Goal: Task Accomplishment & Management: Use online tool/utility

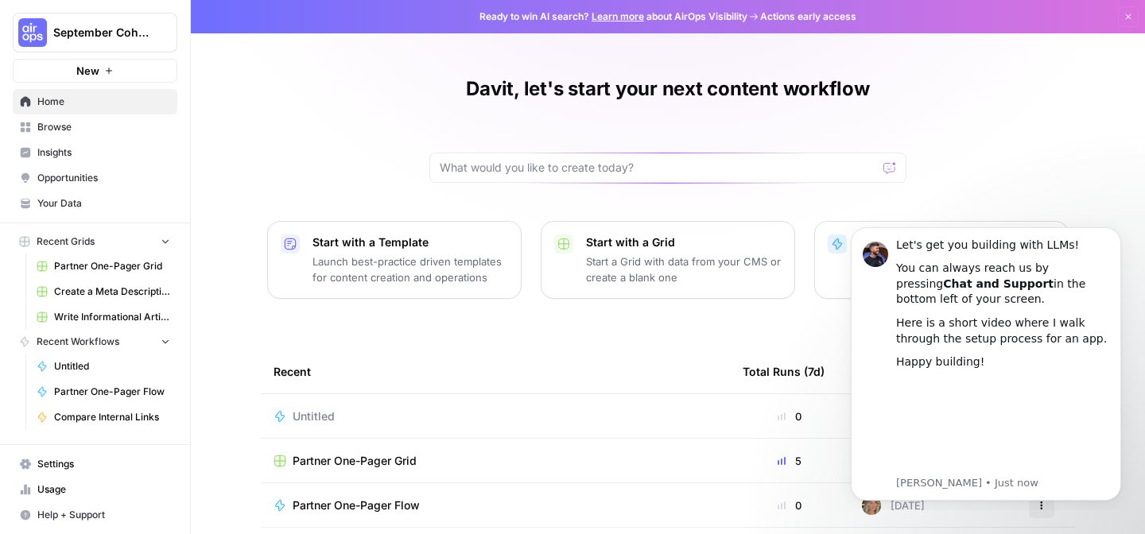
click at [753, 15] on icon at bounding box center [754, 17] width 10 height 10
click at [605, 19] on link "Learn more" at bounding box center [617, 16] width 52 height 12
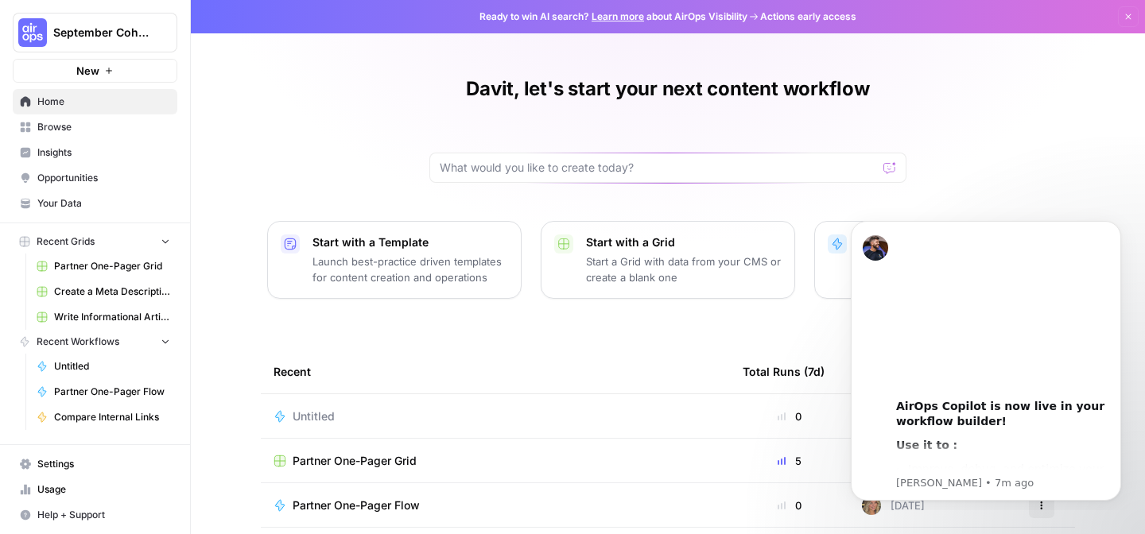
click at [63, 486] on span "Usage" at bounding box center [103, 490] width 133 height 14
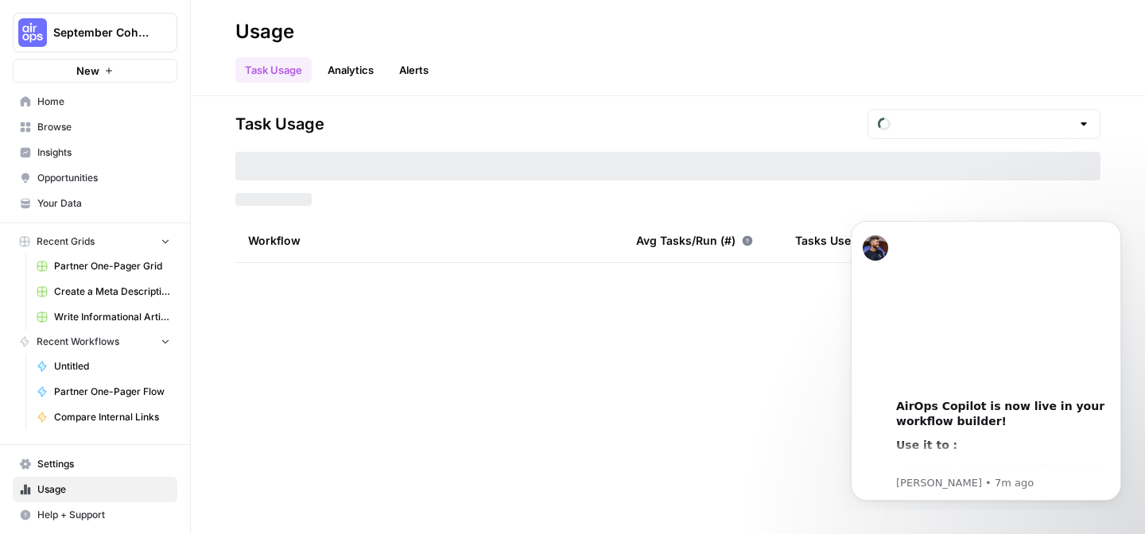
type input "September Tasks"
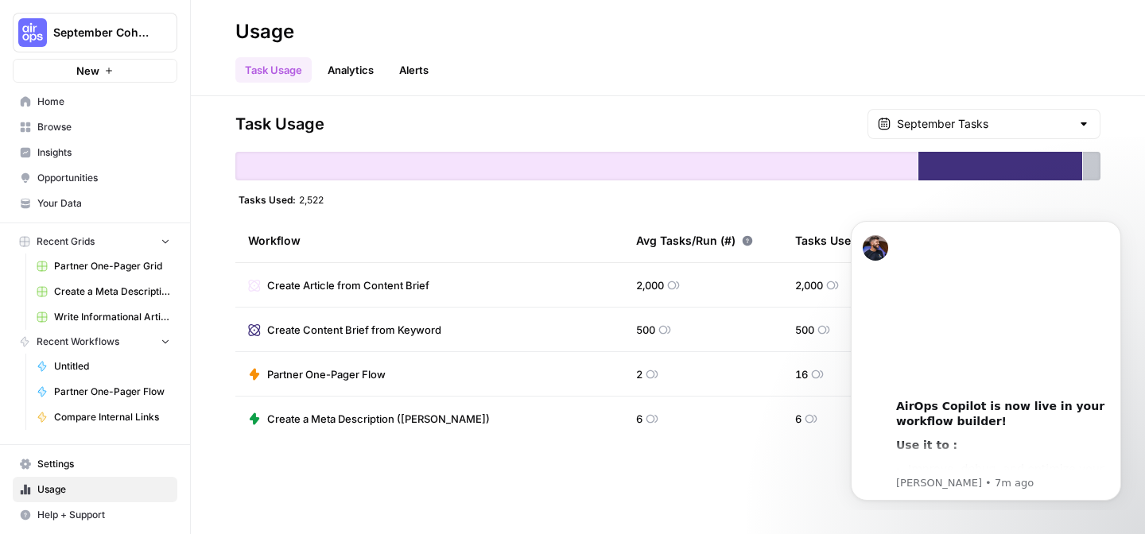
click at [70, 140] on link "Insights" at bounding box center [95, 152] width 165 height 25
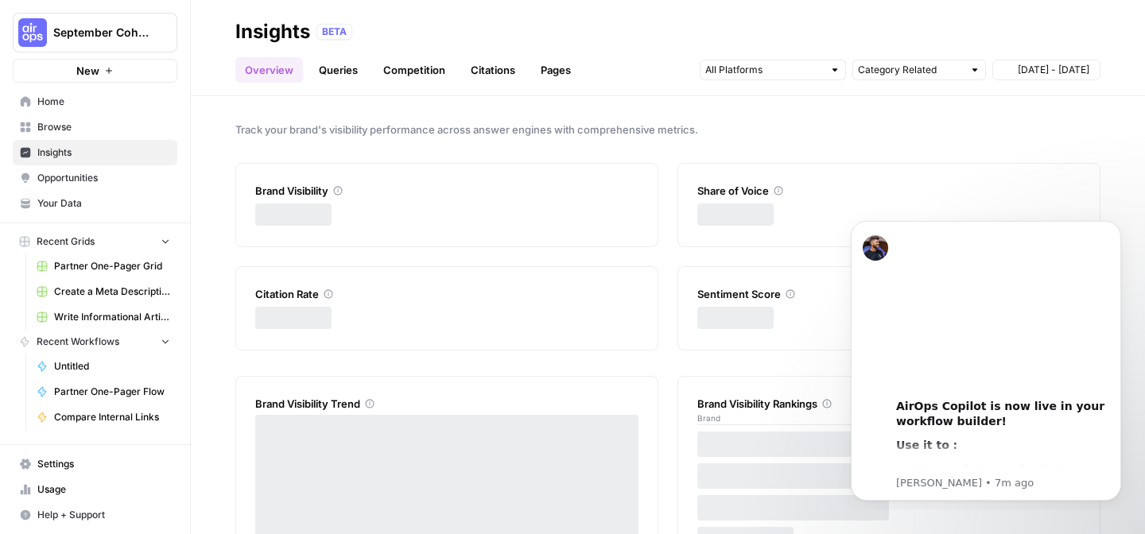
click at [62, 128] on span "Browse" at bounding box center [103, 127] width 133 height 14
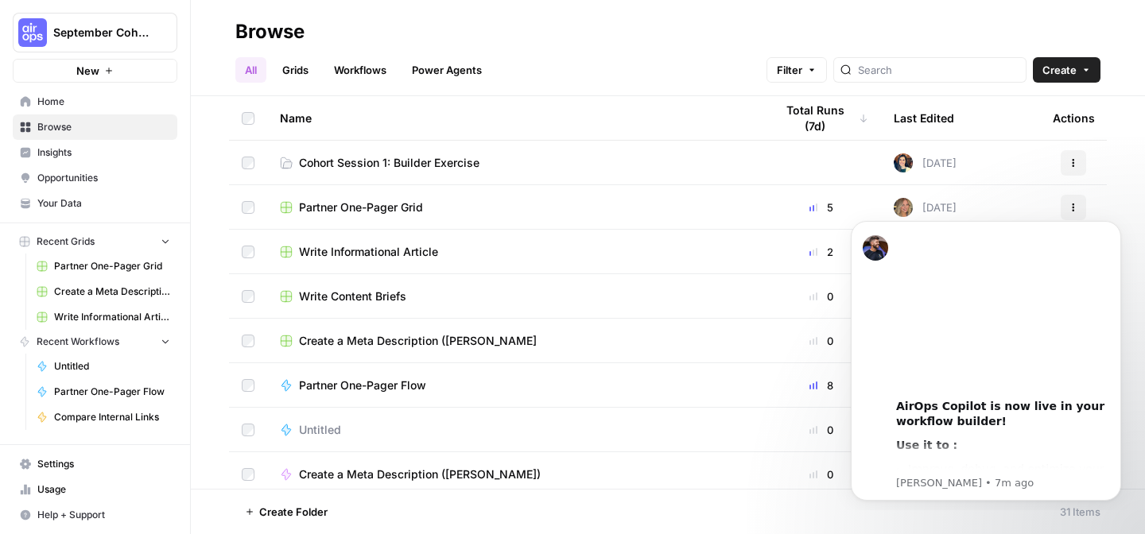
click at [67, 106] on span "Home" at bounding box center [103, 102] width 133 height 14
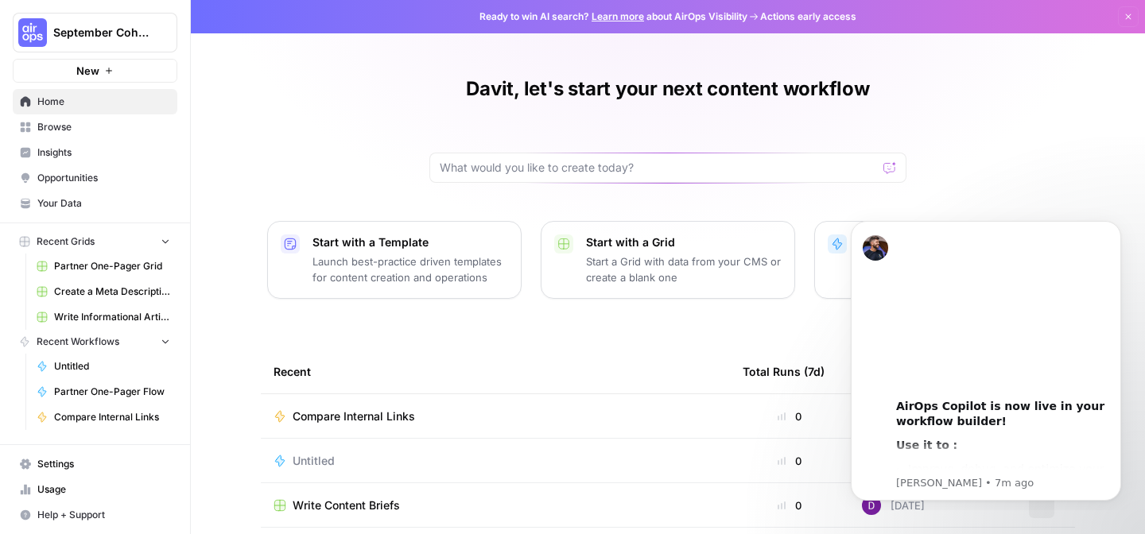
click at [63, 211] on link "Your Data" at bounding box center [95, 203] width 165 height 25
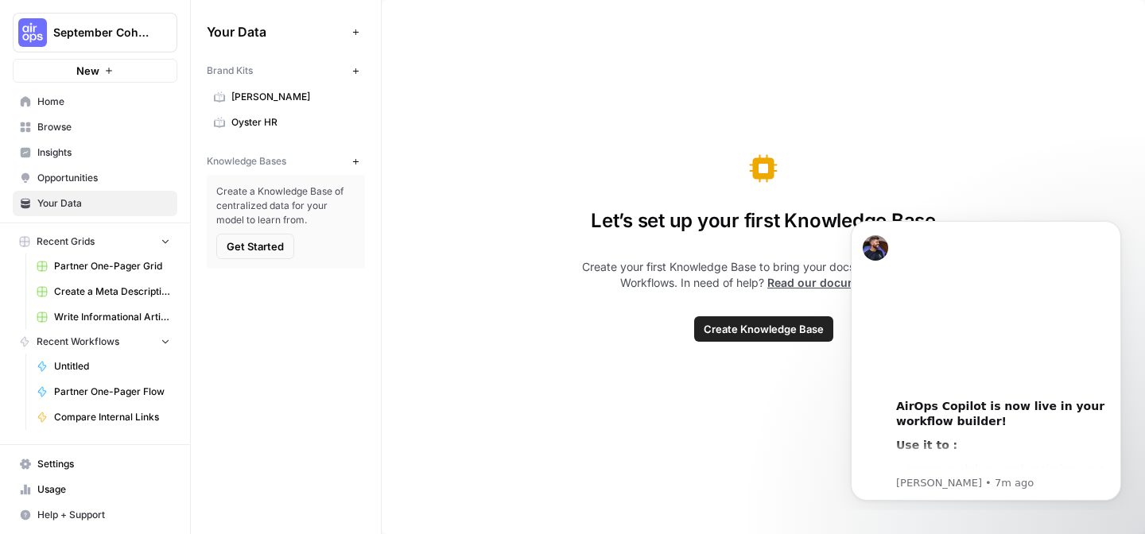
click at [355, 72] on icon "button" at bounding box center [355, 71] width 9 height 9
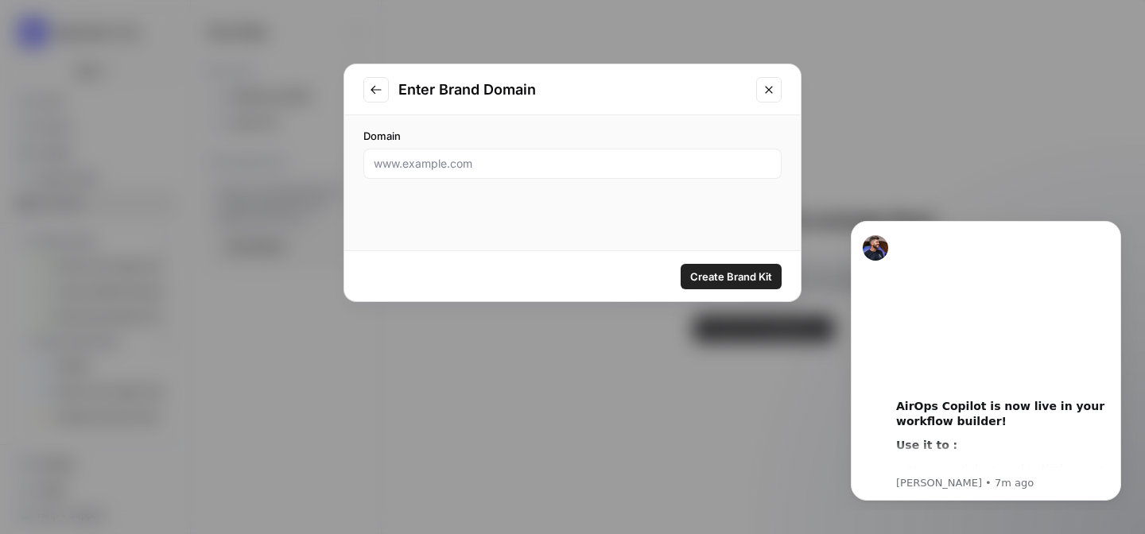
click at [428, 155] on div at bounding box center [572, 164] width 418 height 30
type input "[DOMAIN_NAME]"
click at [696, 278] on span "Create Brand Kit" at bounding box center [731, 277] width 82 height 16
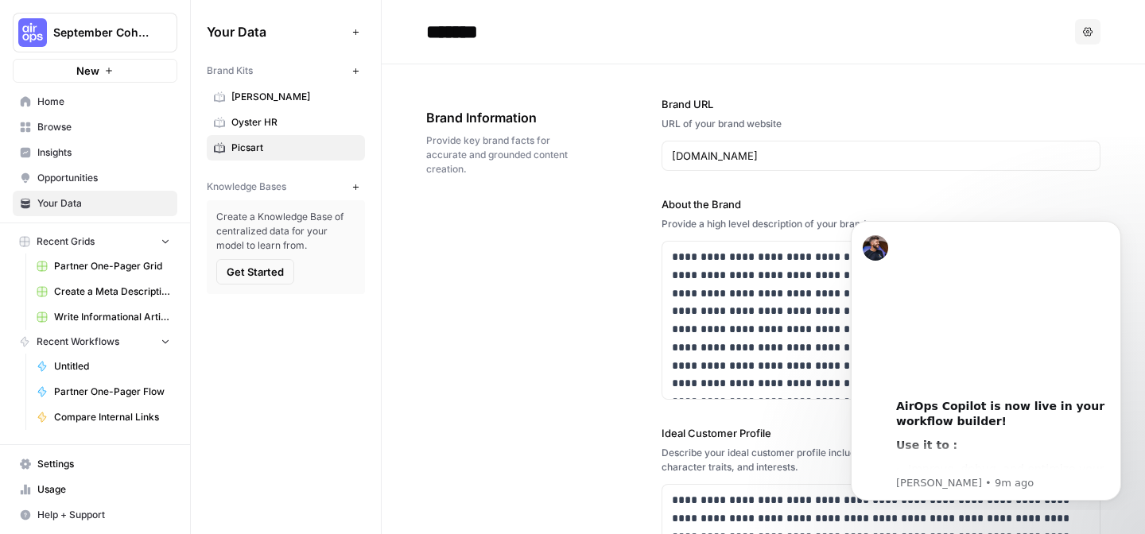
scroll to position [118, 0]
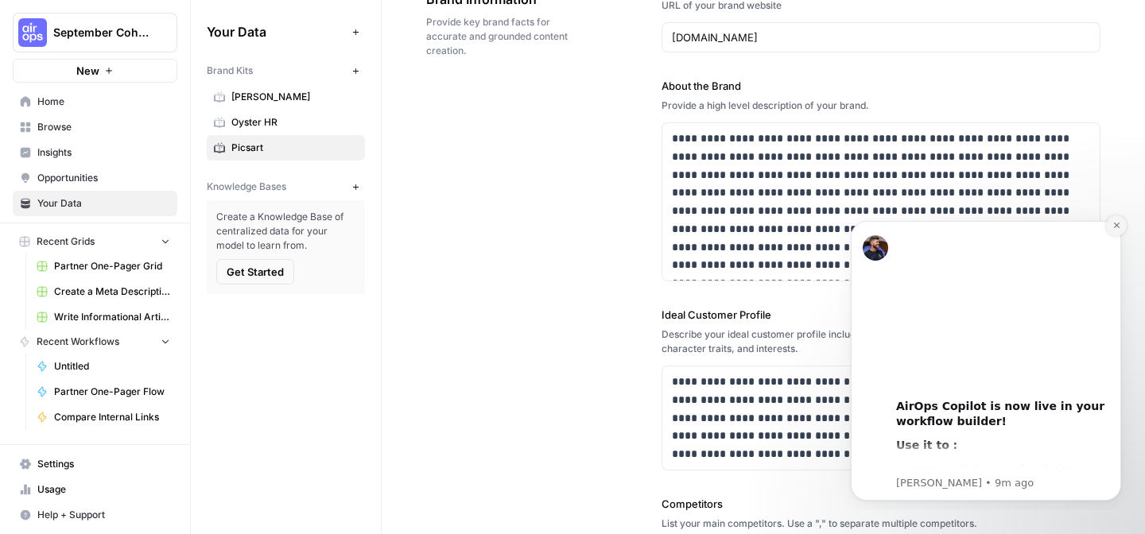
click at [1116, 226] on icon "Dismiss notification" at bounding box center [1116, 226] width 6 height 6
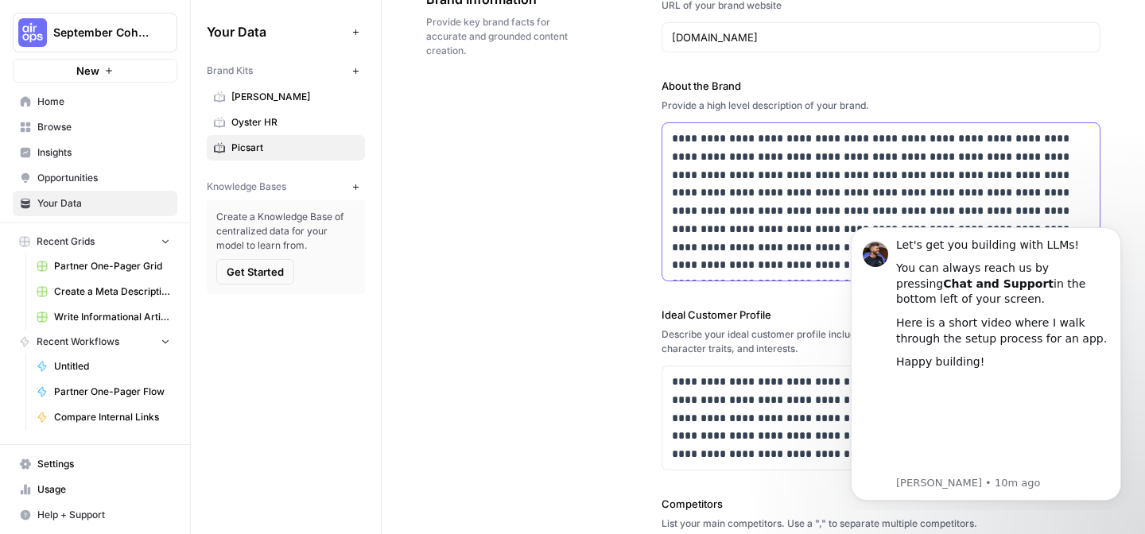
click at [1033, 188] on p "**********" at bounding box center [881, 202] width 418 height 145
click at [1117, 234] on icon "Dismiss notification" at bounding box center [1116, 231] width 9 height 9
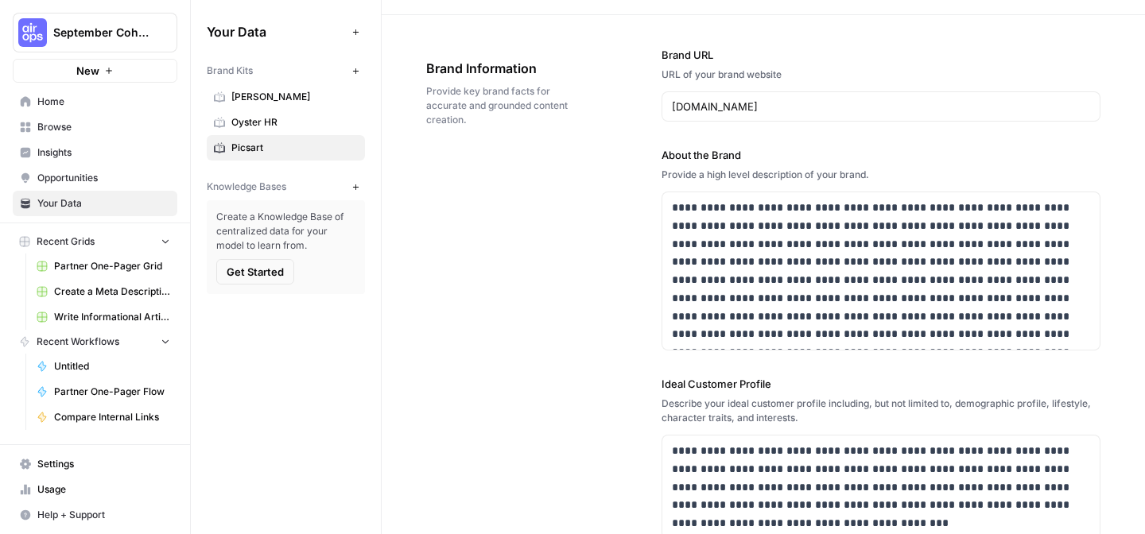
scroll to position [137, 0]
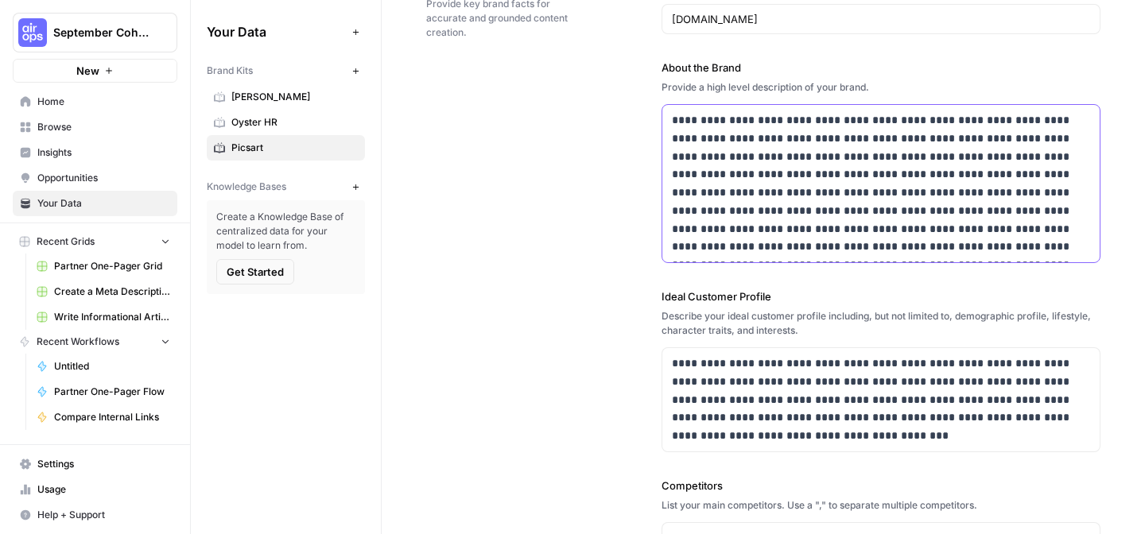
click at [1053, 243] on p "**********" at bounding box center [881, 183] width 418 height 145
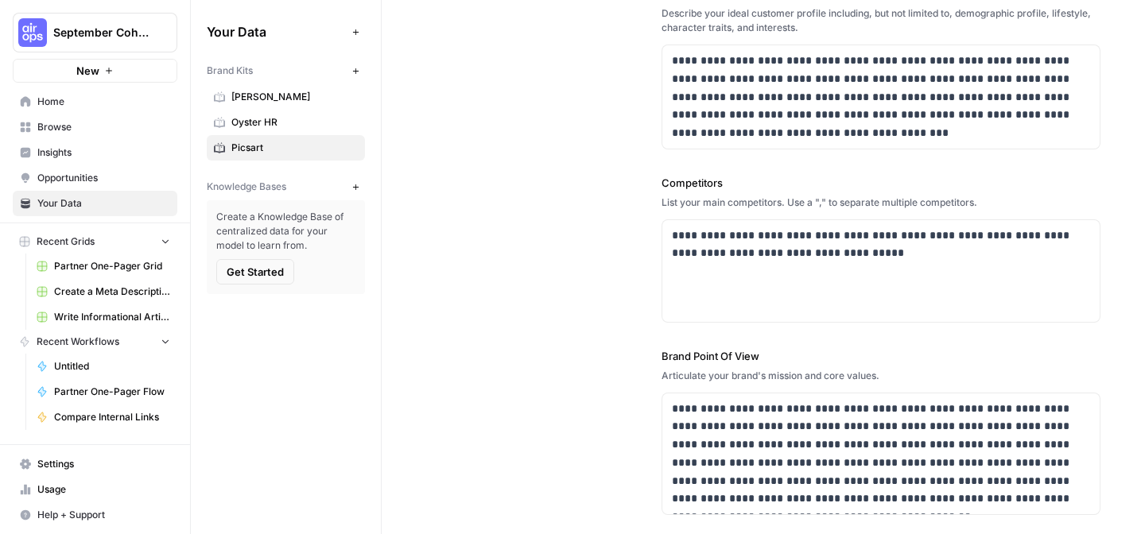
scroll to position [423, 0]
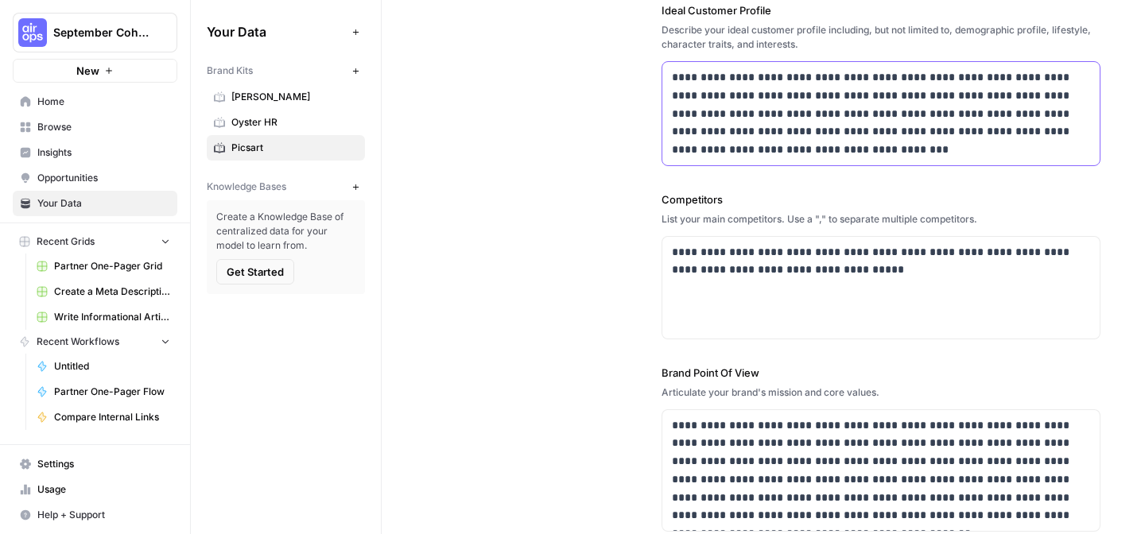
click at [834, 144] on p "**********" at bounding box center [881, 113] width 418 height 91
click at [808, 156] on p "**********" at bounding box center [881, 113] width 418 height 91
click at [921, 270] on p "**********" at bounding box center [881, 261] width 418 height 37
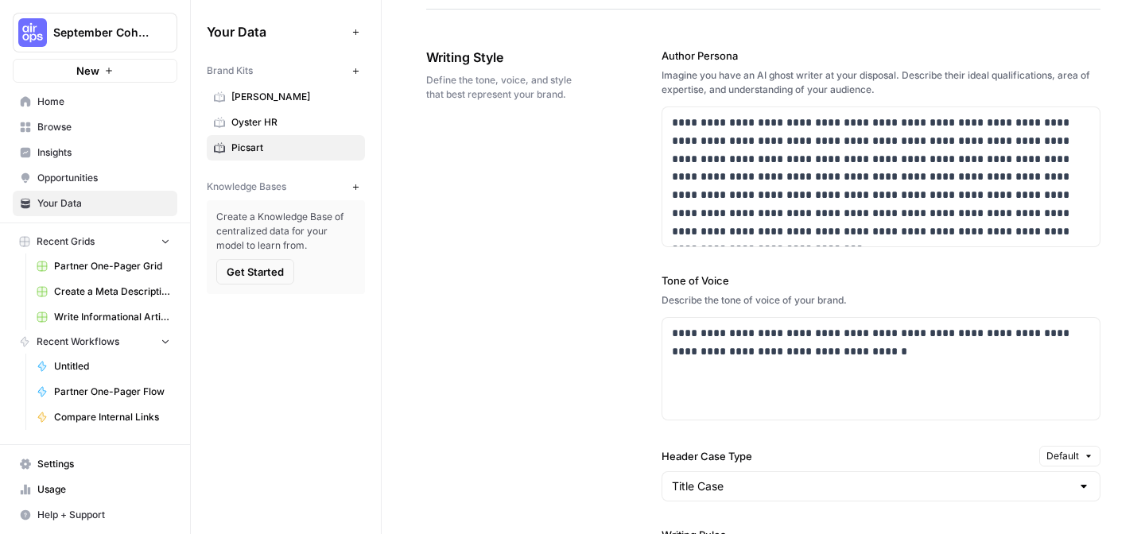
scroll to position [994, 0]
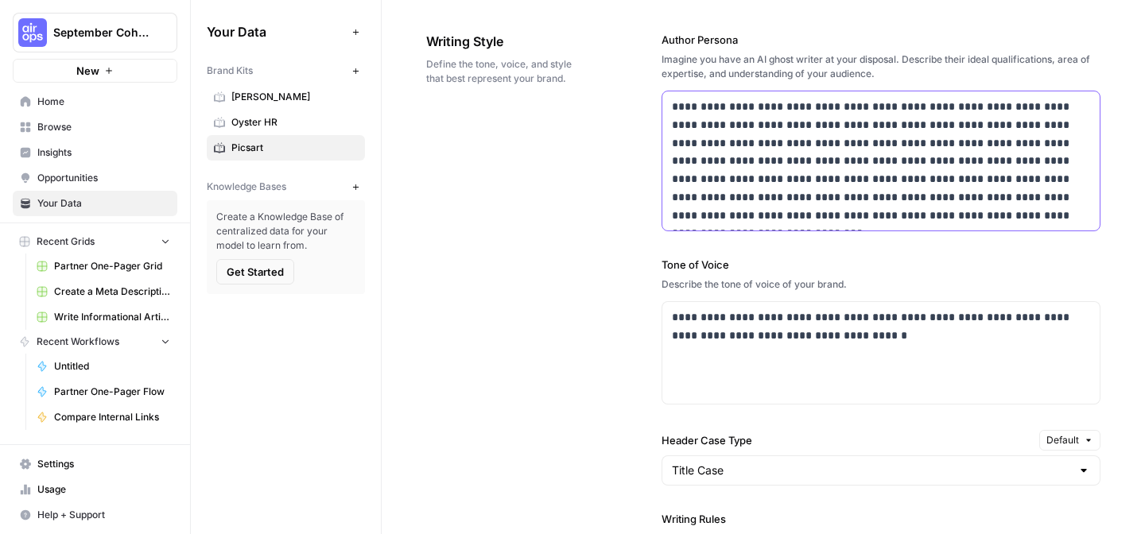
click at [987, 219] on p "**********" at bounding box center [881, 161] width 418 height 126
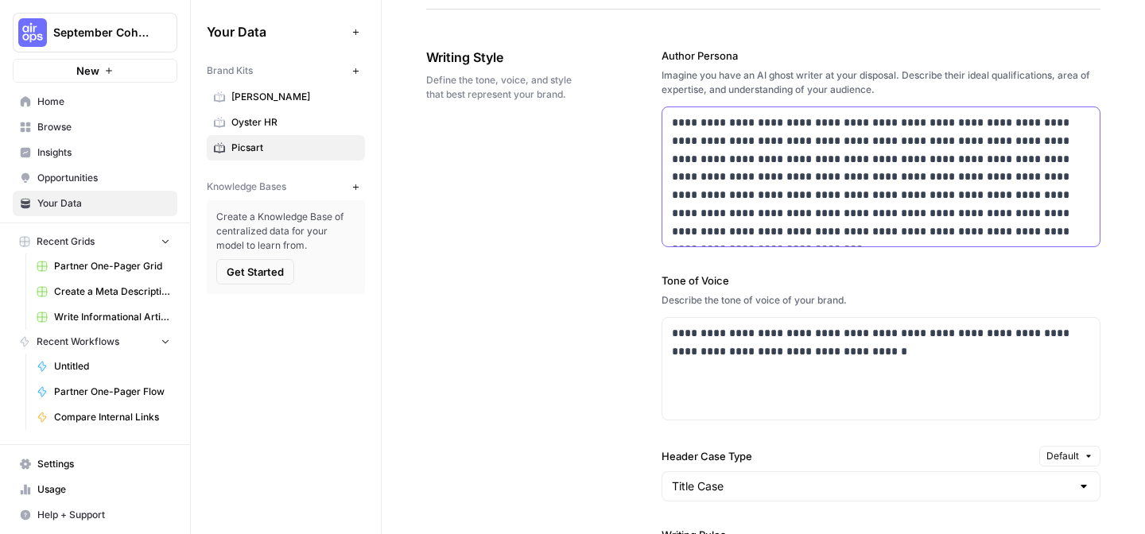
scroll to position [753, 0]
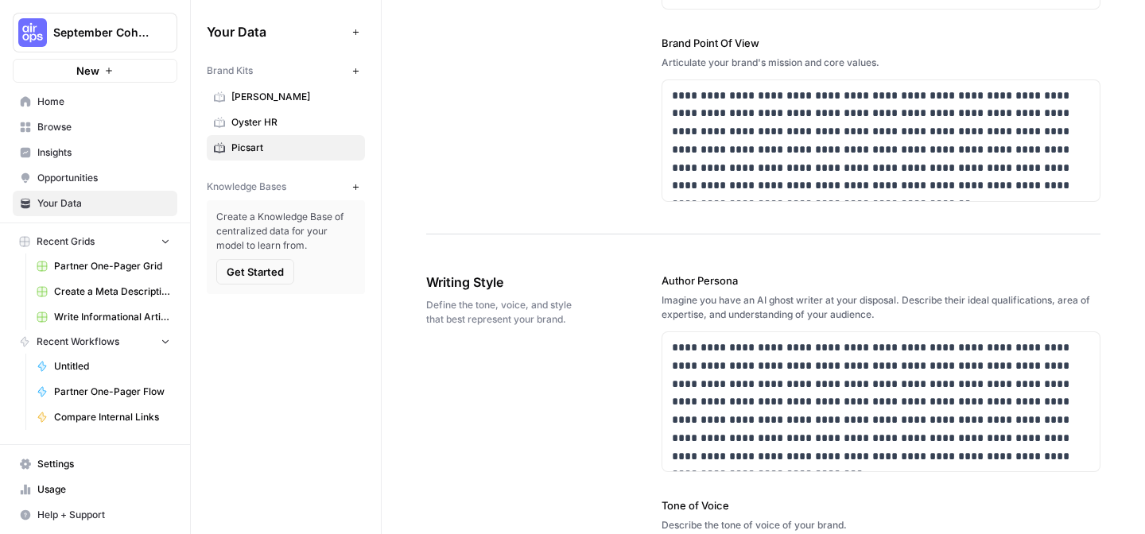
click at [82, 95] on span "Home" at bounding box center [103, 102] width 133 height 14
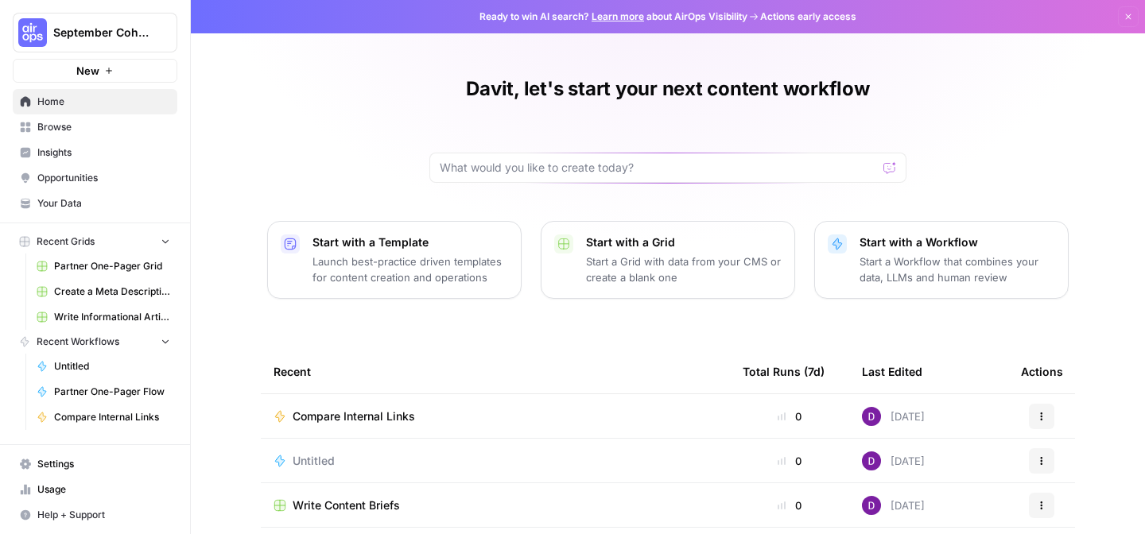
scroll to position [107, 0]
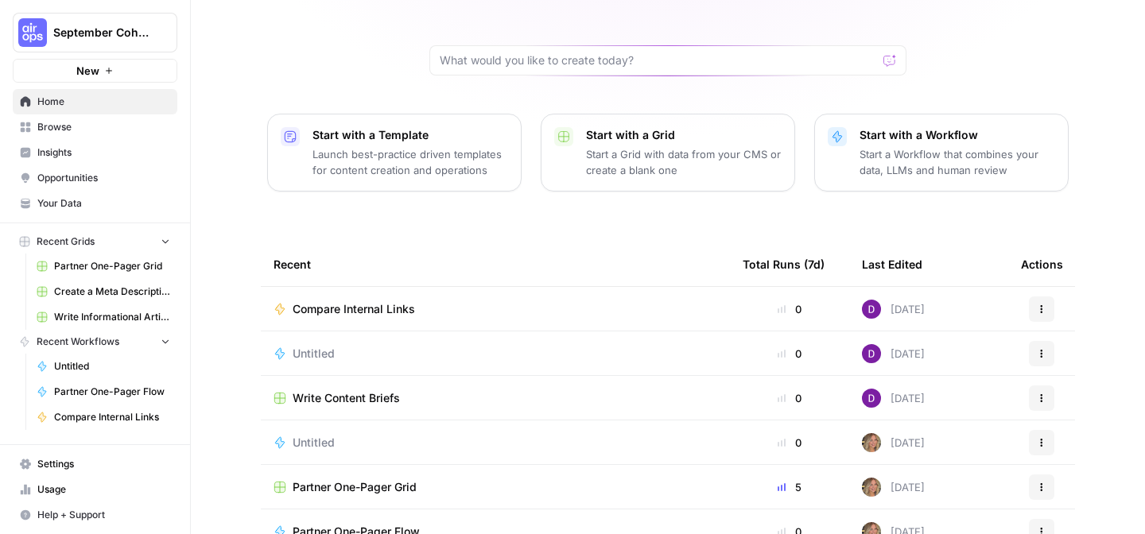
click at [363, 401] on span "Write Content Briefs" at bounding box center [346, 398] width 107 height 16
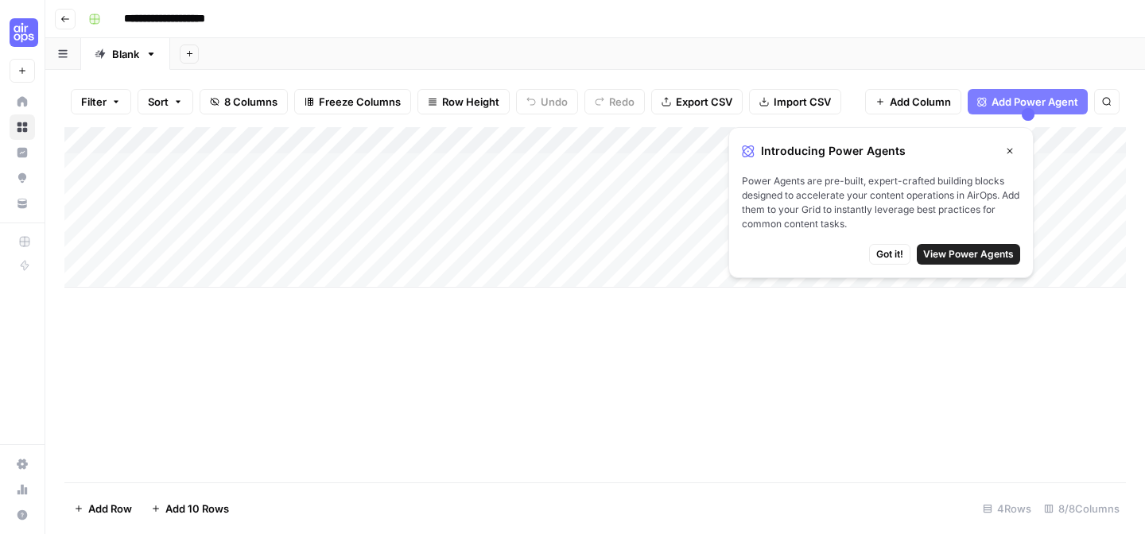
click at [232, 171] on div "Add Column" at bounding box center [594, 207] width 1061 height 161
click at [232, 171] on textarea "**********" at bounding box center [249, 168] width 260 height 22
click at [231, 169] on textarea "**********" at bounding box center [249, 168] width 260 height 22
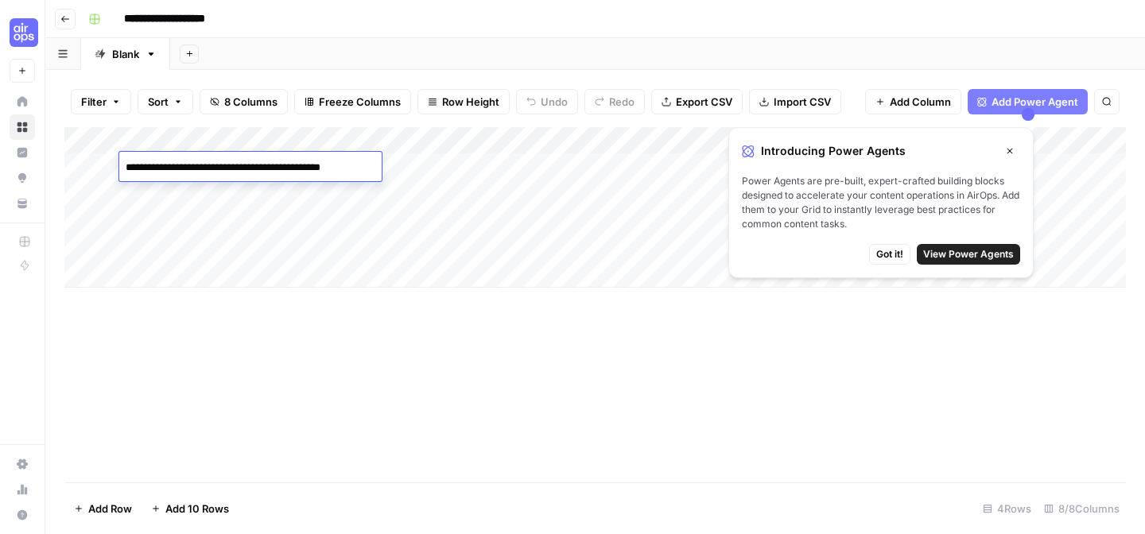
click at [231, 169] on textarea "**********" at bounding box center [249, 168] width 260 height 22
click at [327, 442] on div "Add Column" at bounding box center [594, 304] width 1061 height 355
click at [64, 24] on button "Go back" at bounding box center [65, 19] width 21 height 21
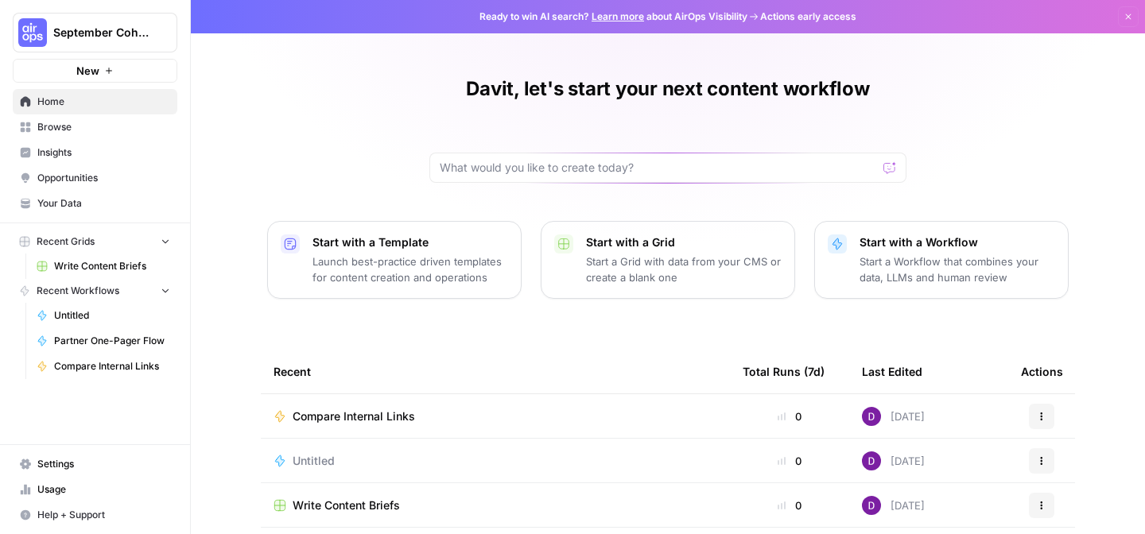
click at [444, 262] on p "Launch best-practice driven templates for content creation and operations" at bounding box center [410, 270] width 196 height 32
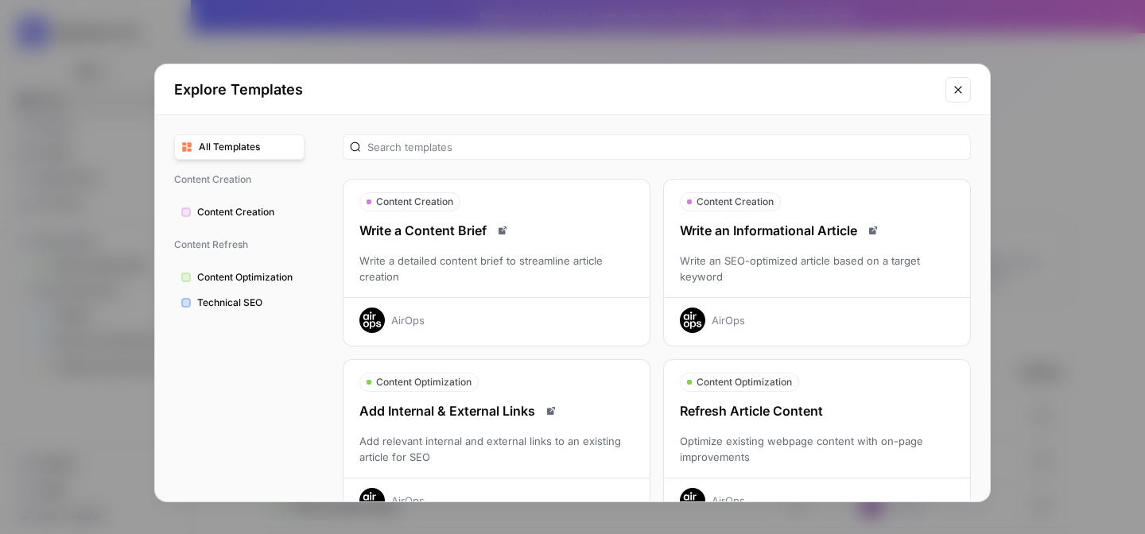
click at [444, 262] on div "Write a detailed content brief to streamline article creation" at bounding box center [496, 269] width 306 height 32
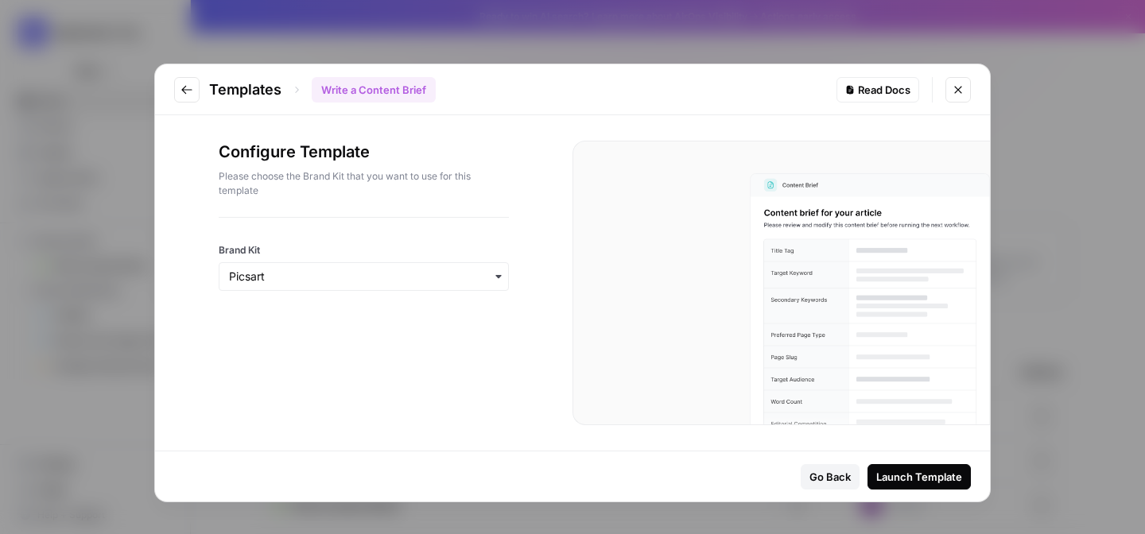
click at [927, 471] on div "Launch Template" at bounding box center [919, 477] width 86 height 16
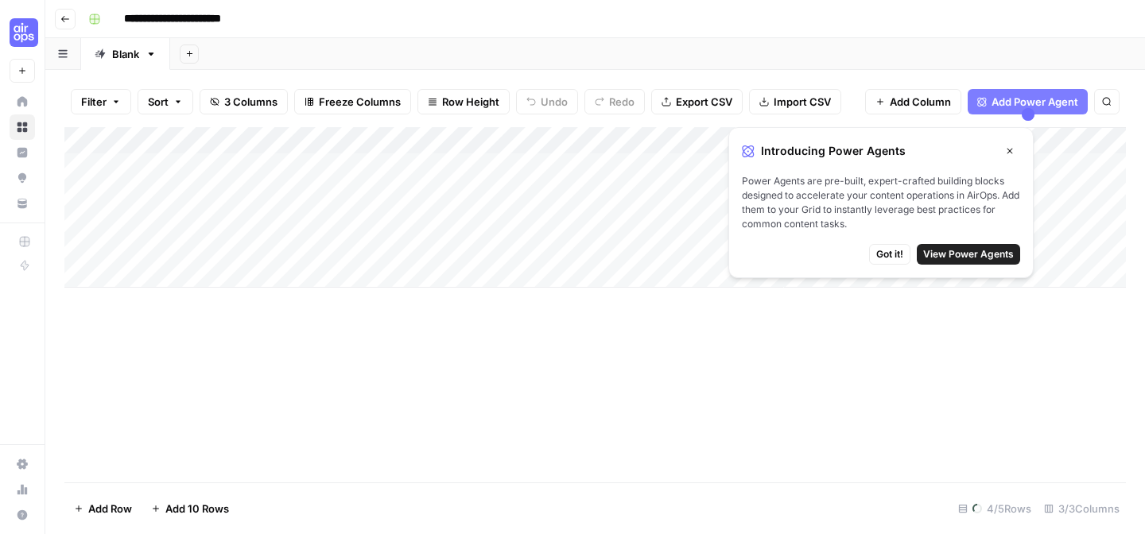
click at [196, 161] on div "Add Column" at bounding box center [594, 207] width 1061 height 161
click at [204, 161] on div "Add Column" at bounding box center [594, 207] width 1061 height 161
click at [216, 168] on div "Add Column" at bounding box center [594, 207] width 1061 height 161
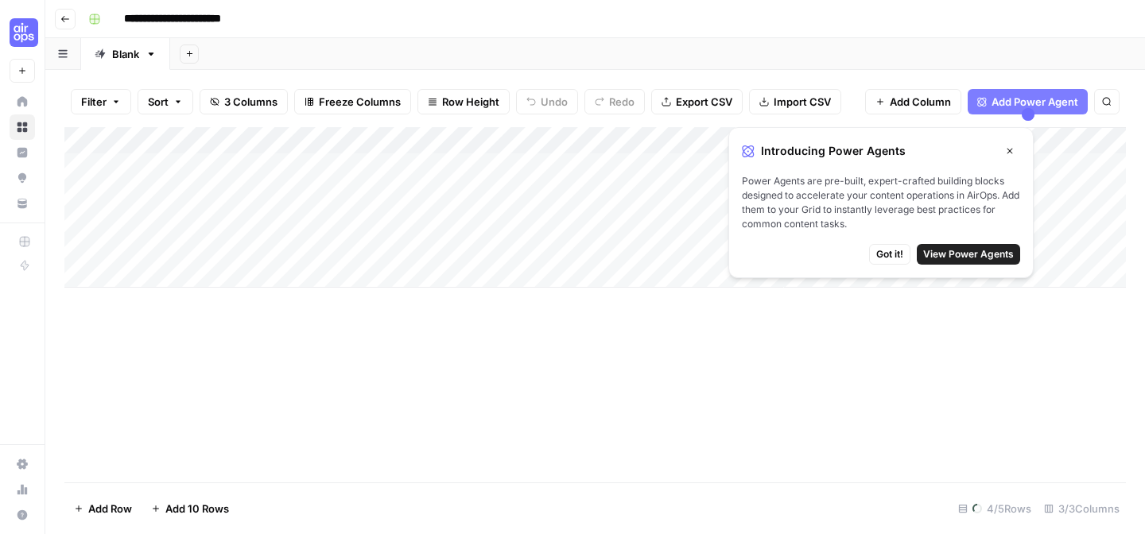
click at [281, 412] on div "Add Column" at bounding box center [594, 304] width 1061 height 355
click at [160, 270] on div "Add Column" at bounding box center [594, 207] width 1061 height 161
click at [175, 170] on div "Add Column" at bounding box center [594, 221] width 1061 height 188
click at [197, 180] on div "Add Column" at bounding box center [594, 166] width 1061 height 79
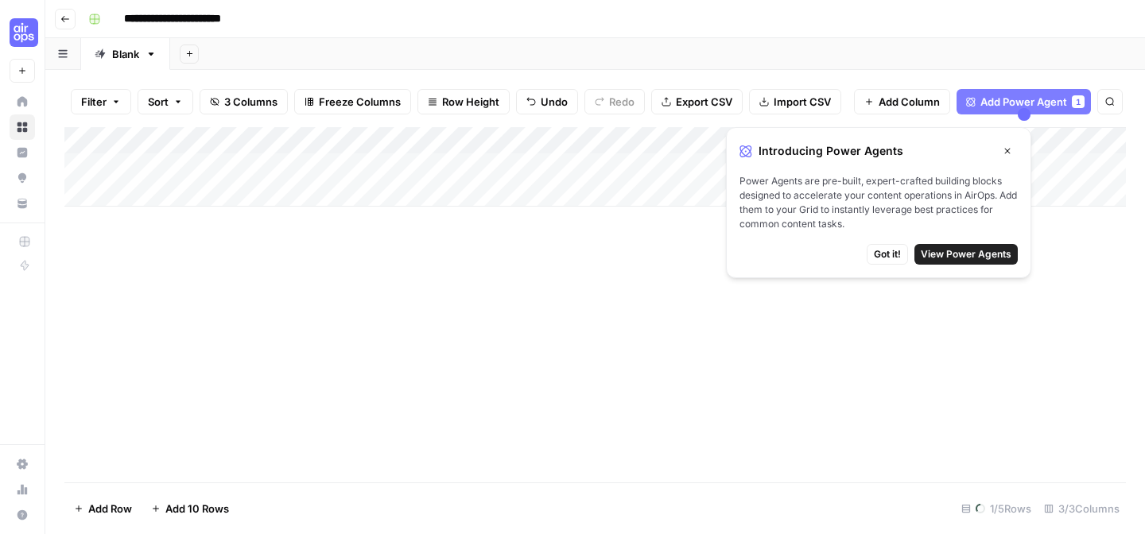
click at [197, 180] on div "Add Column" at bounding box center [594, 166] width 1061 height 79
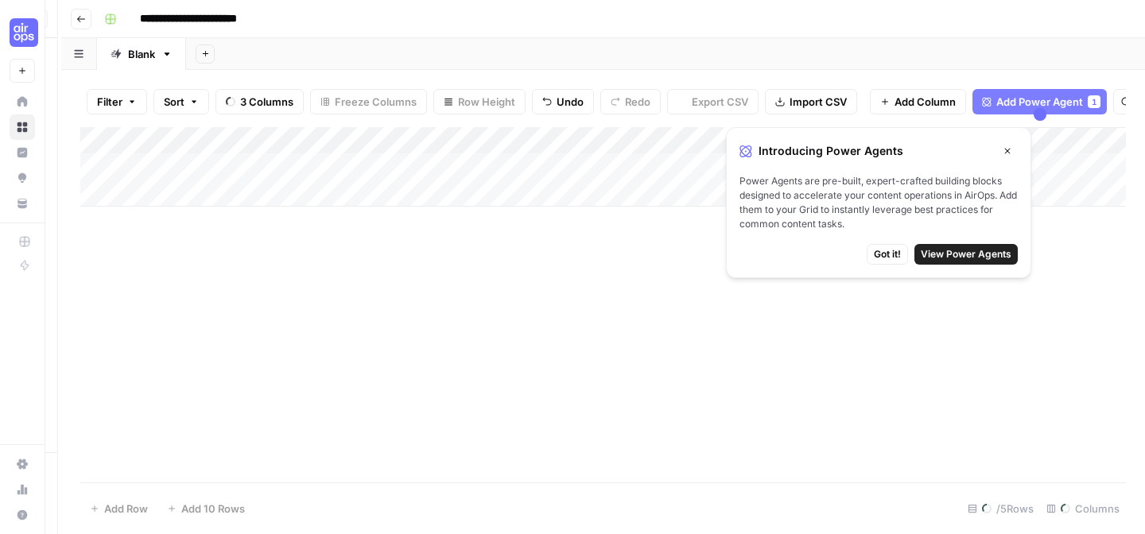
type textarea "s"
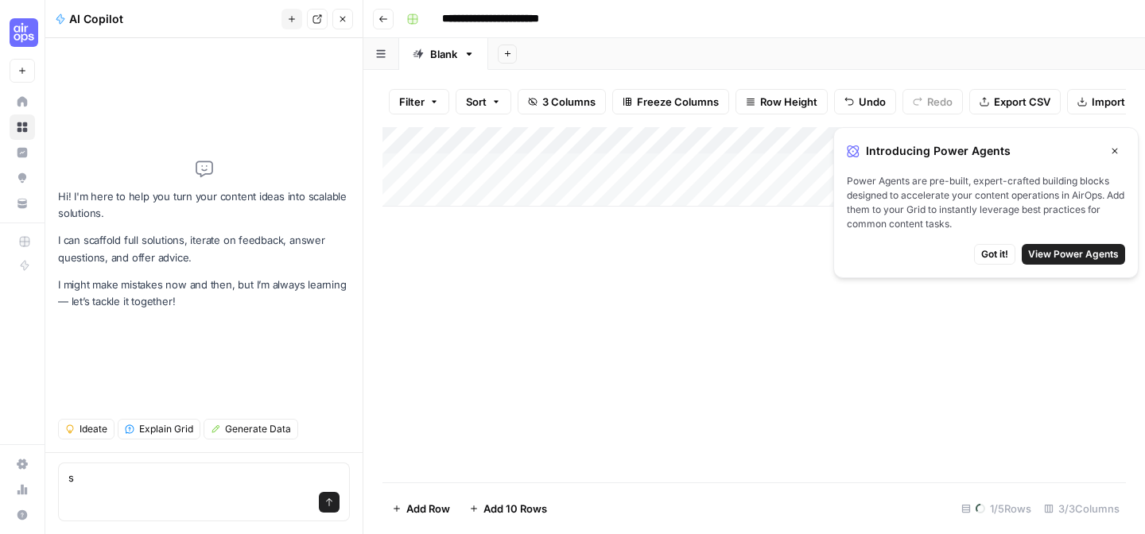
click at [493, 179] on div "Add Column" at bounding box center [753, 166] width 743 height 79
click at [484, 173] on div "Add Column" at bounding box center [753, 166] width 743 height 79
click at [483, 169] on div "Add Column" at bounding box center [753, 166] width 743 height 79
click at [537, 374] on div "Add Column" at bounding box center [753, 304] width 743 height 355
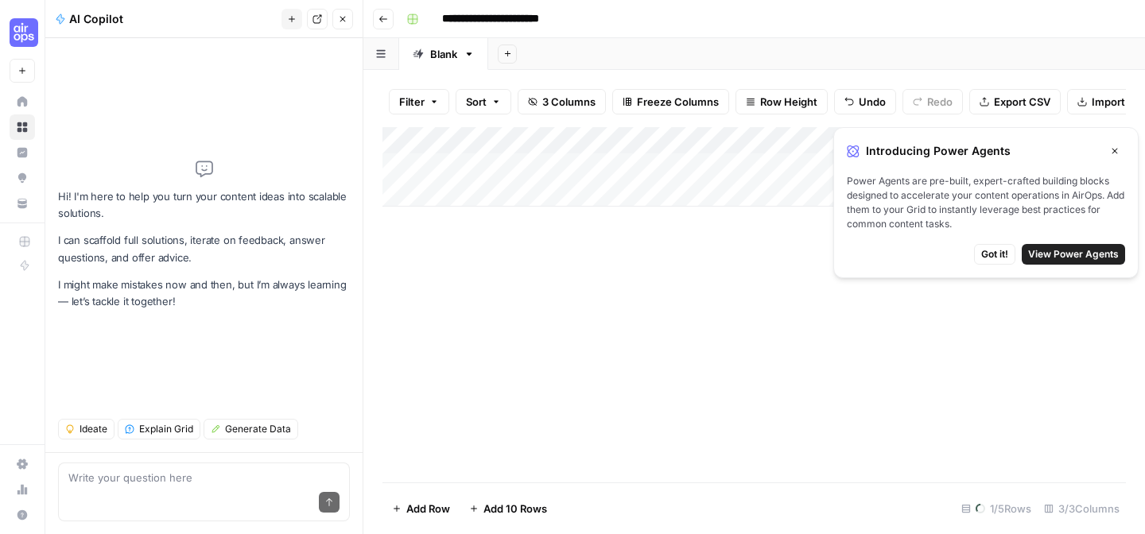
click at [169, 491] on div "Send" at bounding box center [203, 503] width 271 height 35
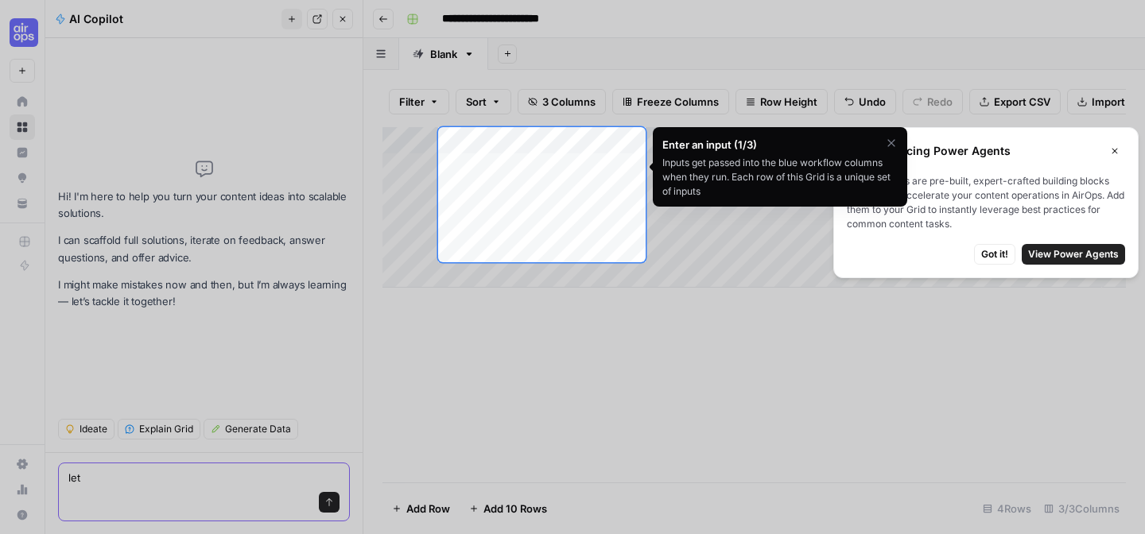
type textarea "let"
click at [501, 390] on div at bounding box center [572, 529] width 1145 height 534
click at [889, 147] on icon "button" at bounding box center [891, 143] width 13 height 13
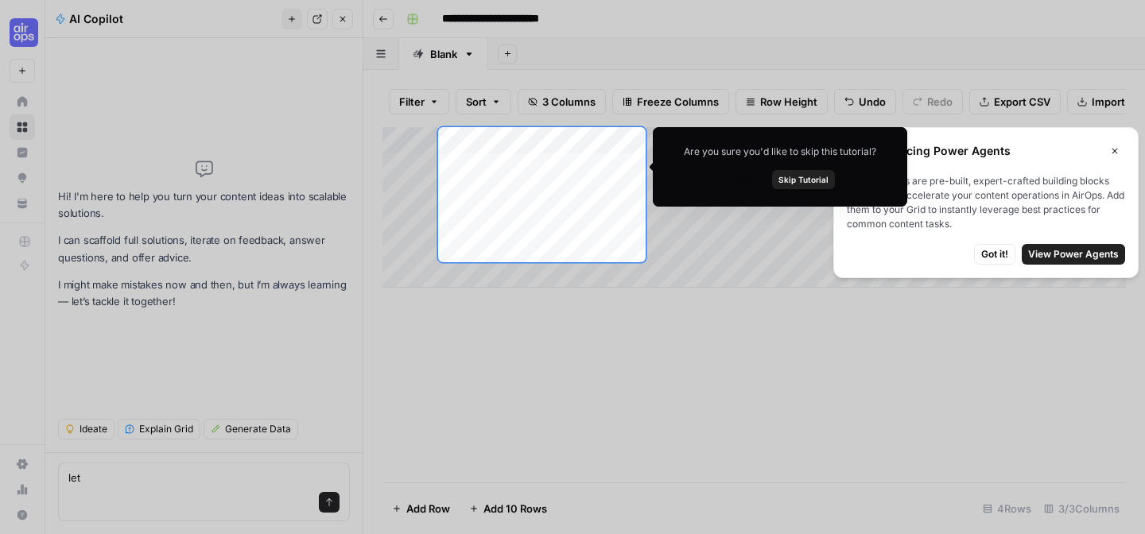
click at [811, 173] on span "Skip Tutorial" at bounding box center [803, 179] width 50 height 13
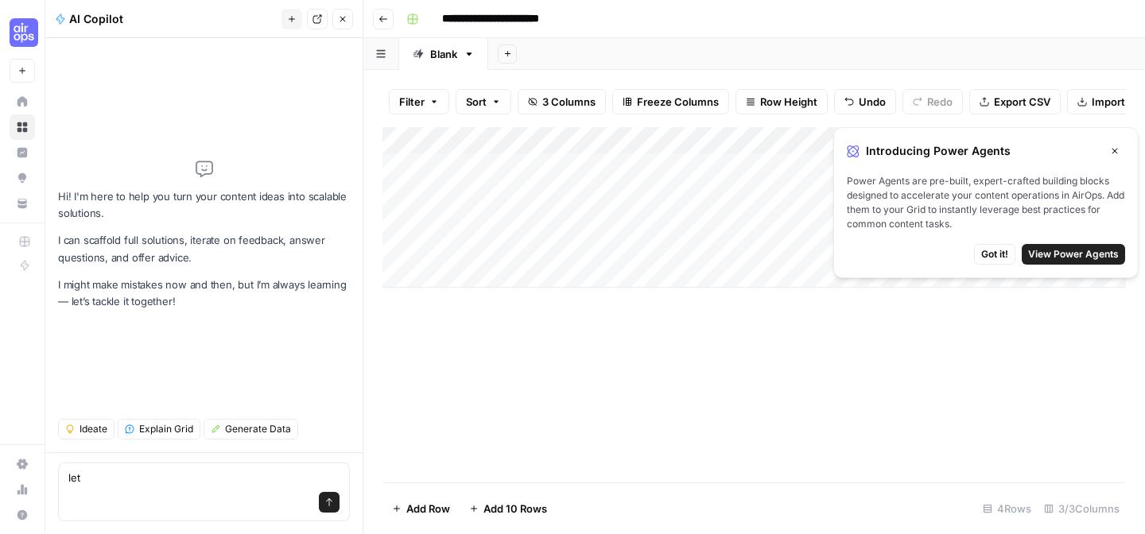
click at [603, 169] on div "Add Column" at bounding box center [753, 207] width 743 height 161
click at [603, 169] on textarea at bounding box center [564, 168] width 254 height 22
type textarea "*"
click at [758, 406] on div "Add Column" at bounding box center [753, 304] width 743 height 355
click at [998, 254] on span "Got it!" at bounding box center [994, 254] width 27 height 14
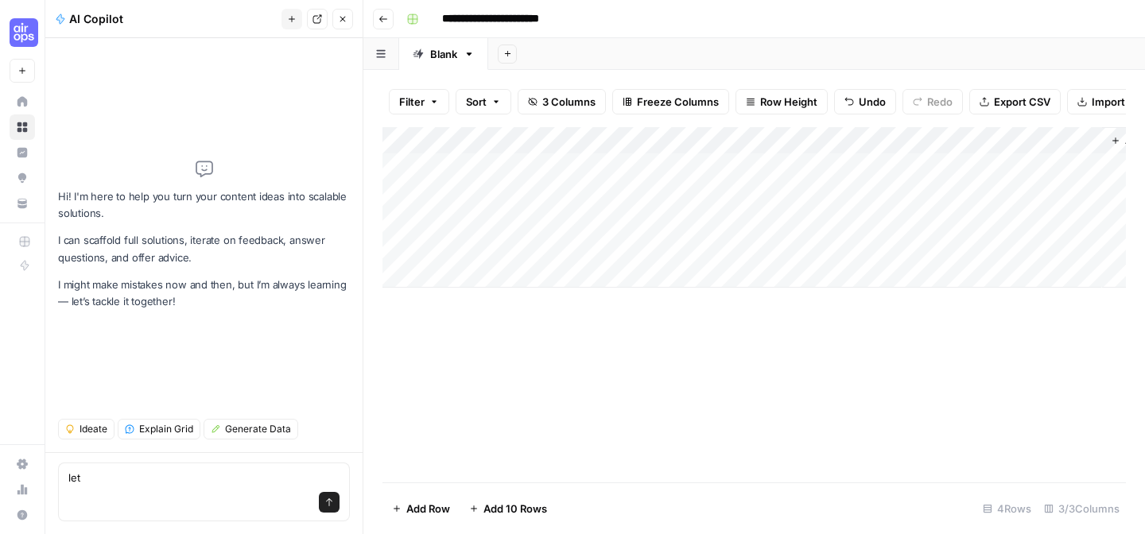
click at [565, 353] on div "Add Column" at bounding box center [753, 304] width 743 height 355
click at [516, 374] on div "Add Column" at bounding box center [753, 304] width 743 height 355
click at [533, 167] on div "Add Column" at bounding box center [753, 194] width 743 height 134
click at [581, 351] on div "Add Column" at bounding box center [753, 304] width 743 height 355
click at [760, 170] on div "Add Column" at bounding box center [753, 194] width 743 height 134
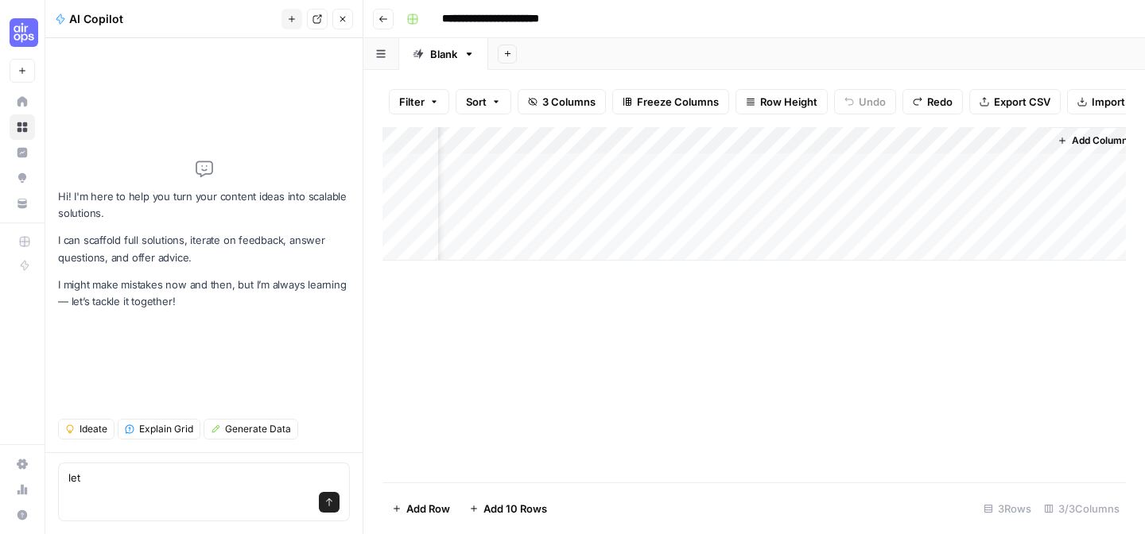
scroll to position [0, 64]
click at [584, 332] on div "Add Column" at bounding box center [753, 304] width 743 height 355
click at [650, 166] on div "Add Column" at bounding box center [753, 194] width 743 height 134
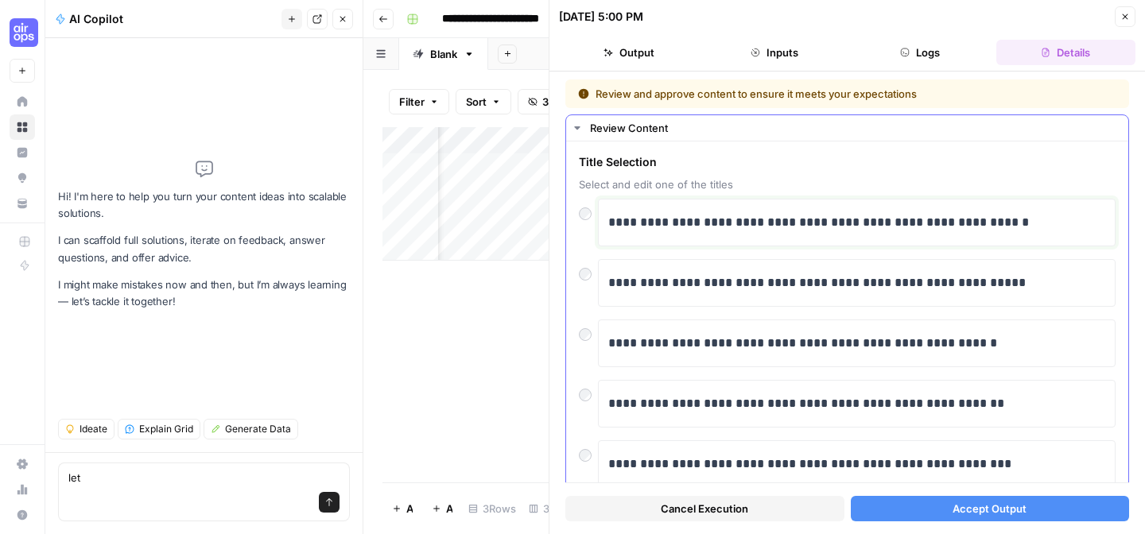
click at [680, 219] on p "**********" at bounding box center [856, 222] width 497 height 21
click at [781, 164] on span "Title Selection" at bounding box center [847, 162] width 537 height 16
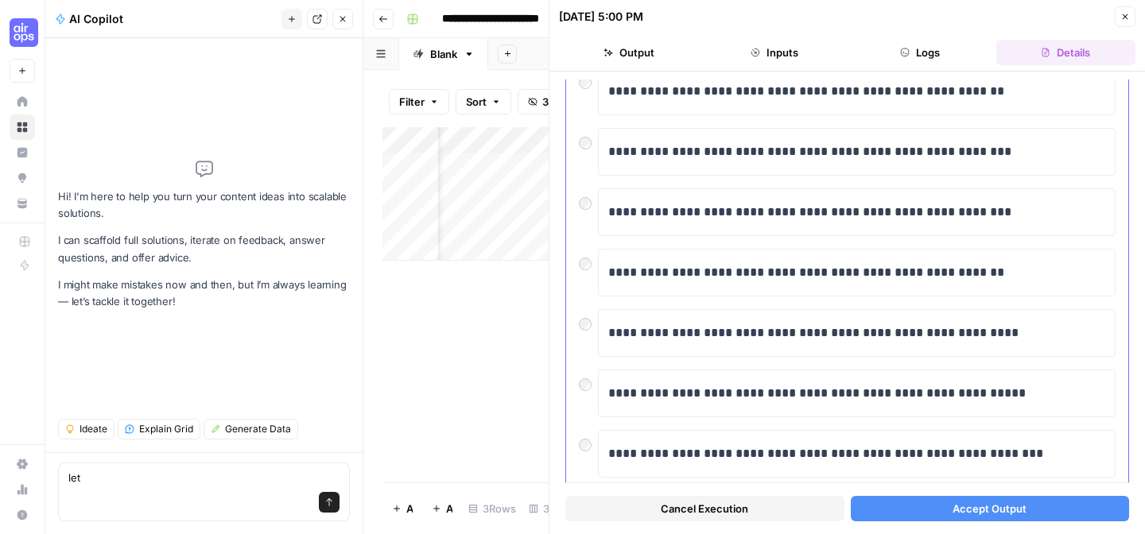
scroll to position [355, 0]
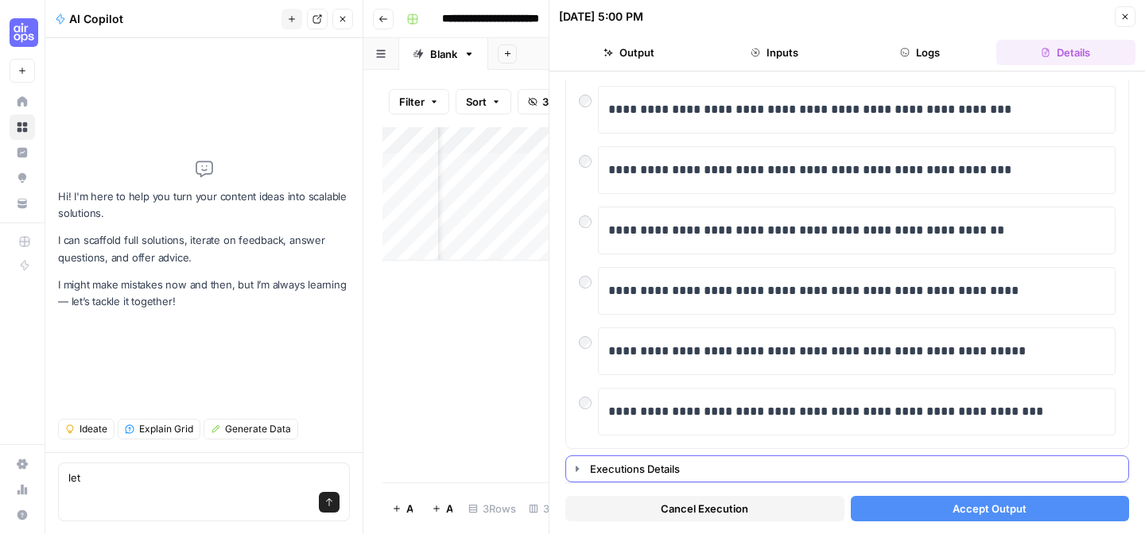
click at [581, 467] on icon "button" at bounding box center [577, 469] width 13 height 13
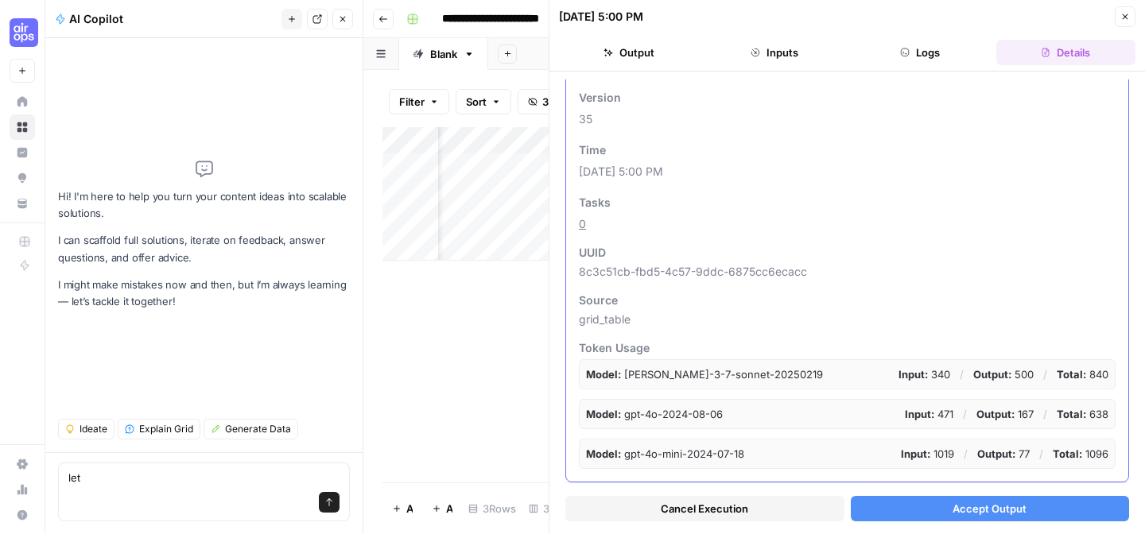
scroll to position [0, 0]
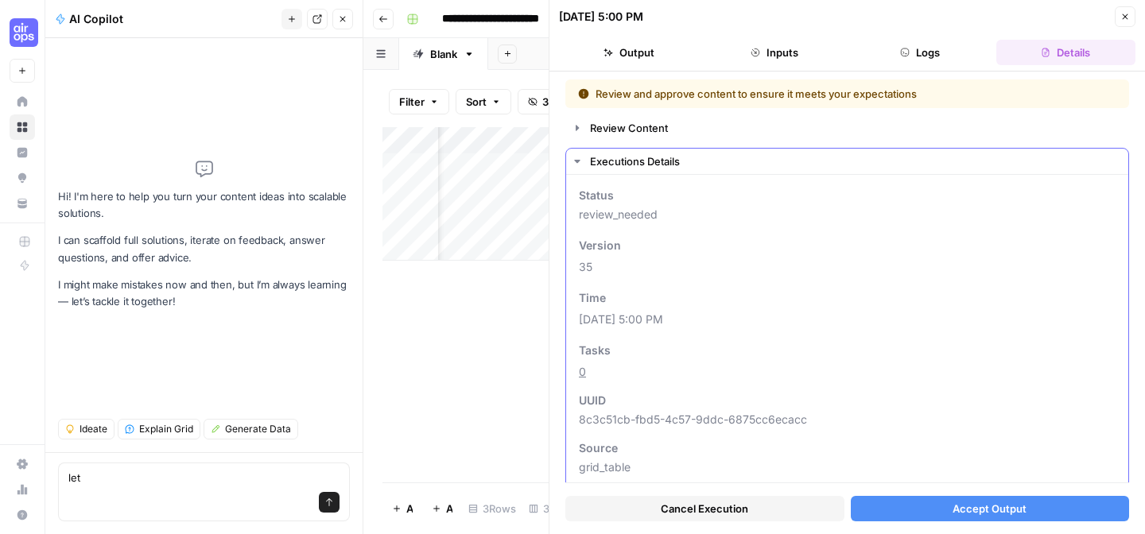
click at [579, 165] on icon "button" at bounding box center [577, 161] width 13 height 13
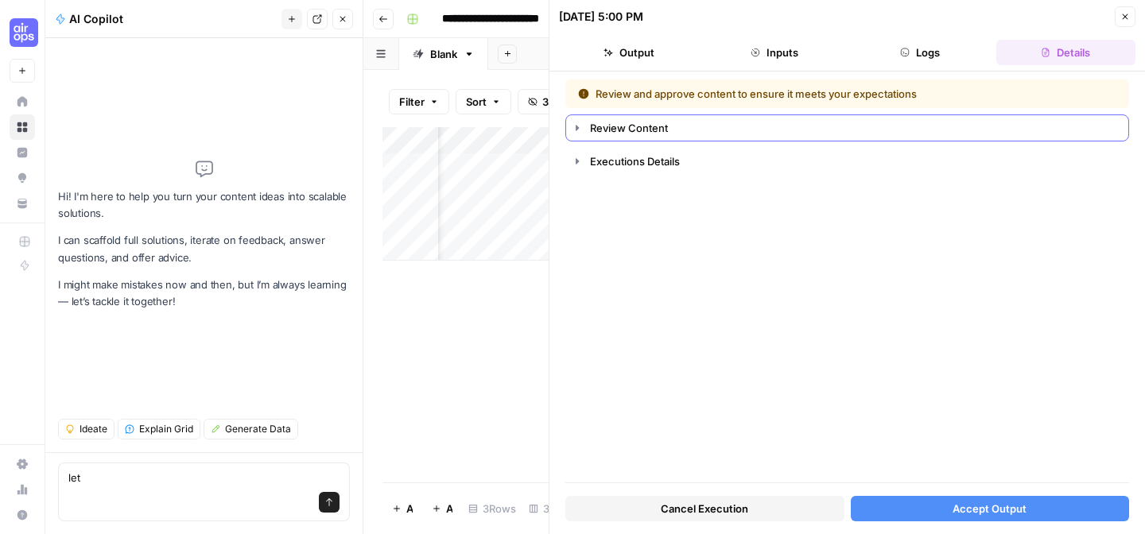
click at [581, 131] on icon "button" at bounding box center [577, 128] width 13 height 13
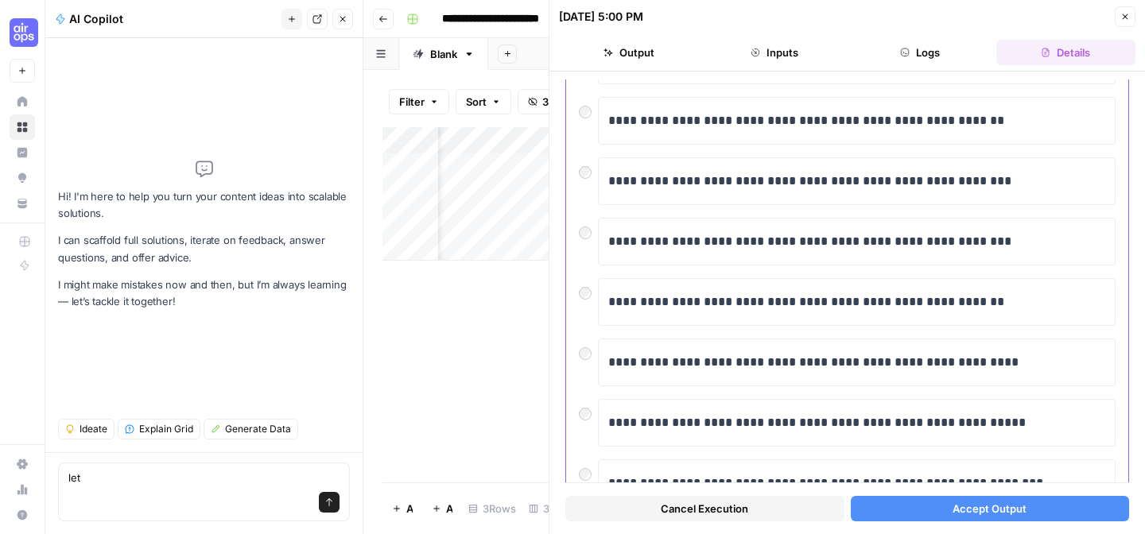
scroll to position [355, 0]
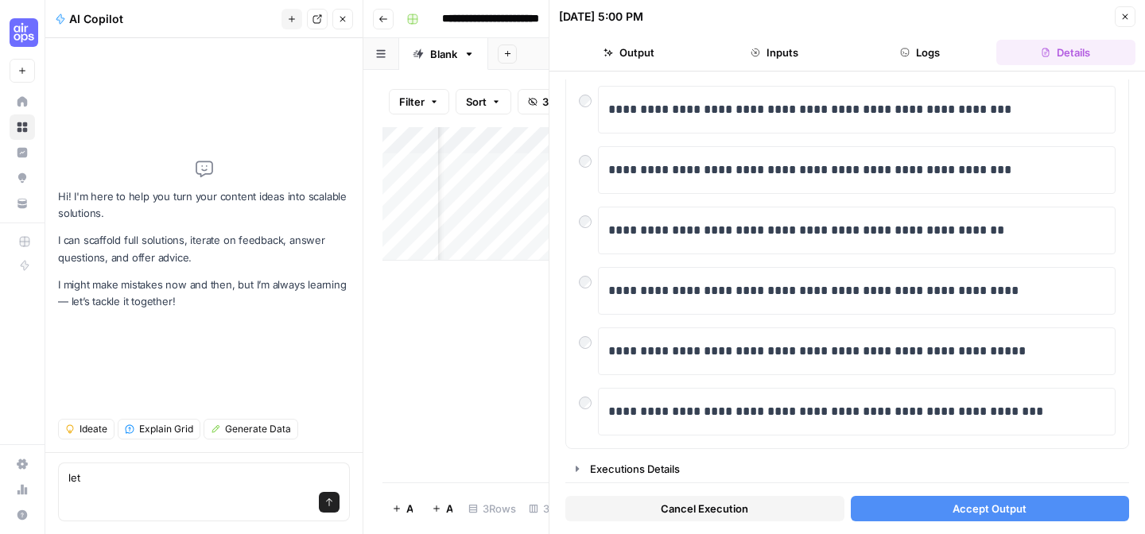
click at [929, 521] on button "Accept Output" at bounding box center [990, 508] width 279 height 25
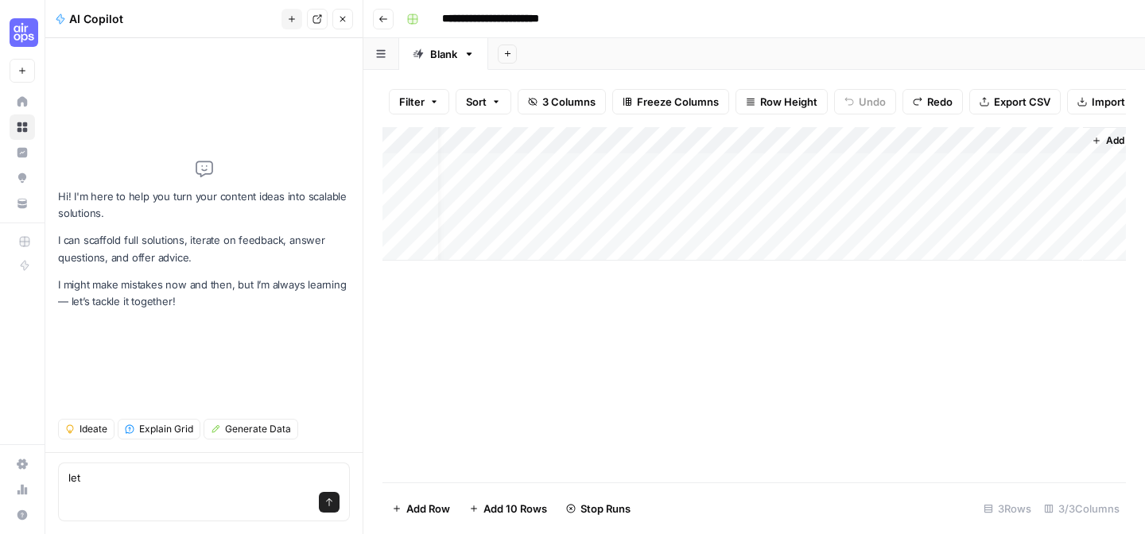
scroll to position [0, 24]
click at [733, 168] on div "Add Column" at bounding box center [753, 194] width 743 height 134
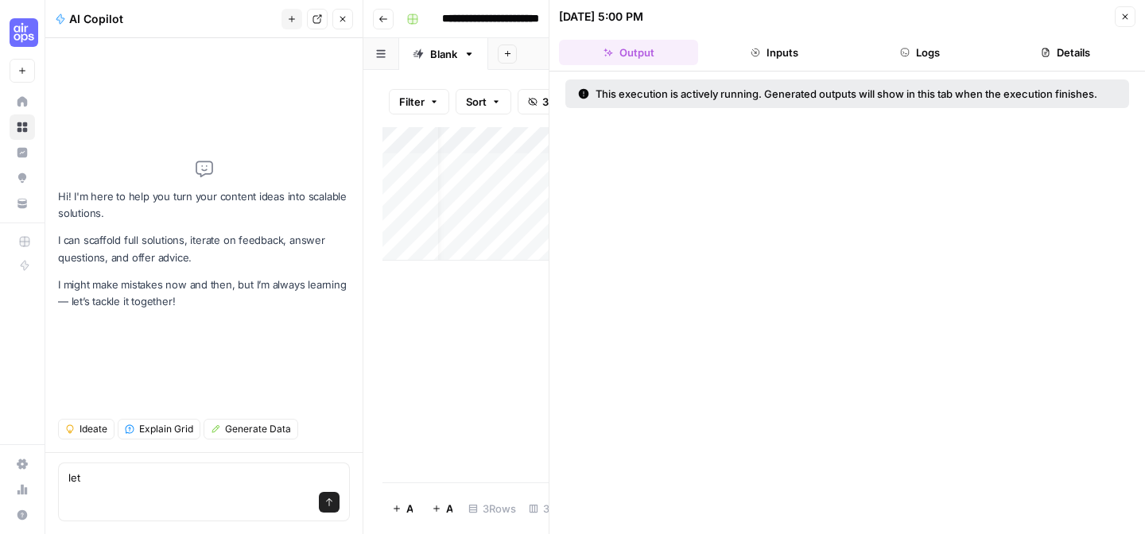
click at [450, 387] on div "Add Column" at bounding box center [465, 304] width 166 height 355
click at [451, 322] on div "Add Column" at bounding box center [465, 304] width 166 height 355
click at [1115, 9] on button "Close" at bounding box center [1125, 16] width 21 height 21
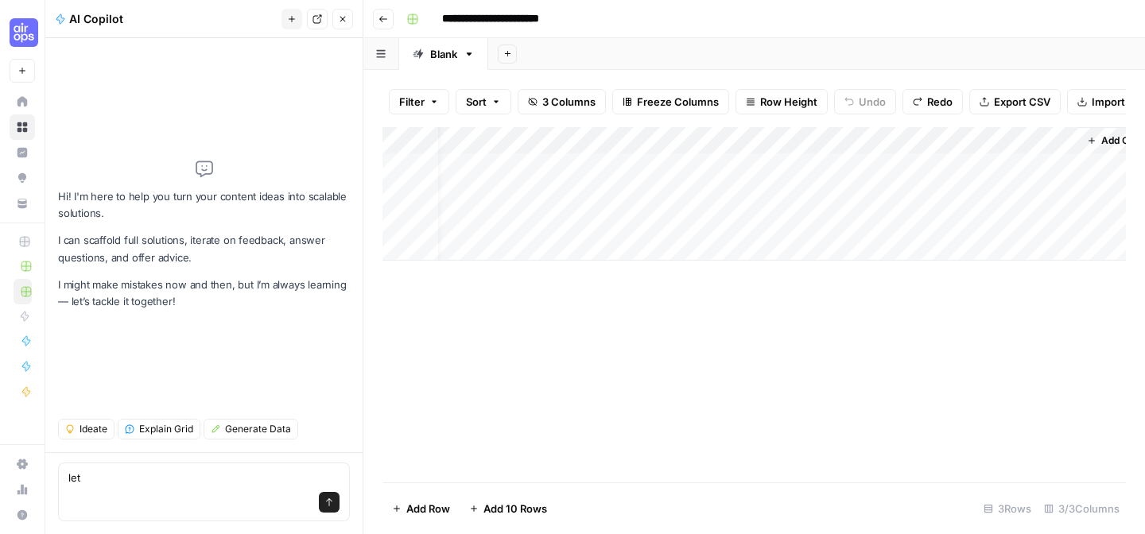
click at [759, 168] on div "Add Column" at bounding box center [753, 194] width 743 height 134
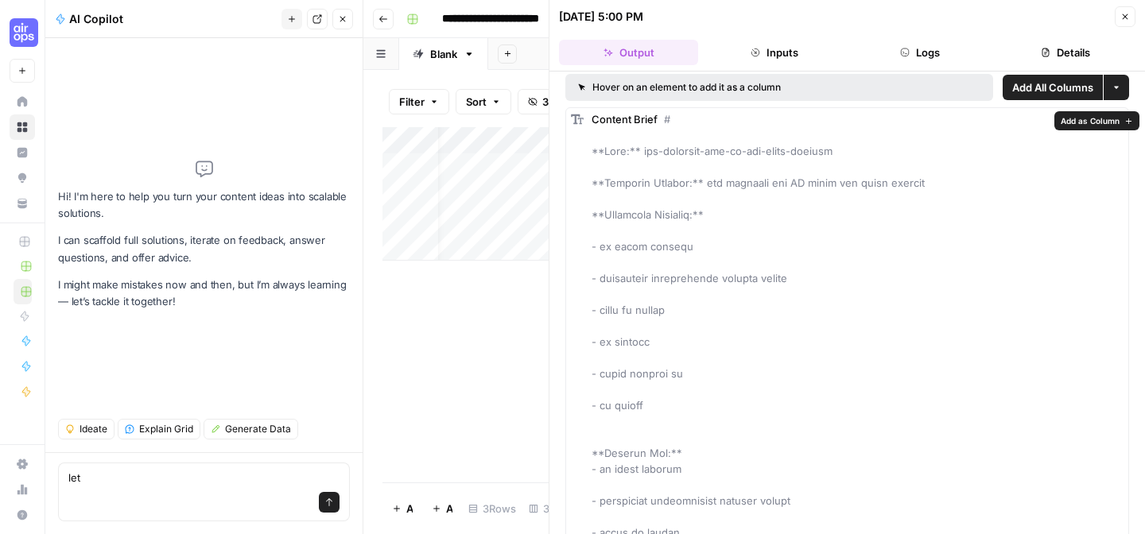
scroll to position [7, 0]
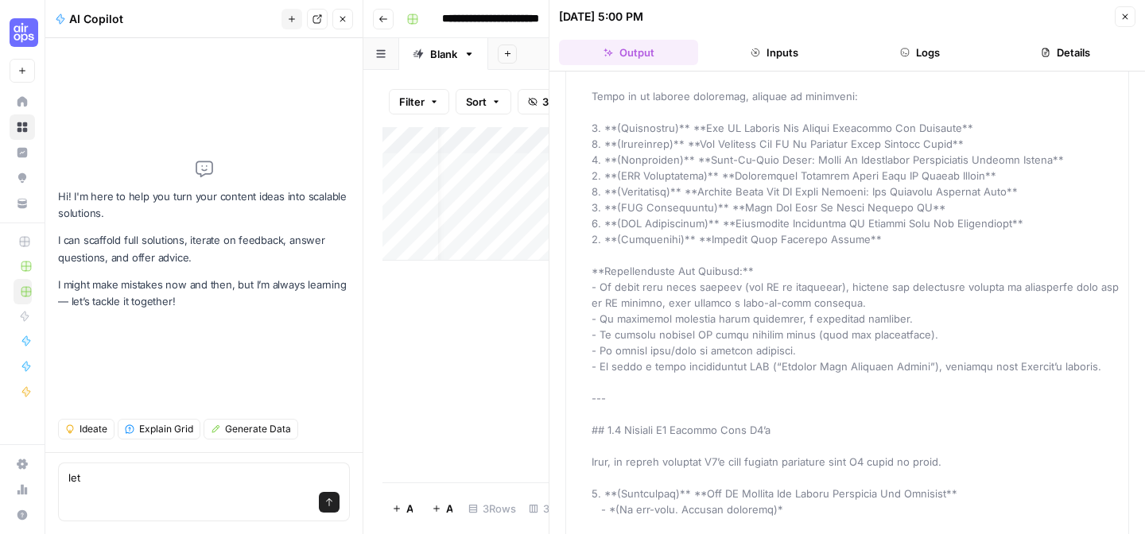
scroll to position [7172, 0]
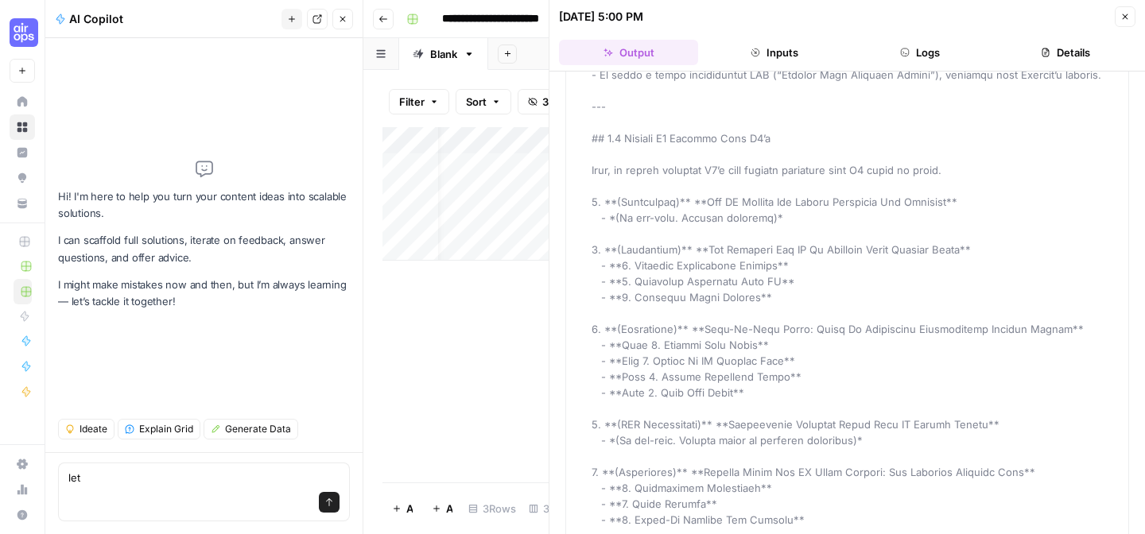
click at [441, 278] on div "Add Column" at bounding box center [465, 304] width 166 height 355
click at [1132, 6] on div "Close" at bounding box center [1125, 16] width 21 height 21
click at [1123, 12] on icon "button" at bounding box center [1125, 17] width 10 height 10
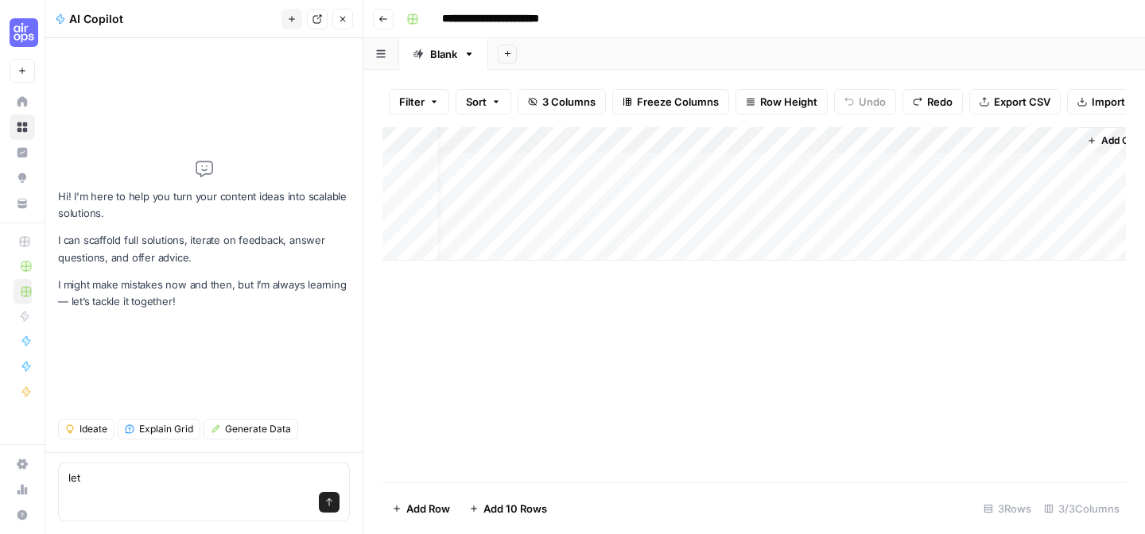
click at [691, 167] on div "Add Column" at bounding box center [753, 194] width 743 height 134
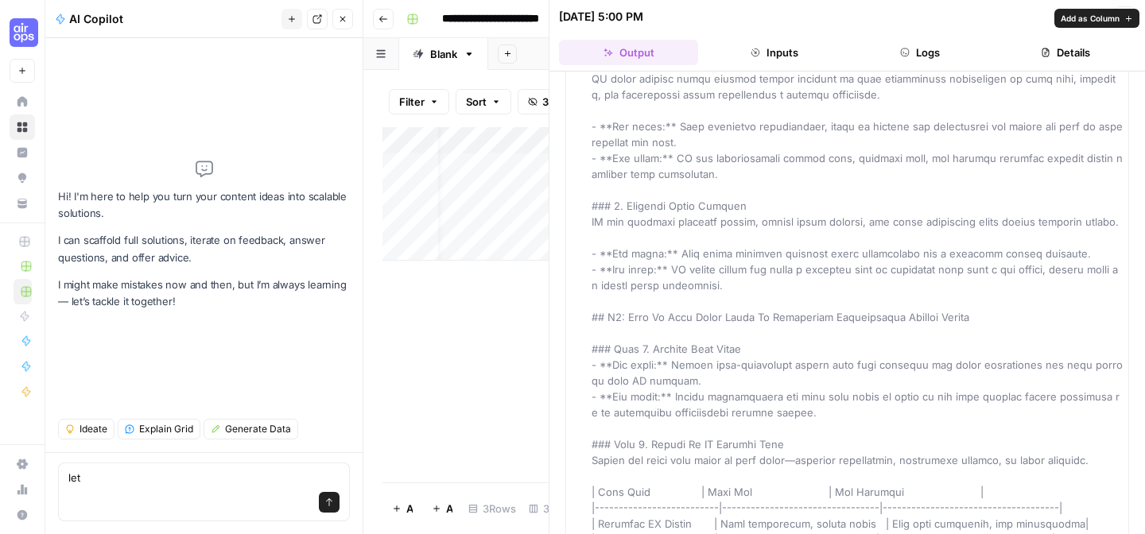
scroll to position [1186, 0]
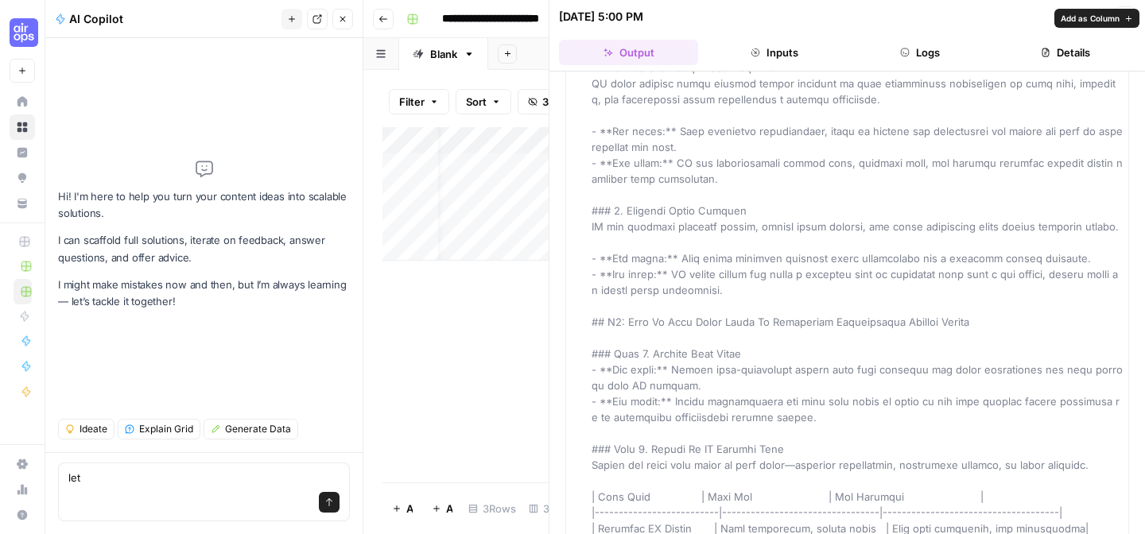
click at [456, 328] on div "Add Column" at bounding box center [465, 304] width 166 height 355
click at [454, 231] on div "Add Column" at bounding box center [465, 194] width 166 height 134
click at [464, 310] on div "Add Column" at bounding box center [465, 304] width 166 height 355
click at [1127, 14] on icon "button" at bounding box center [1126, 17] width 6 height 6
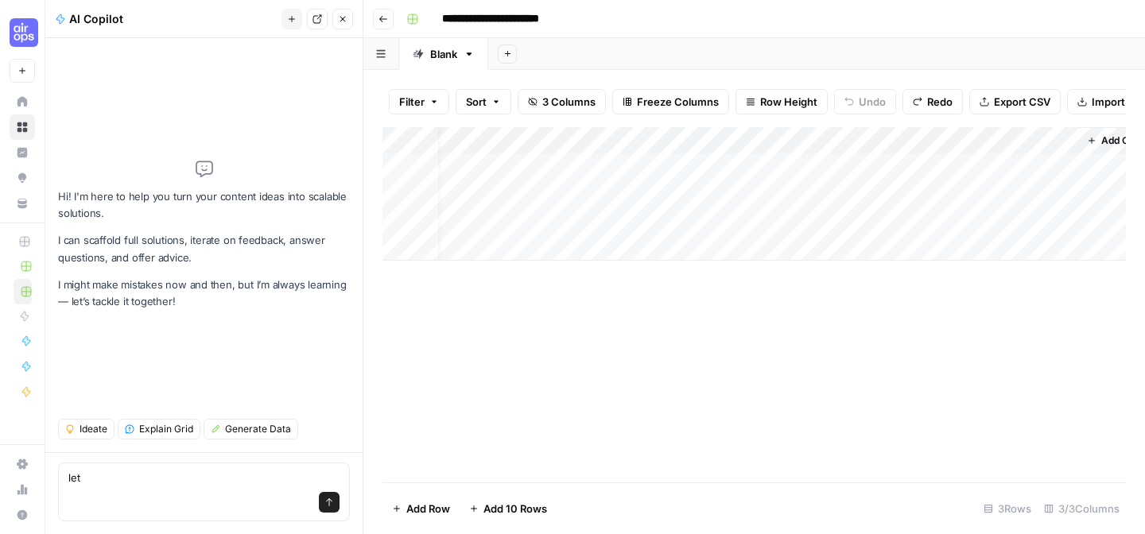
click at [478, 251] on div "Add Column" at bounding box center [753, 194] width 743 height 134
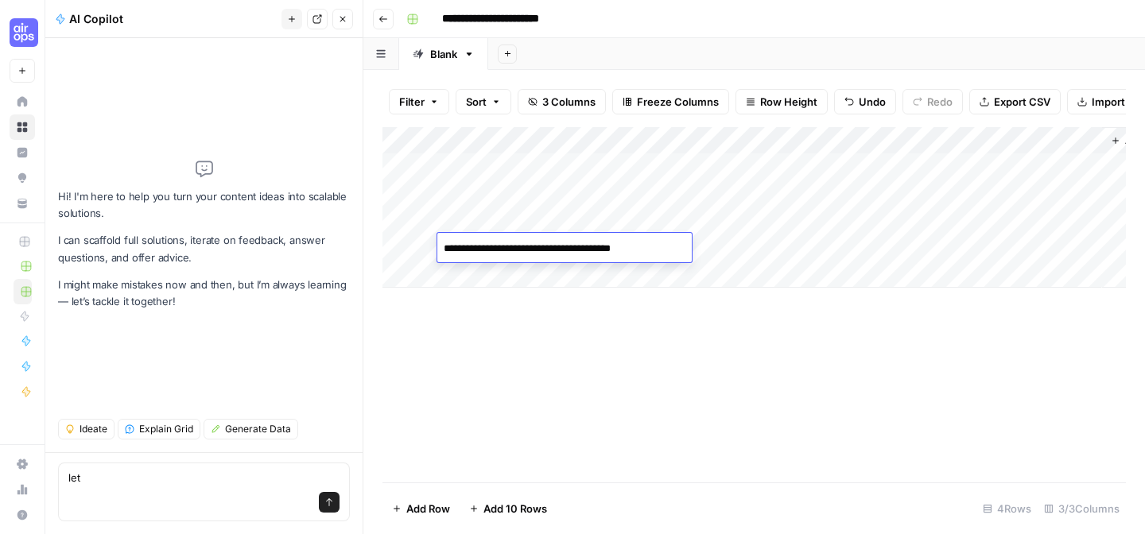
click at [648, 251] on textarea "**********" at bounding box center [564, 273] width 254 height 70
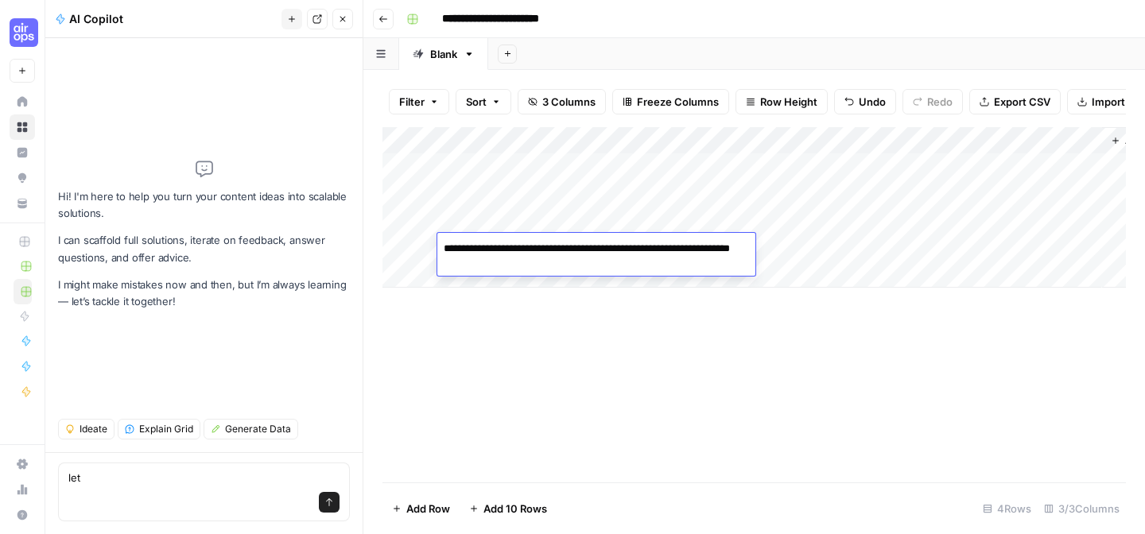
type textarea "**********"
click at [617, 366] on div "Add Column" at bounding box center [753, 304] width 743 height 355
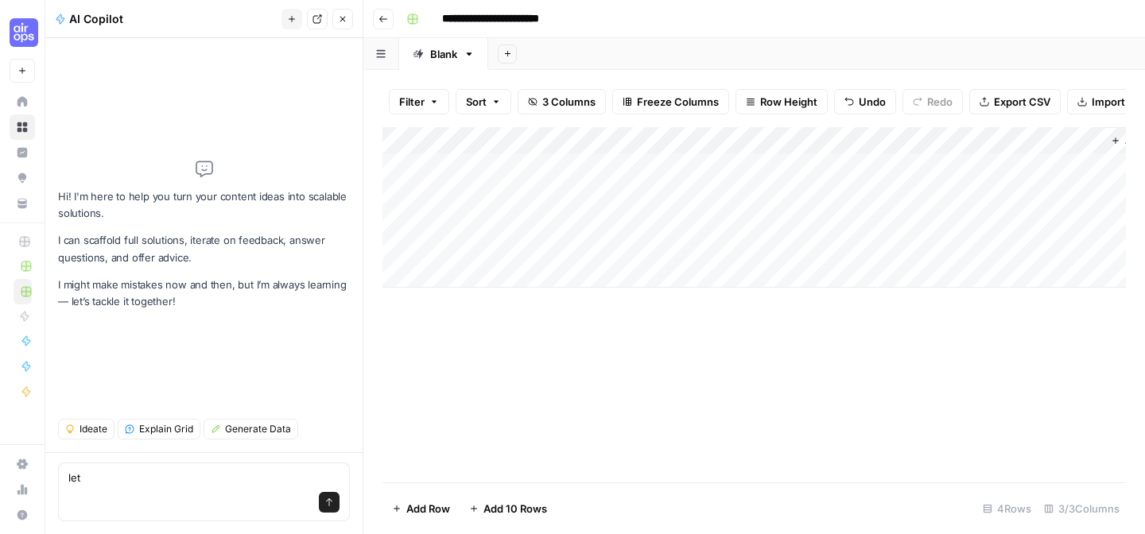
click at [661, 248] on div "Add Column" at bounding box center [753, 207] width 743 height 161
click at [681, 229] on div "Add Column" at bounding box center [753, 207] width 743 height 161
click at [865, 219] on div "Add Column" at bounding box center [753, 207] width 743 height 161
click at [715, 247] on div "Add Column" at bounding box center [753, 207] width 743 height 161
click at [669, 255] on div "Add Column" at bounding box center [753, 207] width 743 height 161
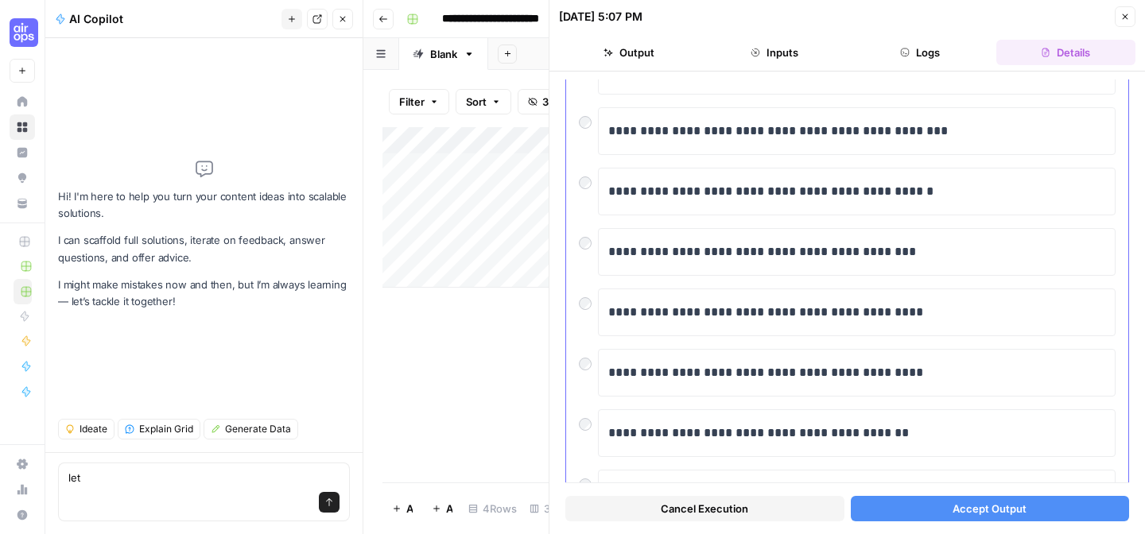
scroll to position [244, 0]
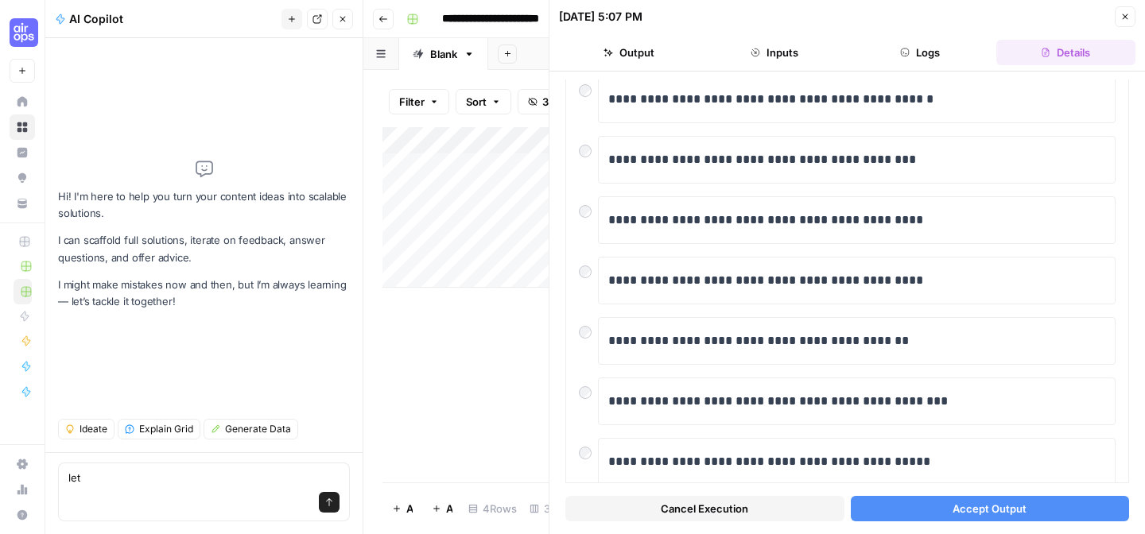
click at [758, 509] on button "Cancel Execution" at bounding box center [704, 508] width 279 height 25
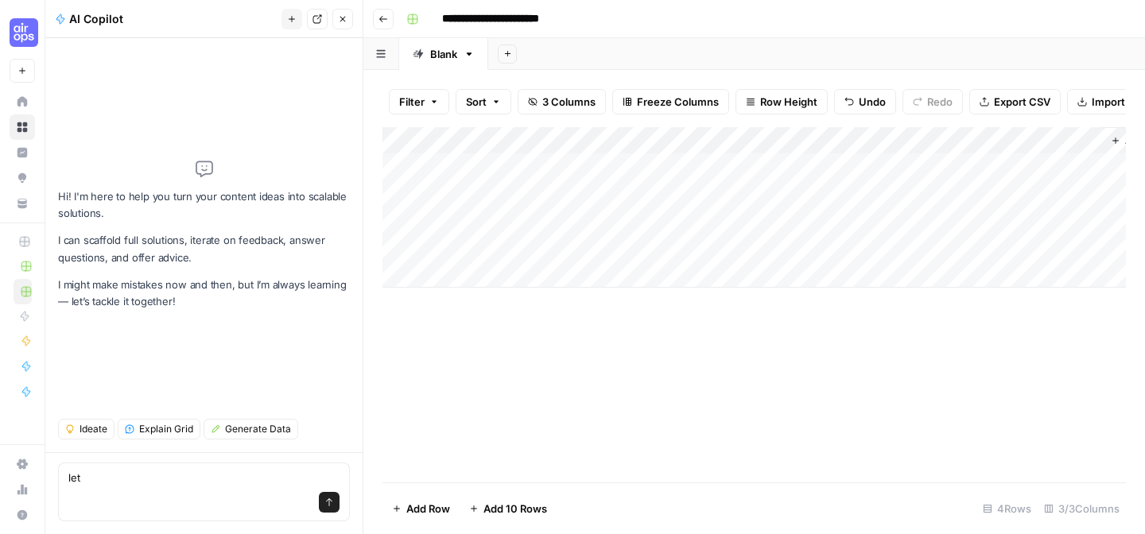
click at [514, 278] on div "Add Column" at bounding box center [753, 207] width 743 height 161
type textarea "**********"
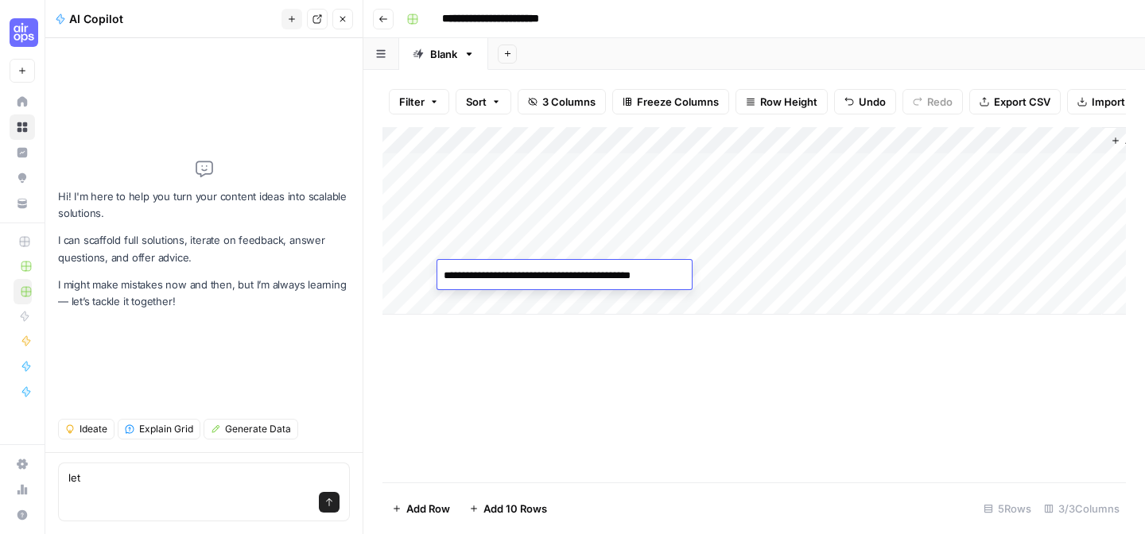
click at [564, 339] on div "Add Column" at bounding box center [753, 304] width 743 height 355
click at [617, 274] on div "Add Column" at bounding box center [753, 221] width 743 height 188
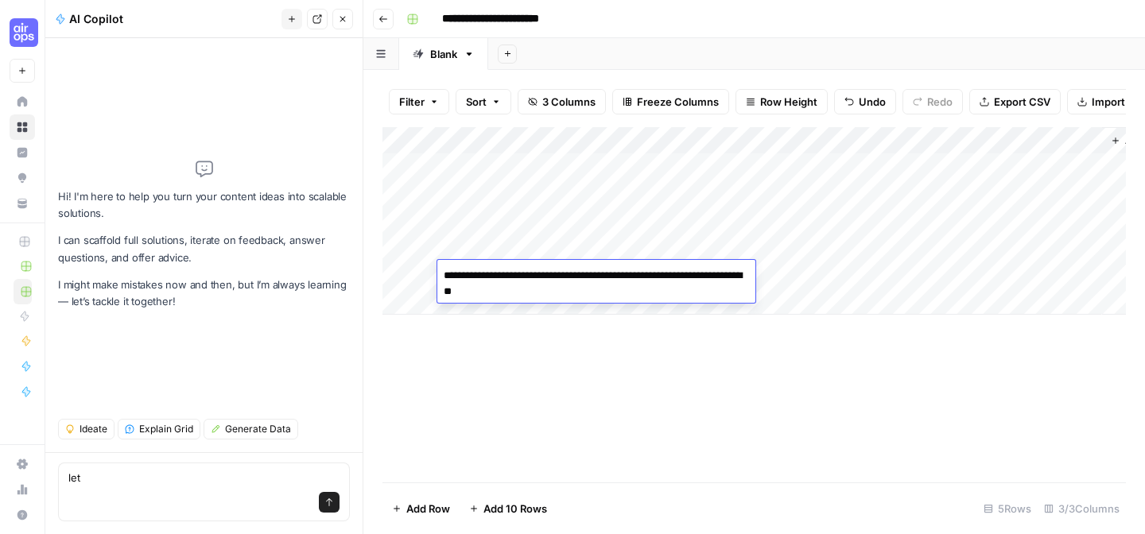
type textarea "**********"
click at [688, 363] on div "Add Column" at bounding box center [753, 304] width 743 height 355
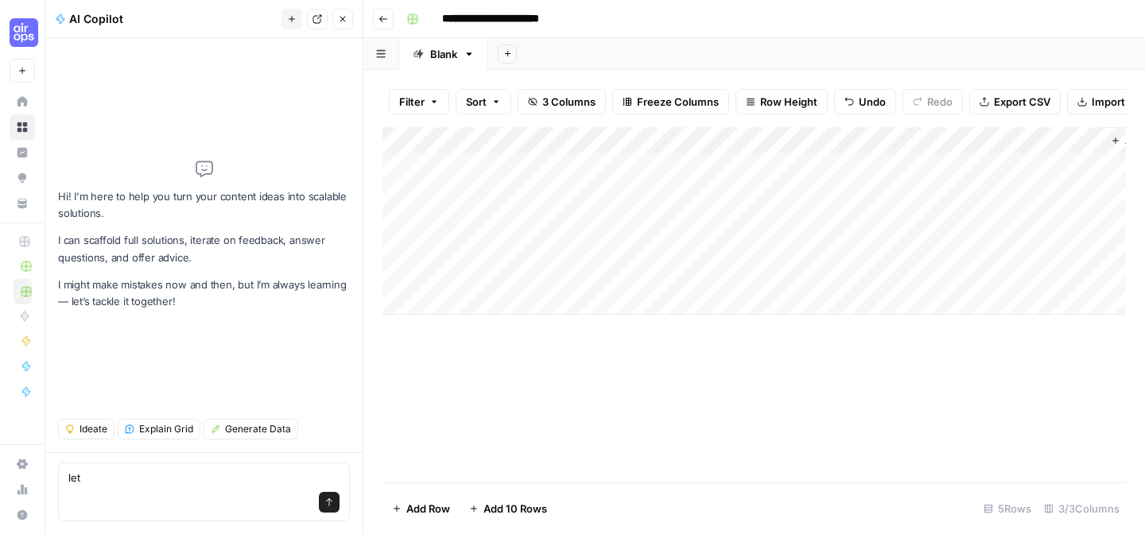
click at [686, 279] on div "Add Column" at bounding box center [753, 221] width 743 height 188
click at [712, 269] on div "Add Column" at bounding box center [753, 221] width 743 height 188
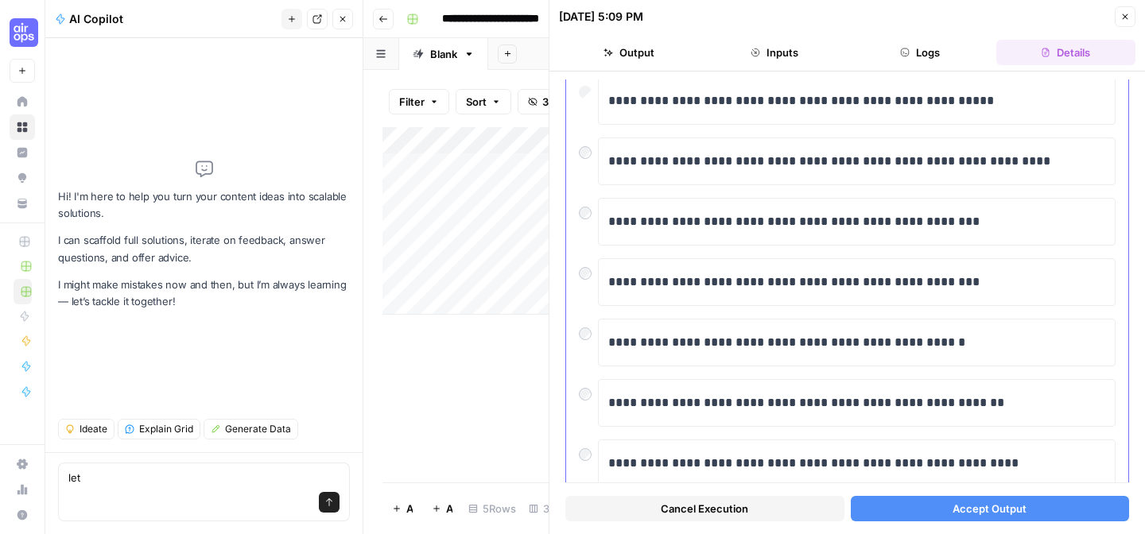
scroll to position [306, 0]
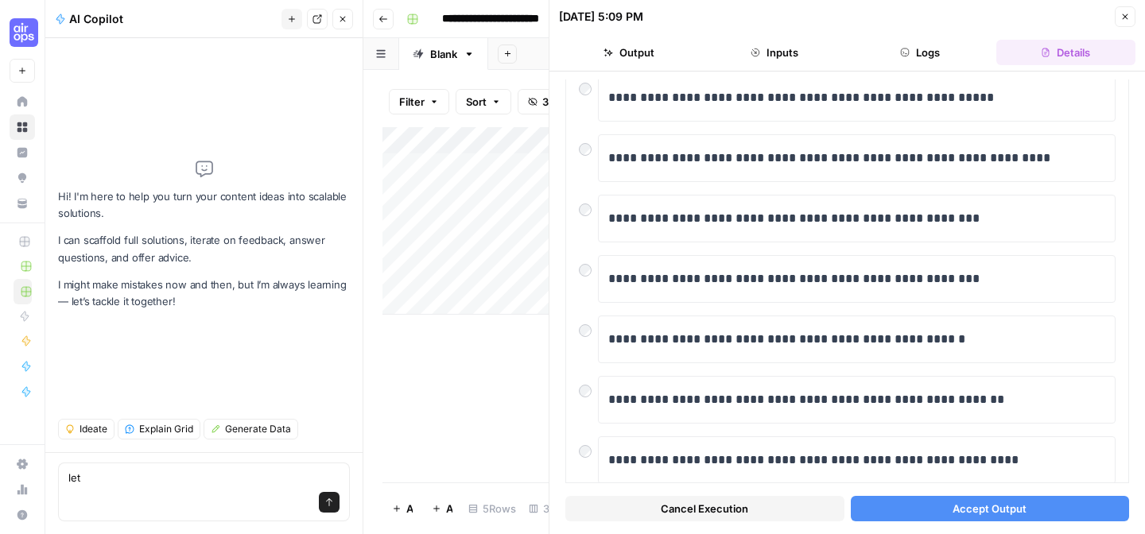
click at [952, 509] on span "Accept Output" at bounding box center [989, 509] width 74 height 16
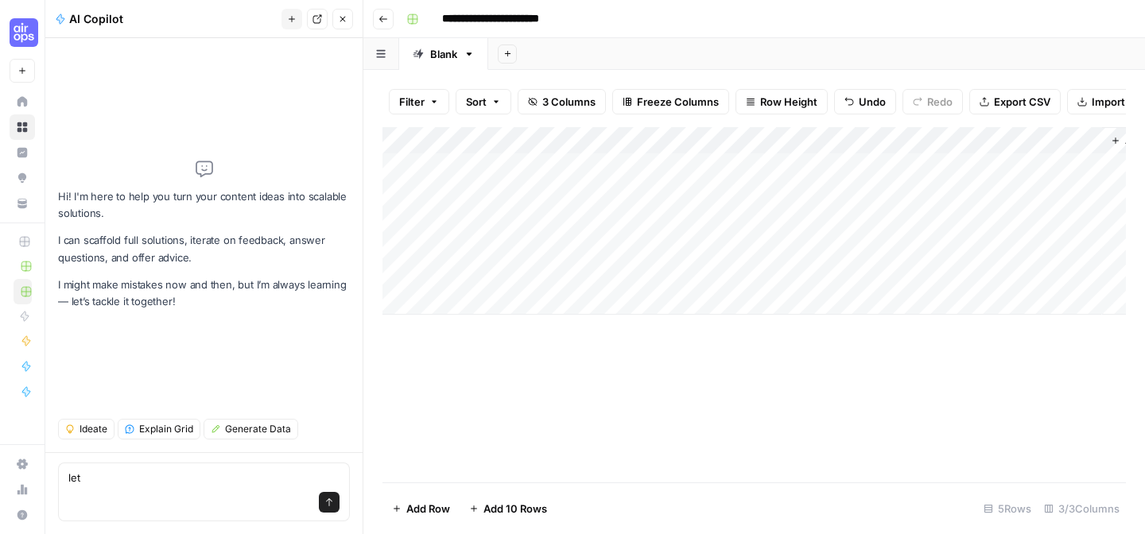
click at [793, 281] on div "Add Column" at bounding box center [753, 221] width 743 height 188
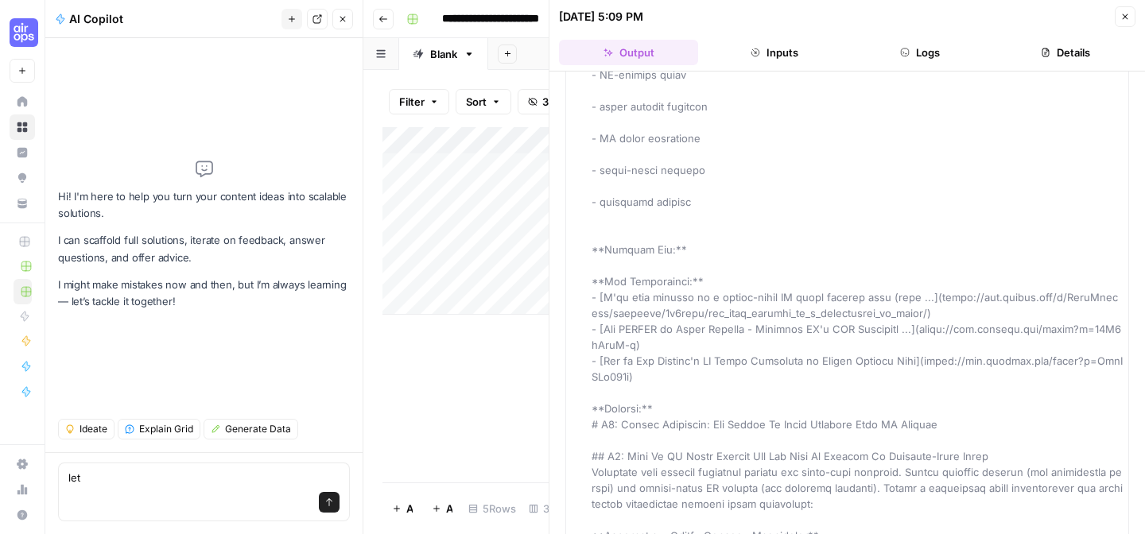
scroll to position [530, 0]
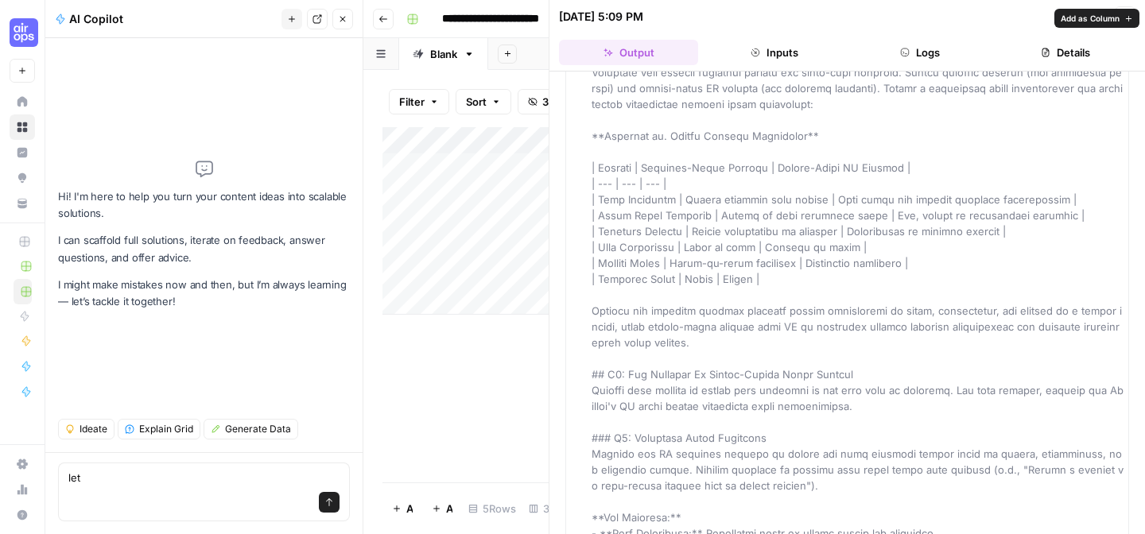
scroll to position [933, 0]
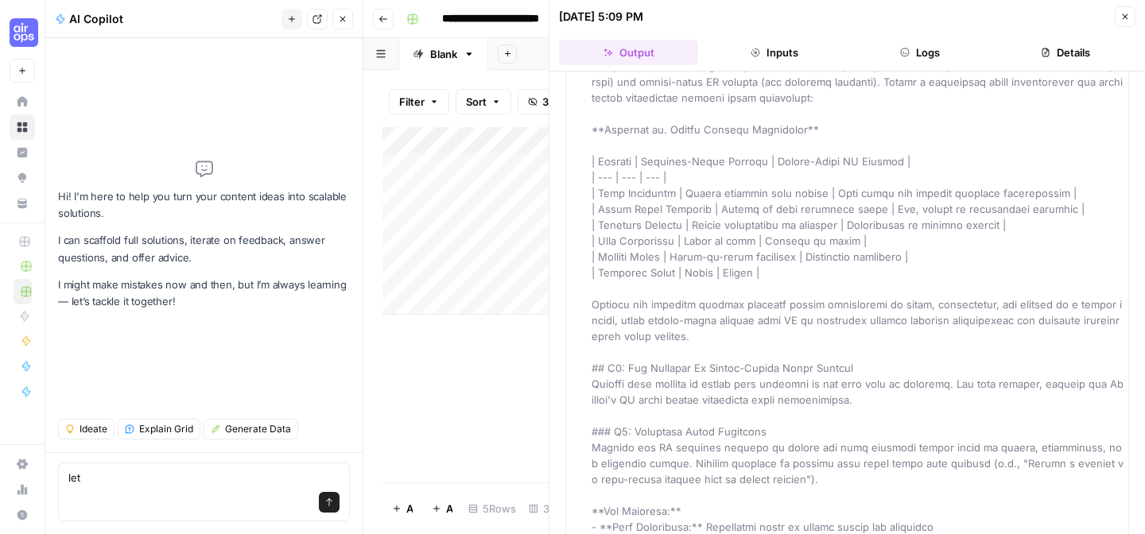
click at [775, 55] on button "Inputs" at bounding box center [773, 52] width 139 height 25
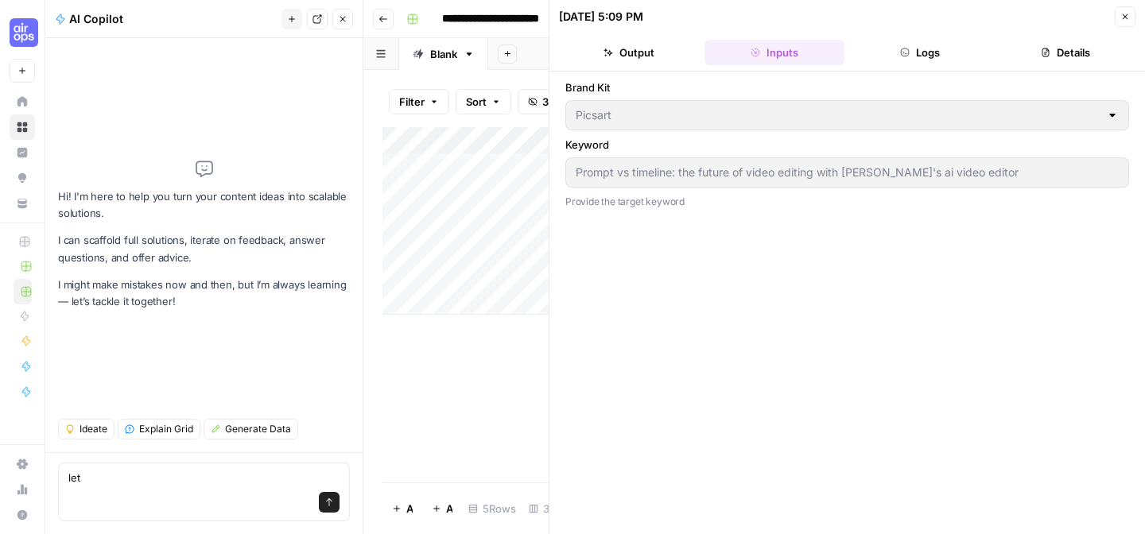
click at [690, 215] on div "Brand Kit Picsart Keyword Prompt vs timeline: the future of video editing with …" at bounding box center [847, 302] width 564 height 447
click at [921, 38] on header "[DATE] 5:09 PM Close Output Inputs Logs Details" at bounding box center [846, 36] width 595 height 72
click at [917, 58] on button "Logs" at bounding box center [920, 52] width 139 height 25
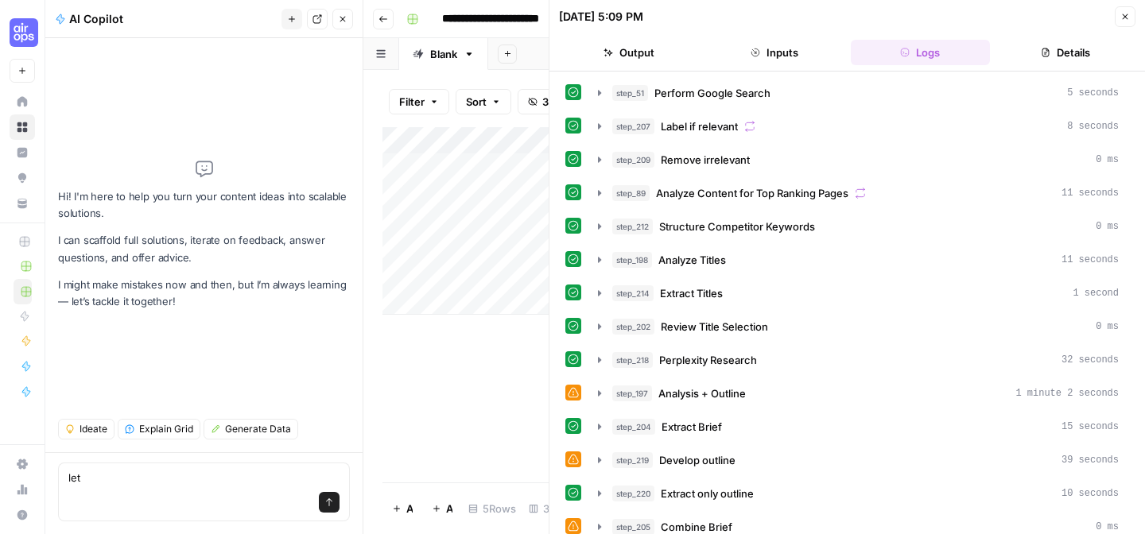
click at [1059, 50] on button "Details" at bounding box center [1065, 52] width 139 height 25
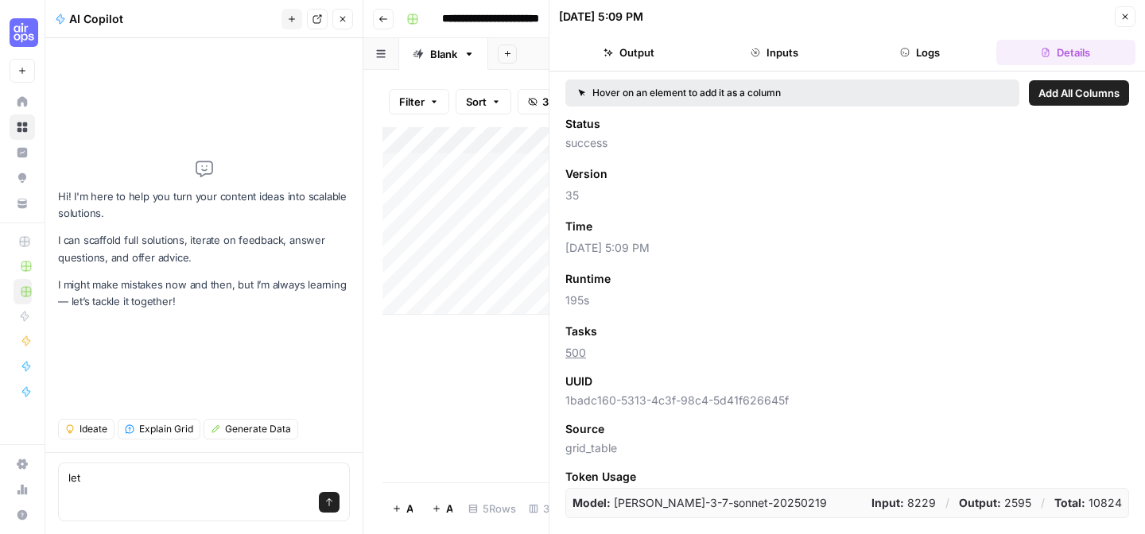
click at [944, 56] on button "Logs" at bounding box center [920, 52] width 139 height 25
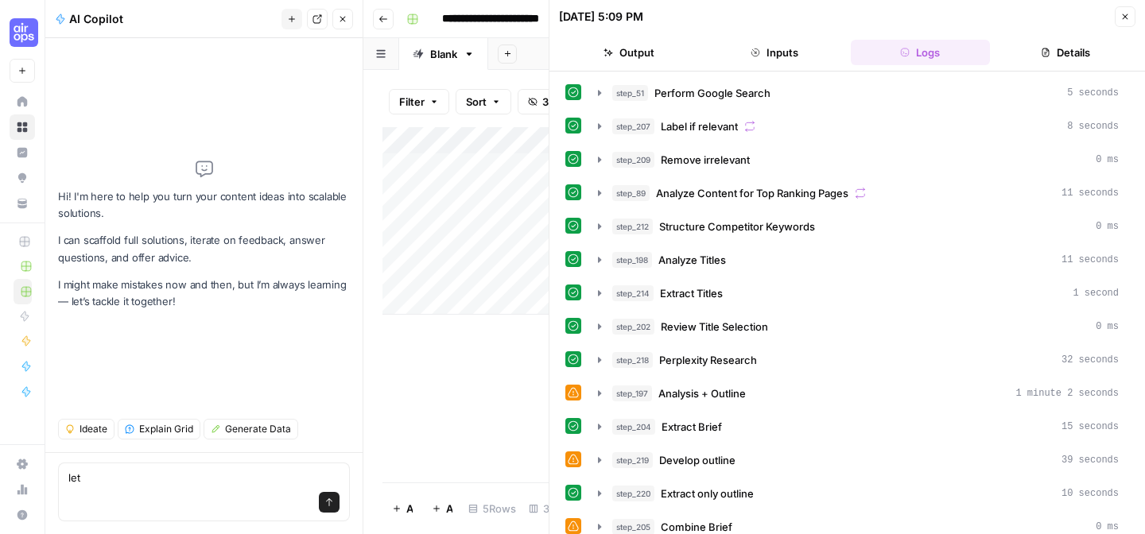
click at [656, 62] on button "Output" at bounding box center [628, 52] width 139 height 25
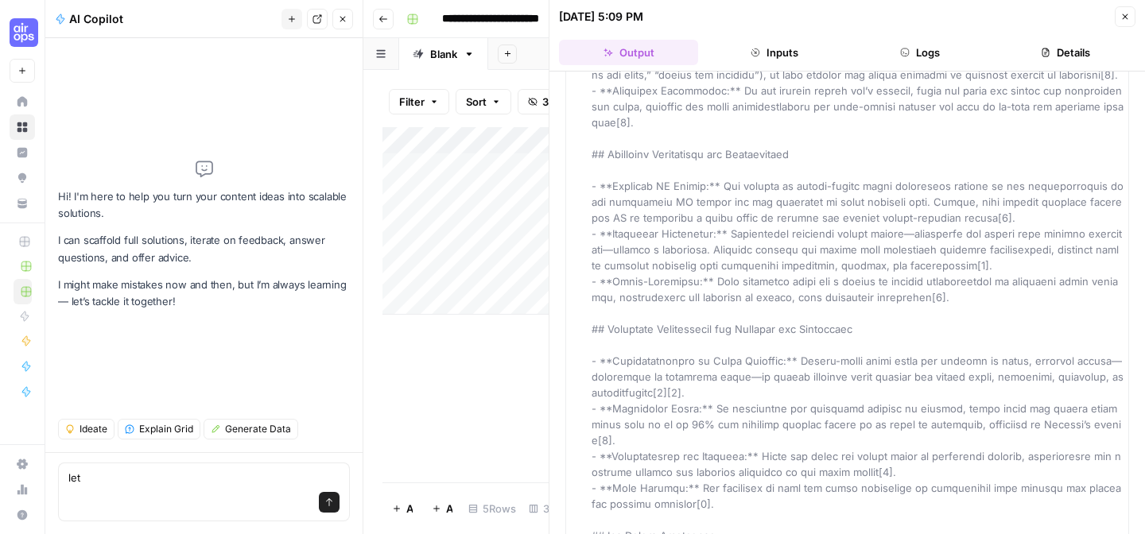
scroll to position [14329, 0]
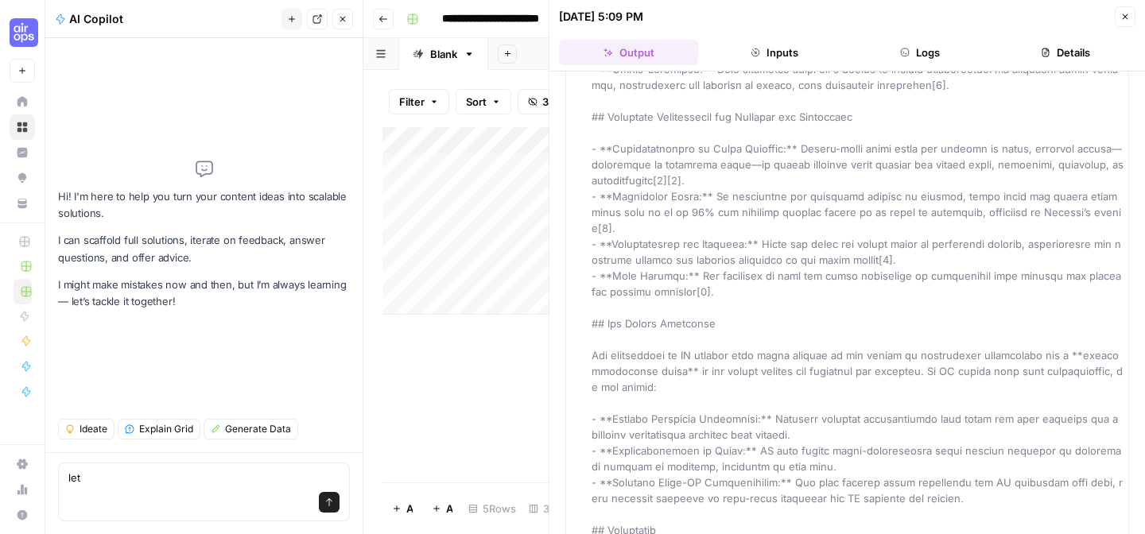
click at [513, 374] on div "Add Column" at bounding box center [465, 304] width 166 height 355
click at [1134, 10] on button "Close" at bounding box center [1125, 16] width 21 height 21
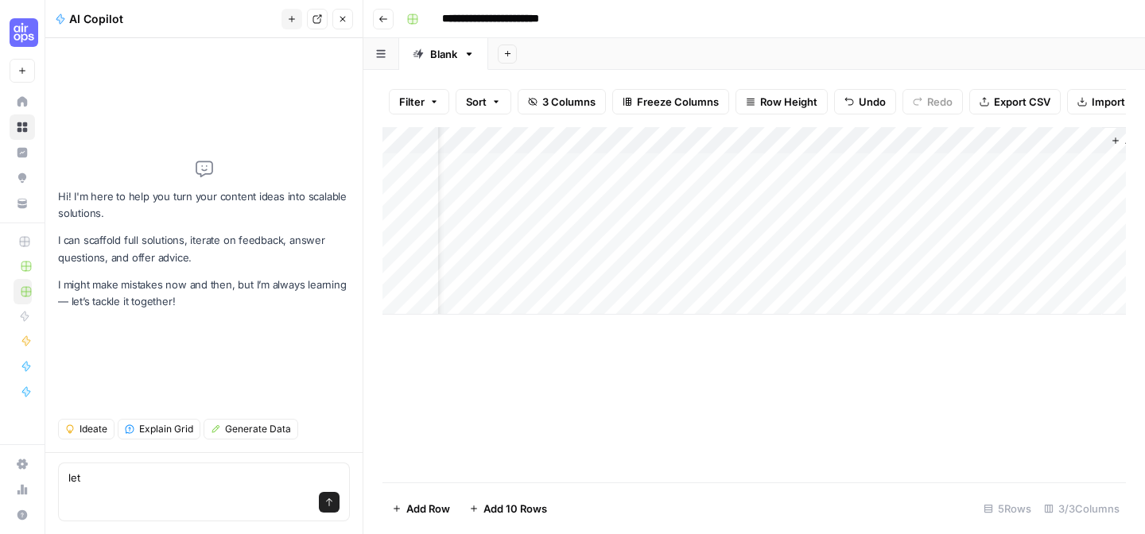
scroll to position [0, 64]
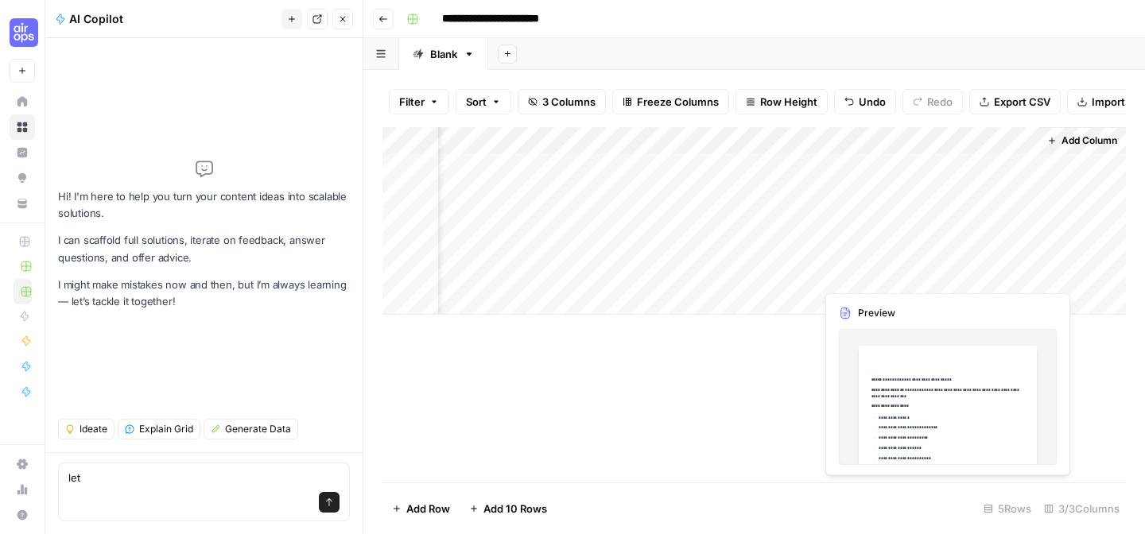
click at [905, 276] on div "Add Column" at bounding box center [753, 221] width 743 height 188
click at [905, 276] on div at bounding box center [926, 274] width 223 height 29
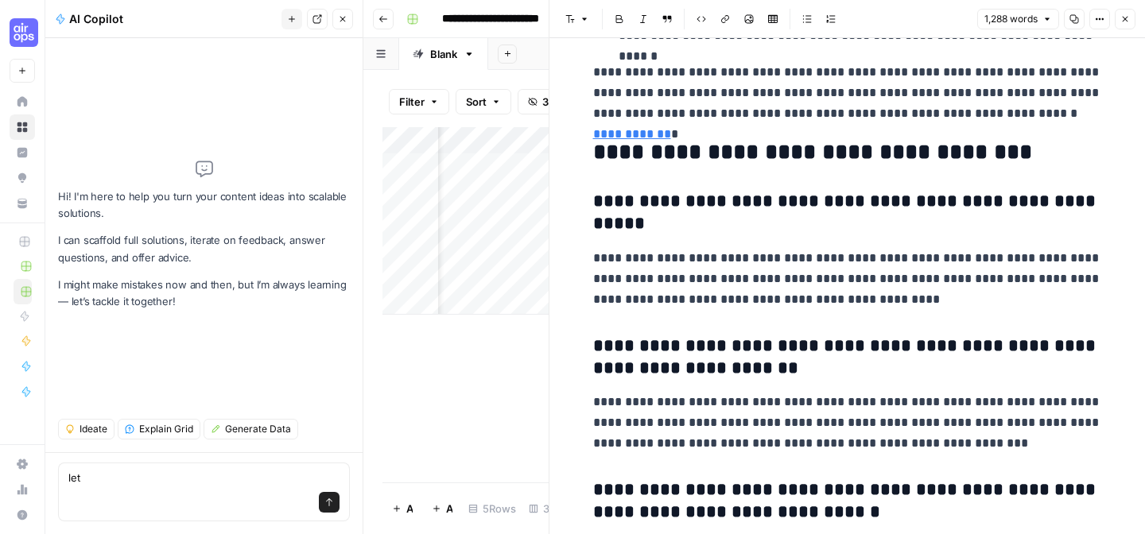
scroll to position [5318, 0]
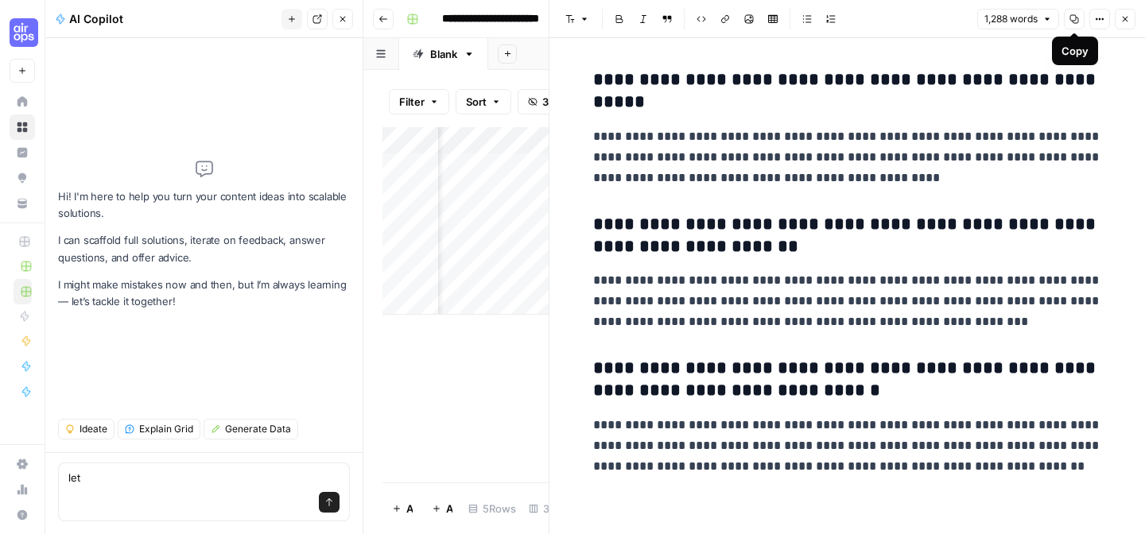
click at [1099, 16] on icon "button" at bounding box center [1100, 19] width 10 height 10
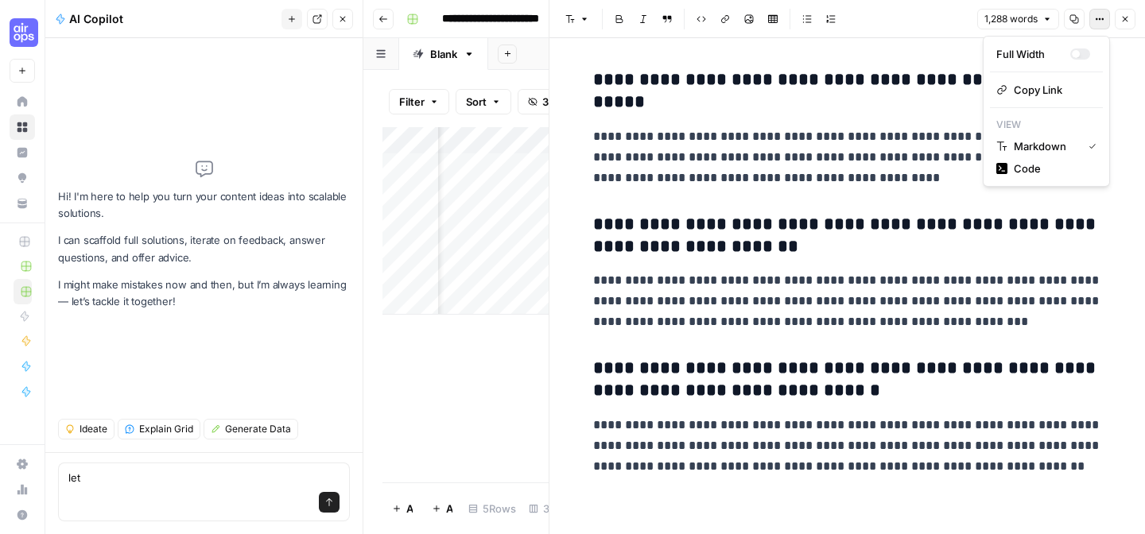
click at [469, 332] on div "Add Column" at bounding box center [465, 304] width 166 height 355
click at [465, 390] on div "Add Column" at bounding box center [465, 304] width 166 height 355
click at [1119, 18] on button "Close" at bounding box center [1125, 19] width 21 height 21
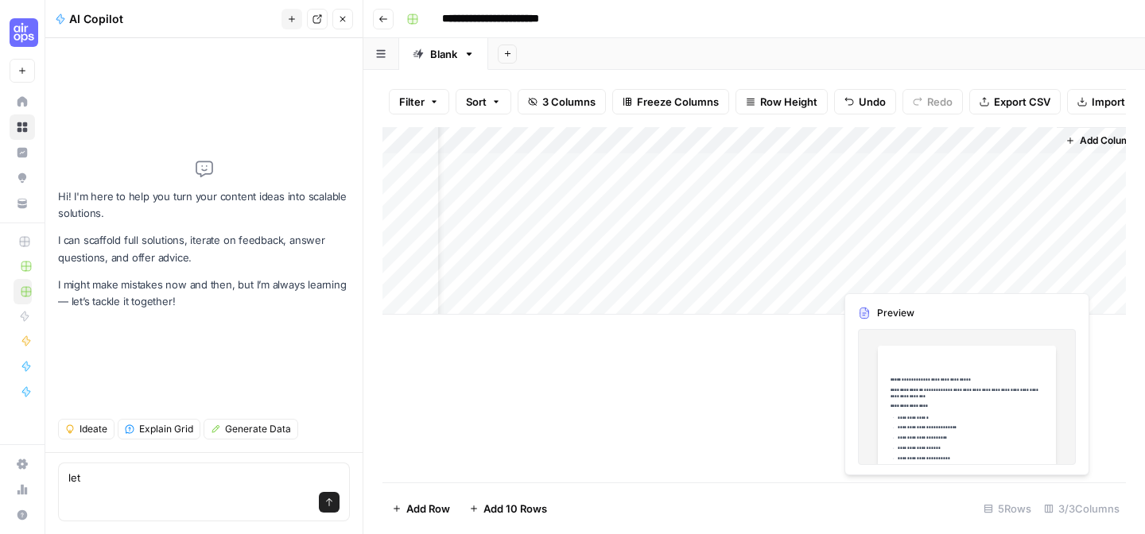
scroll to position [0, 64]
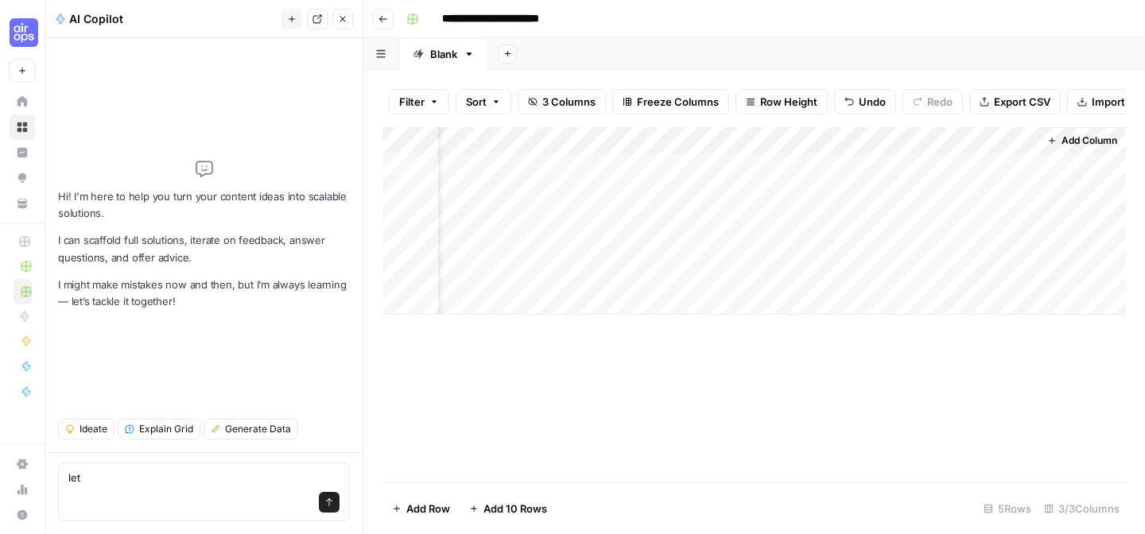
click at [917, 277] on div "Add Column" at bounding box center [753, 221] width 743 height 188
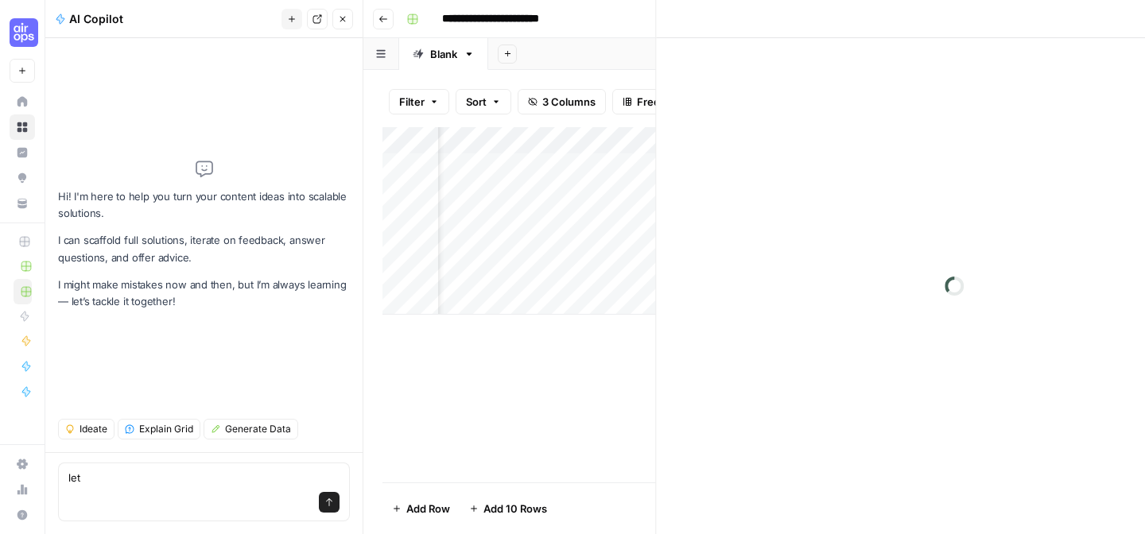
scroll to position [0, 64]
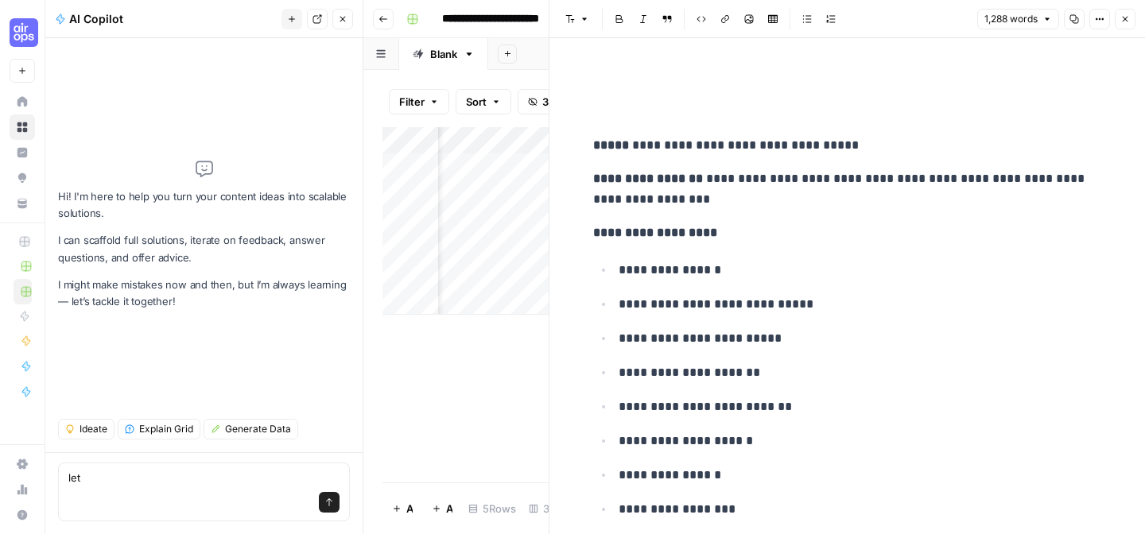
click at [451, 372] on div "Add Column" at bounding box center [465, 304] width 166 height 355
click at [1133, 18] on button "Close" at bounding box center [1125, 19] width 21 height 21
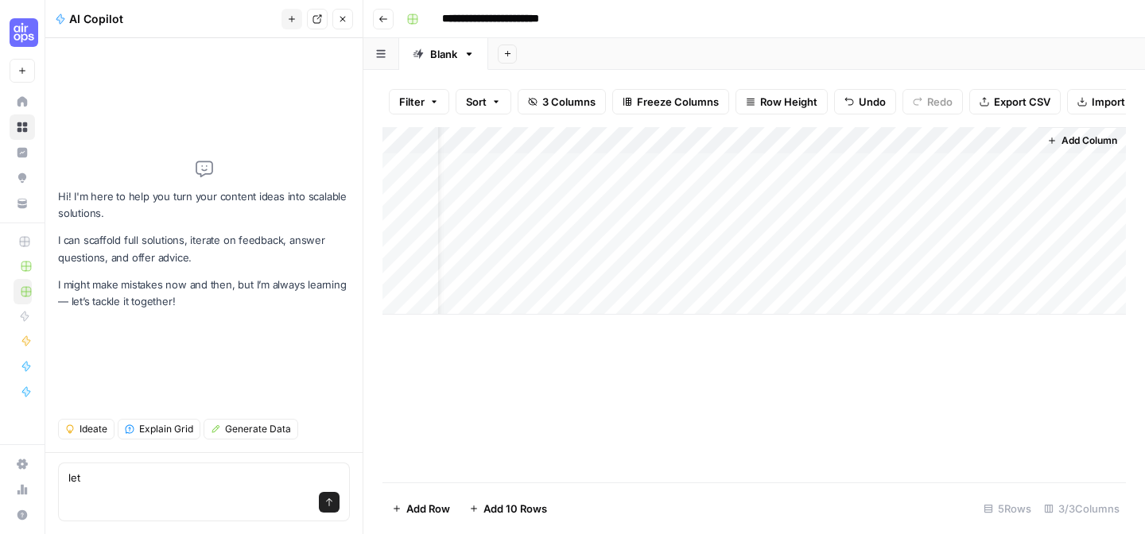
scroll to position [0, 45]
click at [1045, 270] on div "Add Column" at bounding box center [753, 221] width 743 height 188
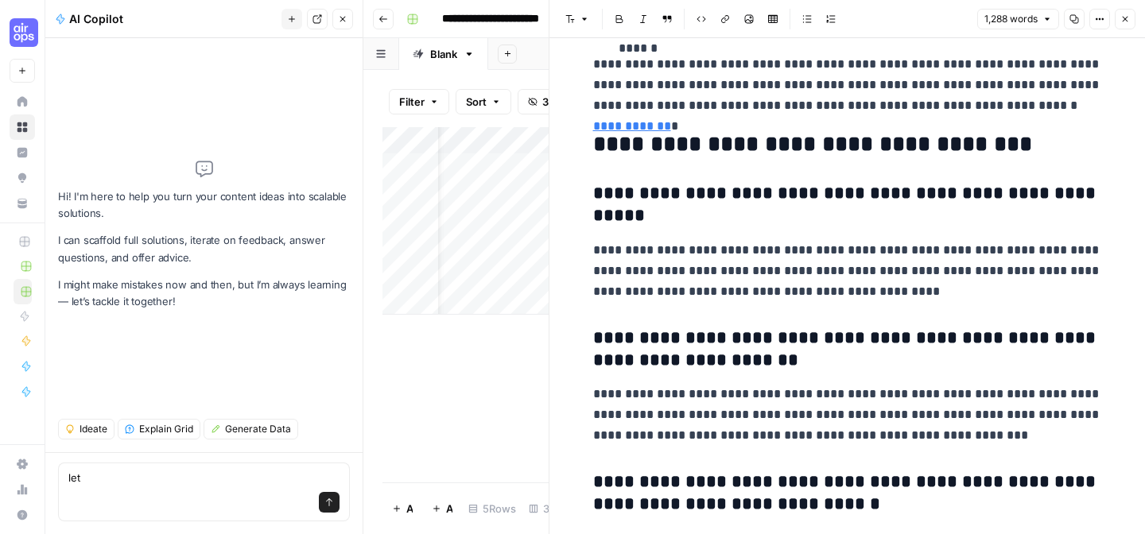
scroll to position [5318, 0]
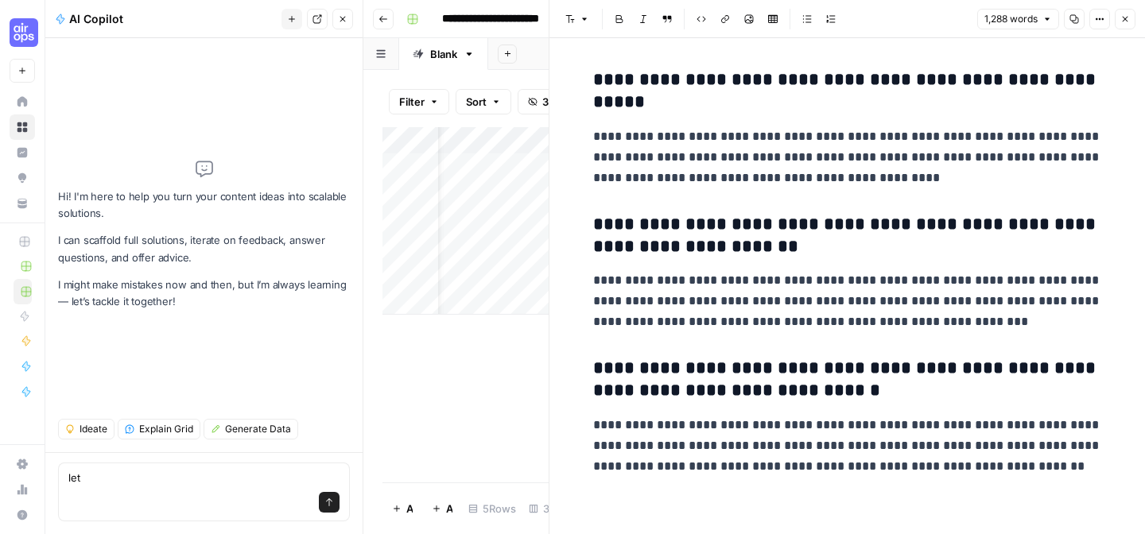
click at [1120, 19] on icon "button" at bounding box center [1125, 19] width 10 height 10
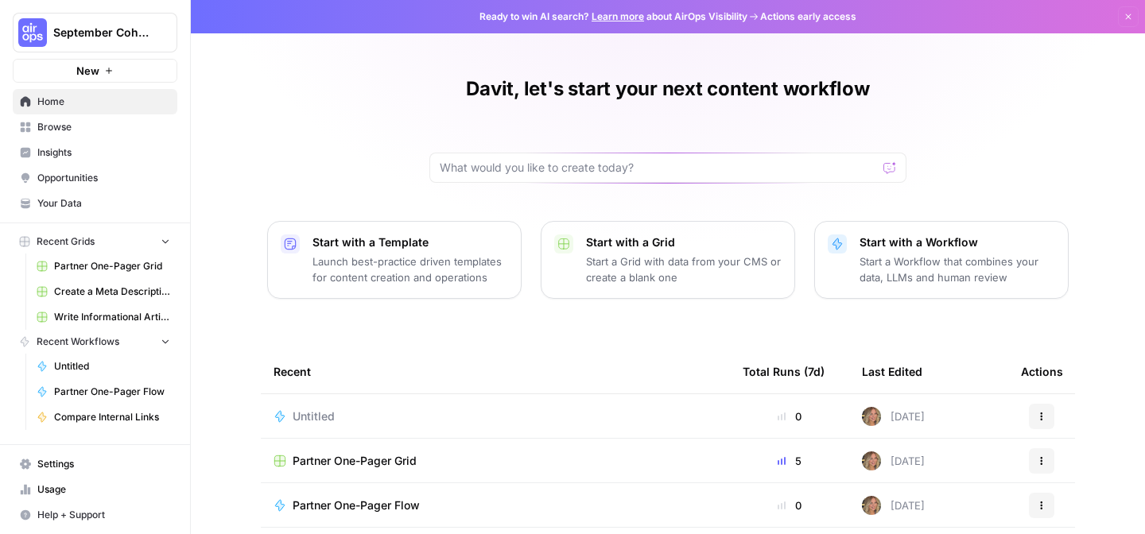
click at [384, 258] on p "Launch best-practice driven templates for content creation and operations" at bounding box center [410, 270] width 196 height 32
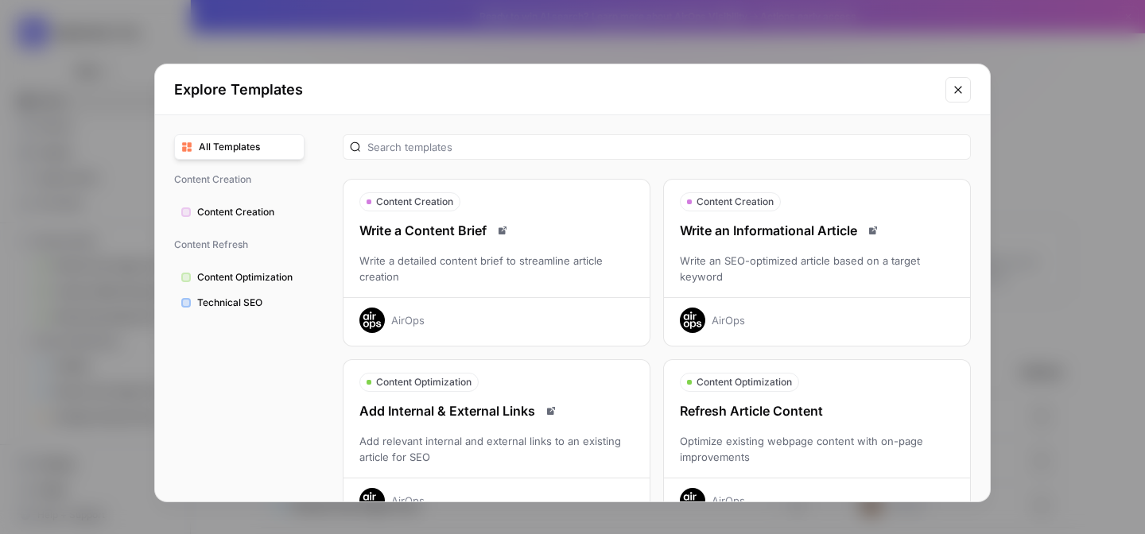
click at [463, 250] on div "Write a Content Brief Write a detailed content brief to streamline article crea…" at bounding box center [496, 277] width 306 height 112
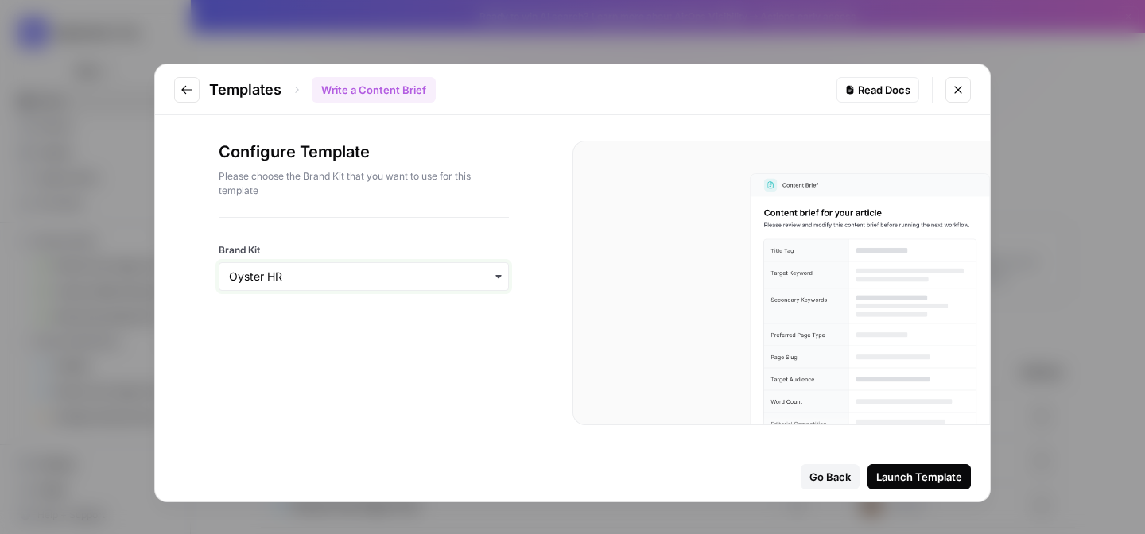
click at [435, 279] on input "Brand Kit" at bounding box center [363, 277] width 269 height 16
click at [377, 319] on div "Oyster HR" at bounding box center [363, 319] width 289 height 30
click at [913, 475] on div "Launch Template" at bounding box center [919, 477] width 86 height 16
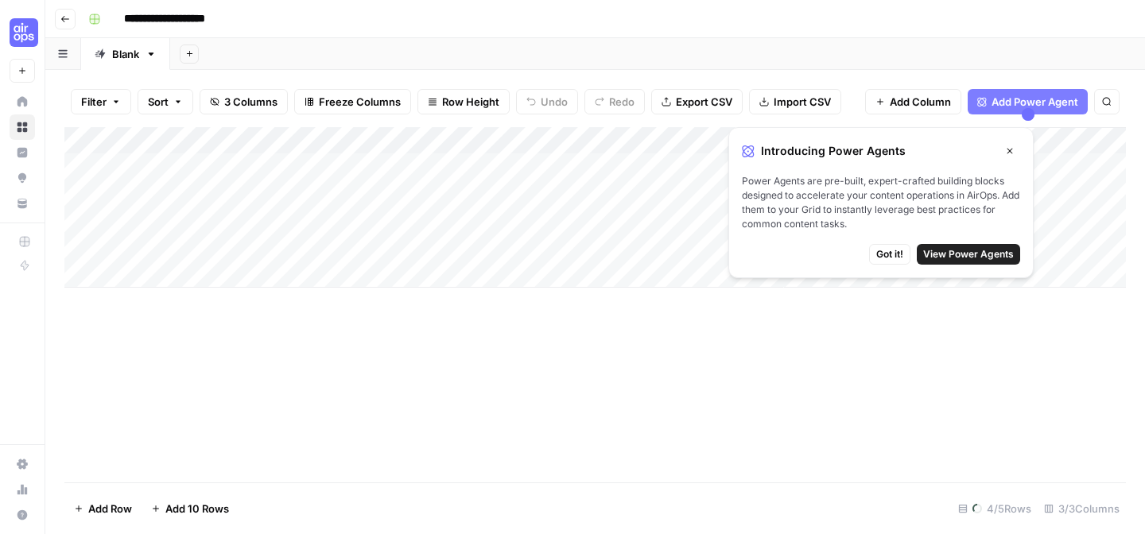
click at [300, 351] on div "Add Column" at bounding box center [594, 304] width 1061 height 355
click at [139, 64] on link "Blank" at bounding box center [125, 54] width 89 height 32
click at [150, 55] on icon "button" at bounding box center [150, 53] width 11 height 11
click at [207, 378] on div "Add Column" at bounding box center [594, 304] width 1061 height 355
click at [405, 163] on div "Add Column" at bounding box center [594, 207] width 1061 height 161
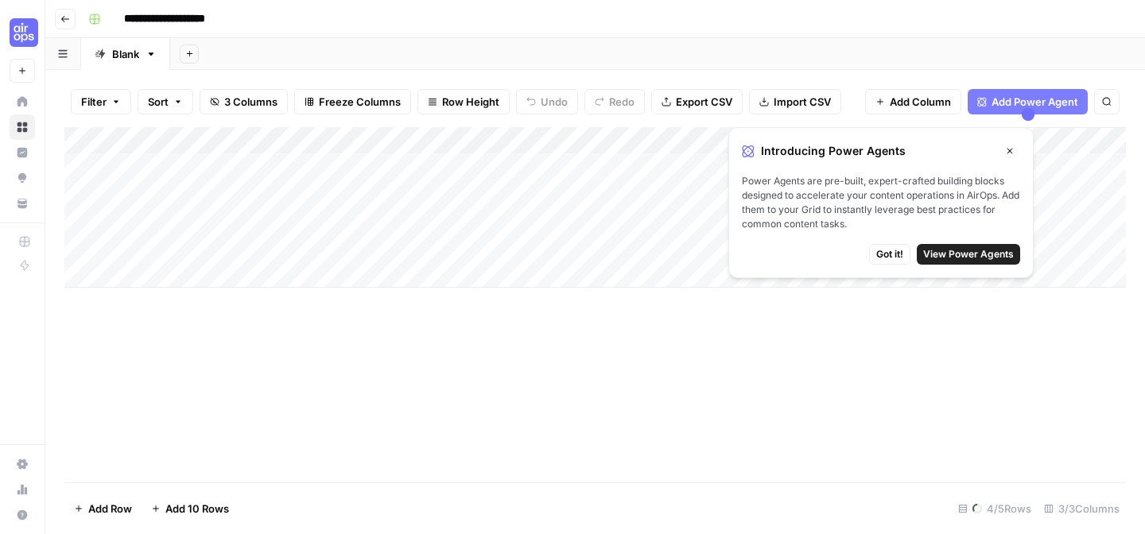
click at [445, 171] on div "Add Column" at bounding box center [594, 207] width 1061 height 161
click at [330, 394] on div "Add Column" at bounding box center [594, 304] width 1061 height 355
click at [1016, 95] on span "Add Power Agent" at bounding box center [1034, 102] width 87 height 16
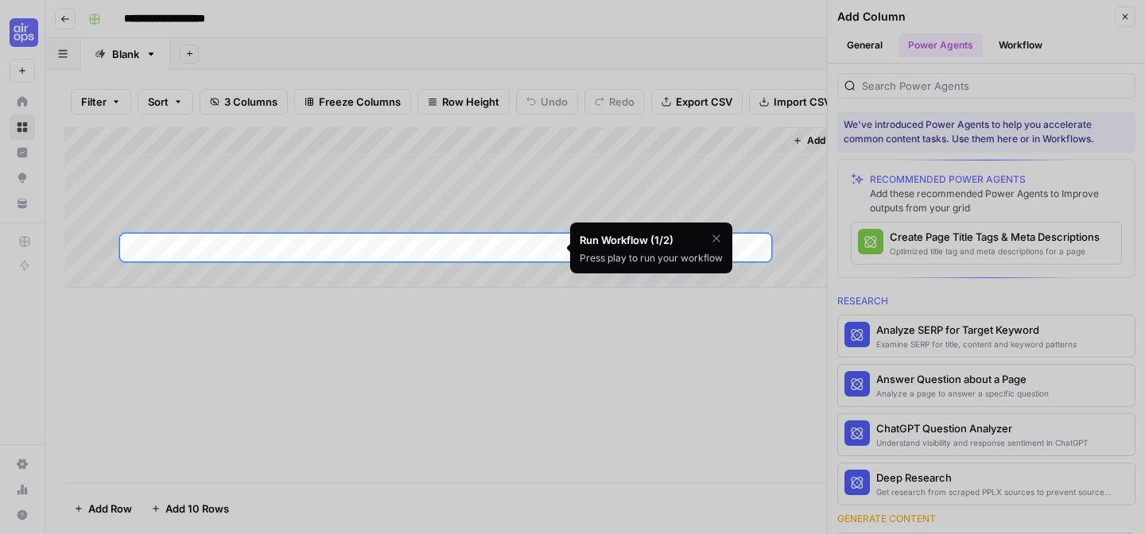
click at [923, 354] on div at bounding box center [572, 529] width 1145 height 534
click at [935, 335] on div at bounding box center [572, 529] width 1145 height 534
click at [718, 234] on icon "button" at bounding box center [716, 238] width 13 height 13
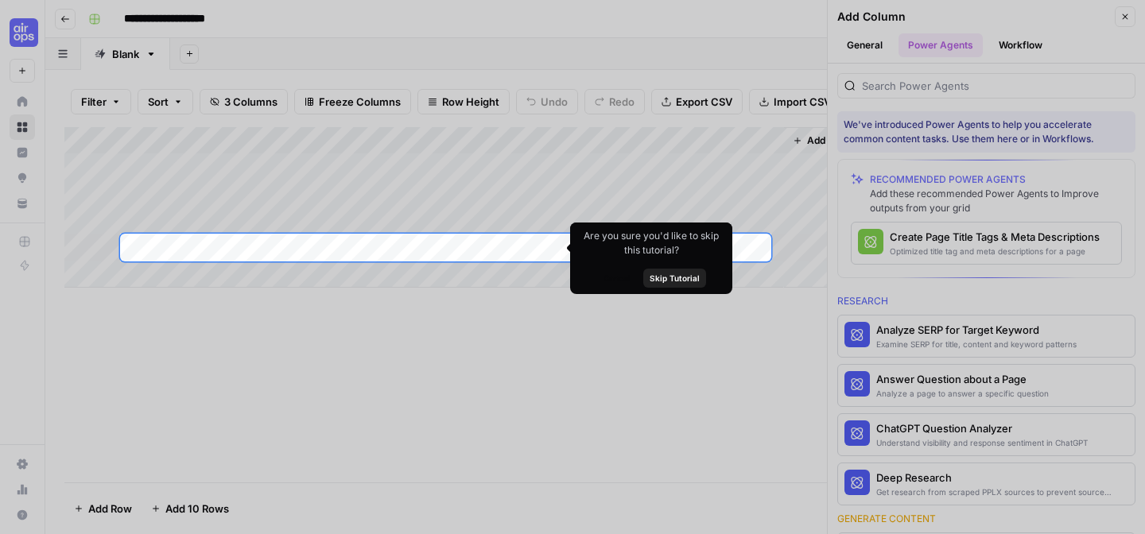
click at [676, 272] on span "Skip Tutorial" at bounding box center [674, 278] width 50 height 13
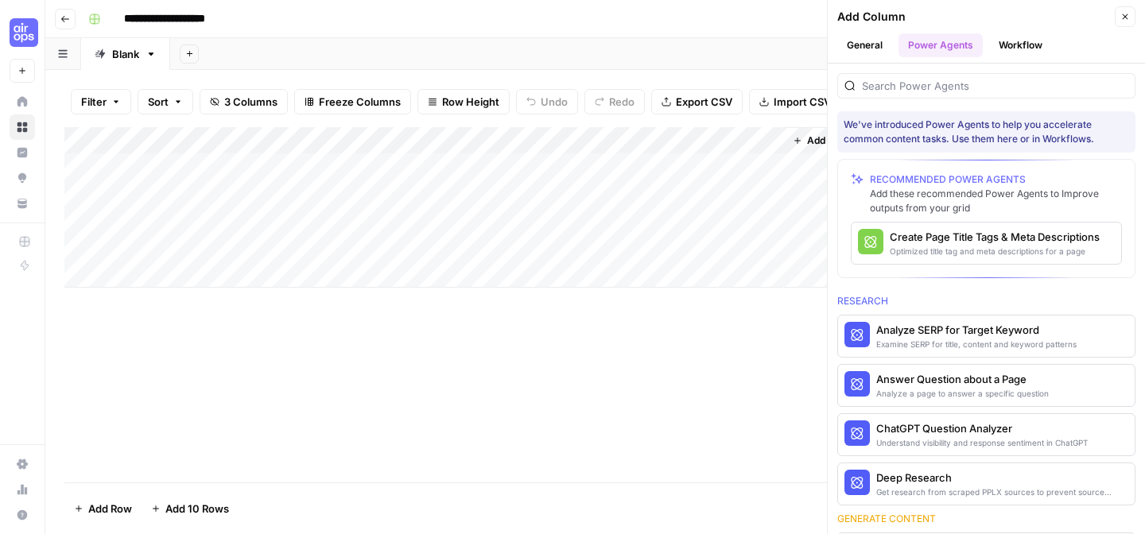
scroll to position [74, 0]
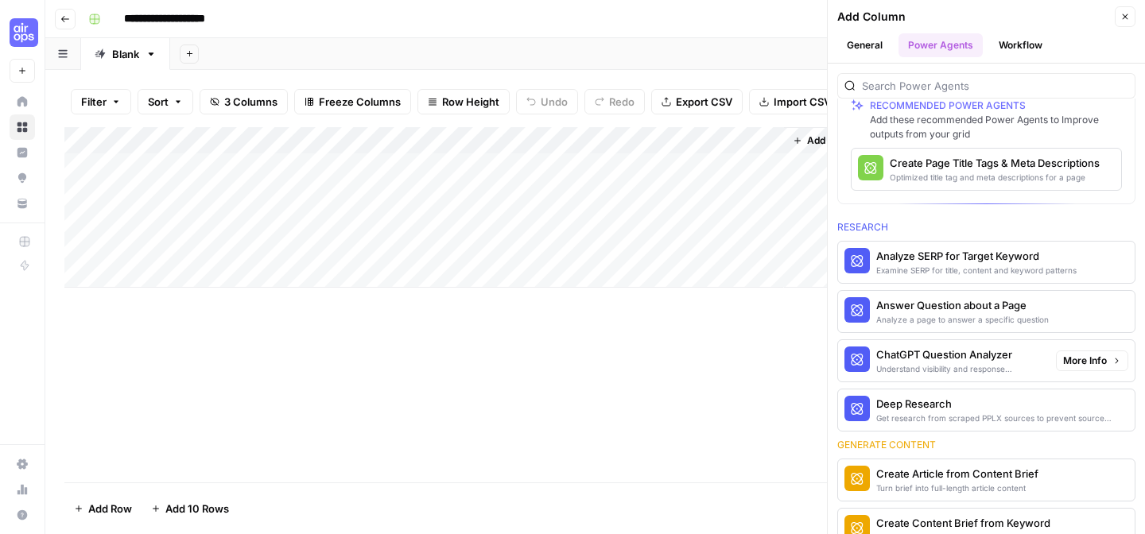
click at [940, 363] on div "Understand visibility and response sentiment in ChatGPT" at bounding box center [959, 369] width 167 height 13
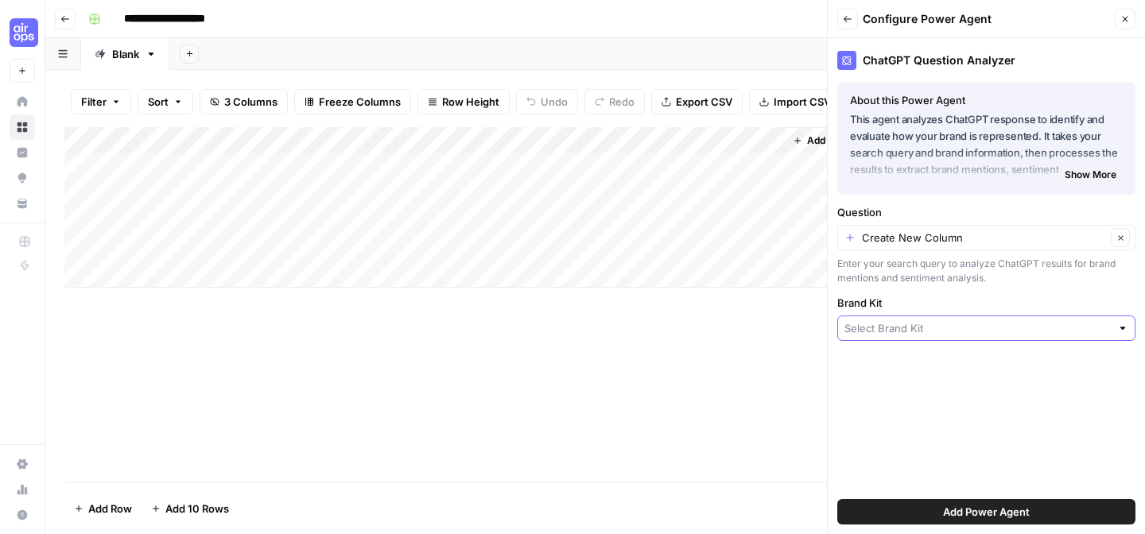
click at [902, 334] on input "Brand Kit" at bounding box center [977, 328] width 266 height 16
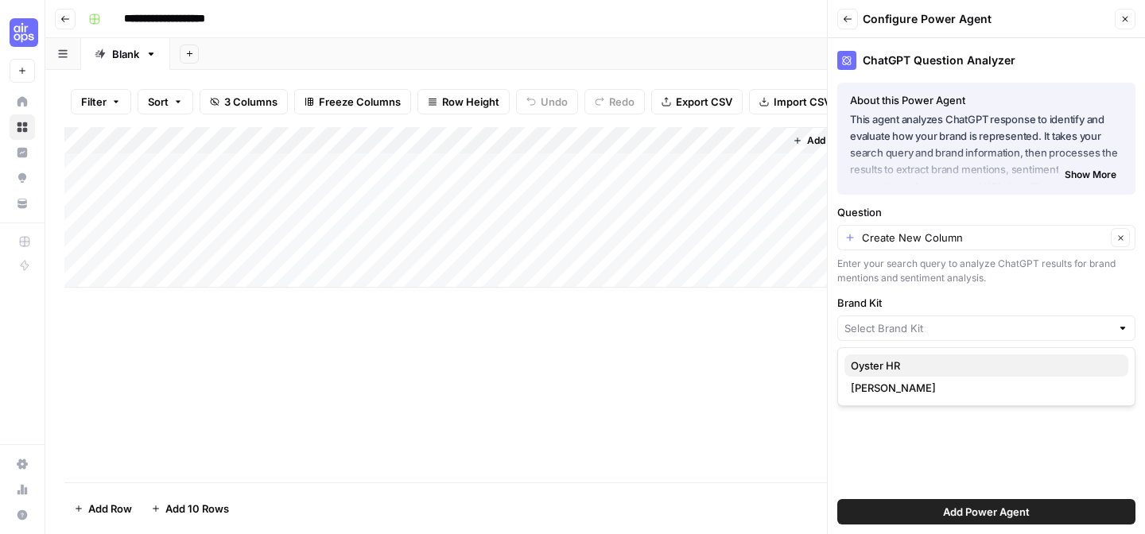
click at [890, 364] on span "Oyster HR" at bounding box center [983, 366] width 265 height 16
type input "Oyster HR"
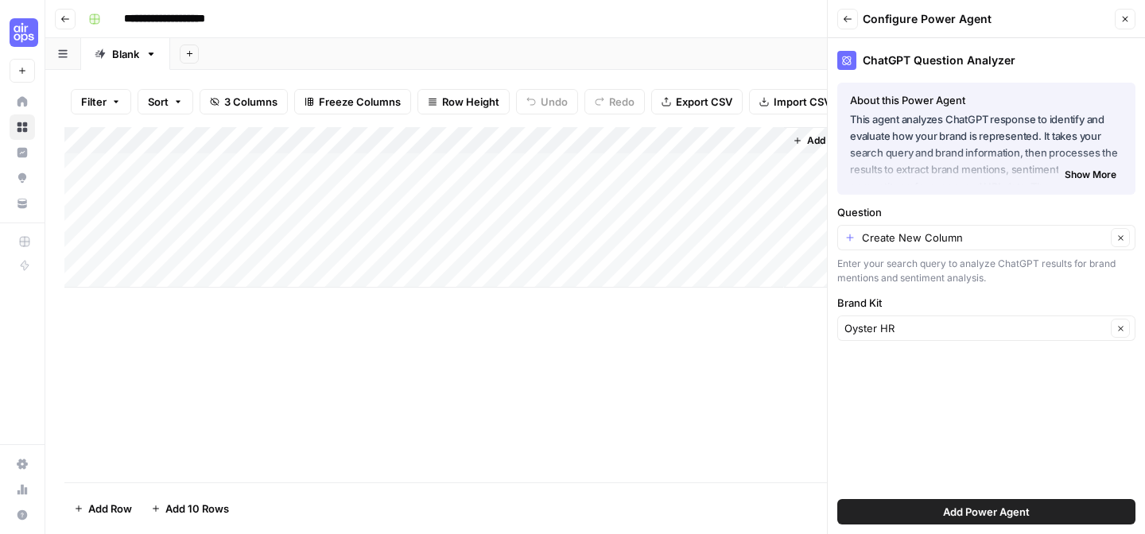
click at [932, 522] on button "Add Power Agent" at bounding box center [986, 511] width 298 height 25
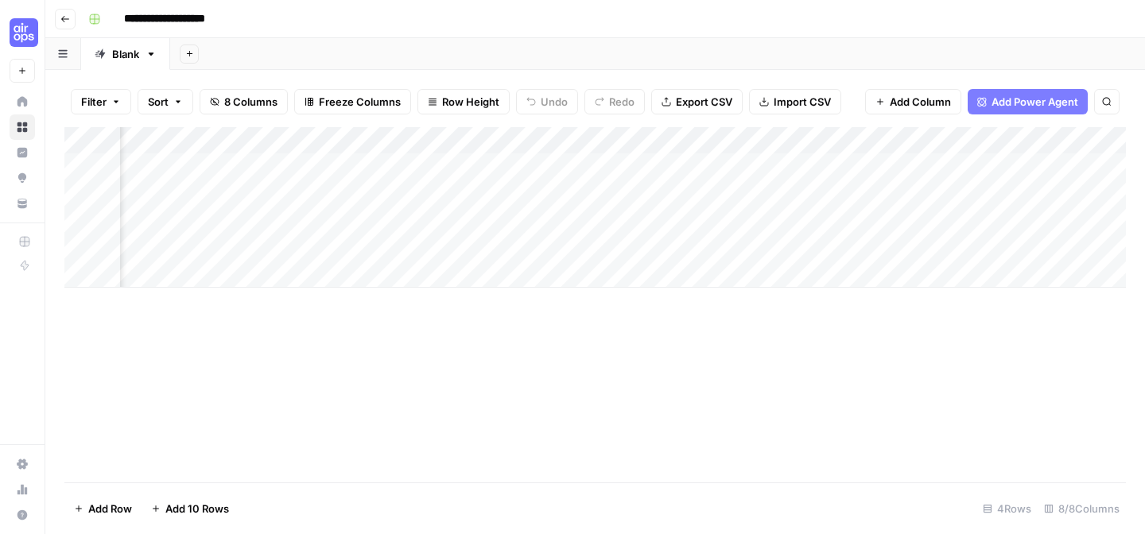
scroll to position [0, 219]
click at [868, 176] on div "Add Column" at bounding box center [594, 207] width 1061 height 161
click at [805, 381] on div "Add Column" at bounding box center [594, 304] width 1061 height 355
click at [71, 19] on button "Go back" at bounding box center [65, 19] width 21 height 21
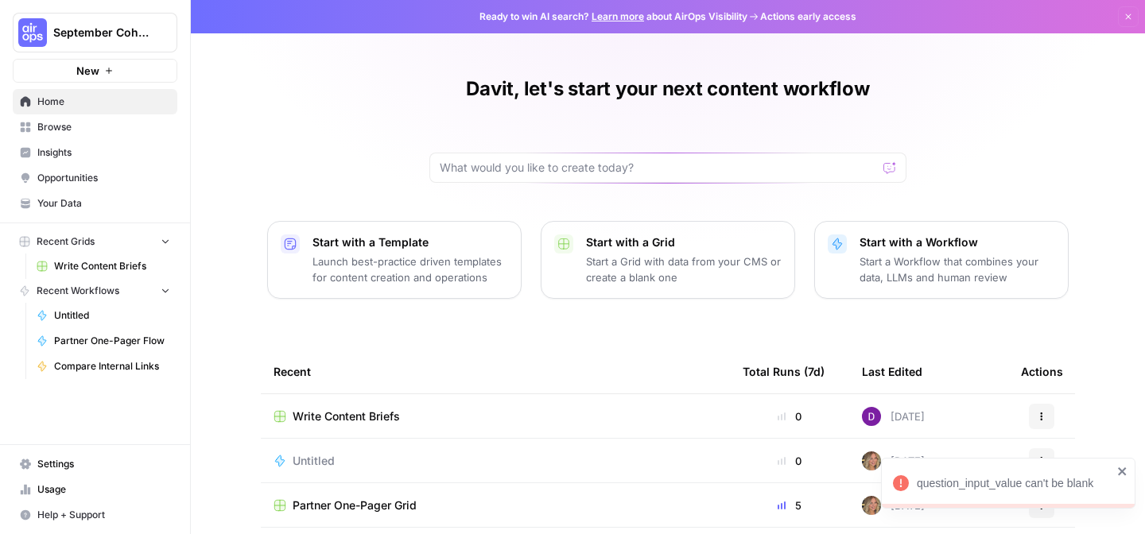
click at [316, 164] on div "Davit, let's start your next content workflow Start with a Template Launch best…" at bounding box center [668, 365] width 954 height 731
click at [568, 168] on input "text" at bounding box center [658, 168] width 437 height 16
click at [892, 266] on p "Start a Workflow that combines your data, LLMs and human review" at bounding box center [957, 270] width 196 height 32
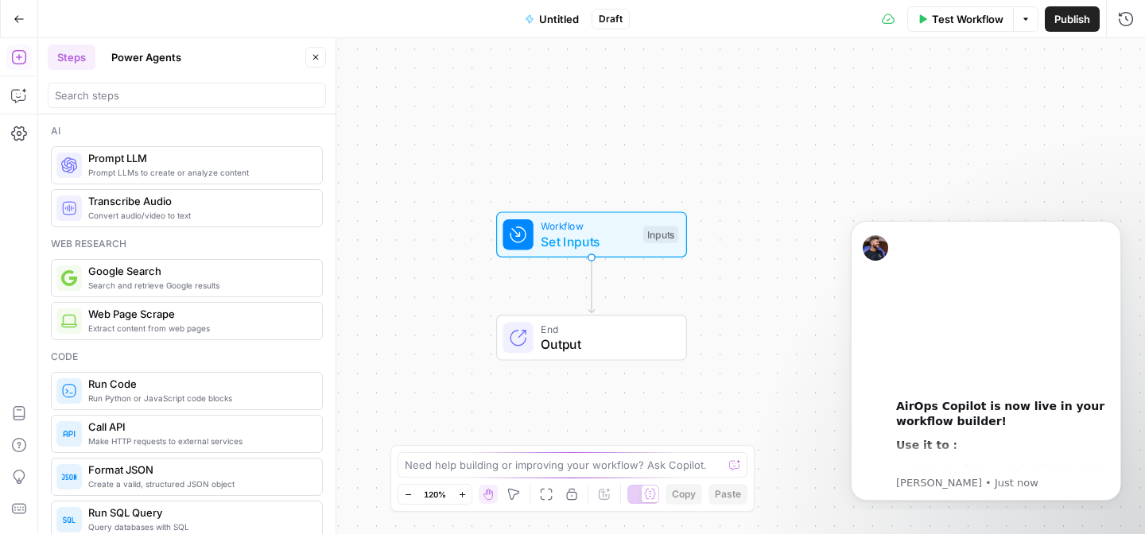
click at [23, 23] on icon "button" at bounding box center [19, 19] width 11 height 11
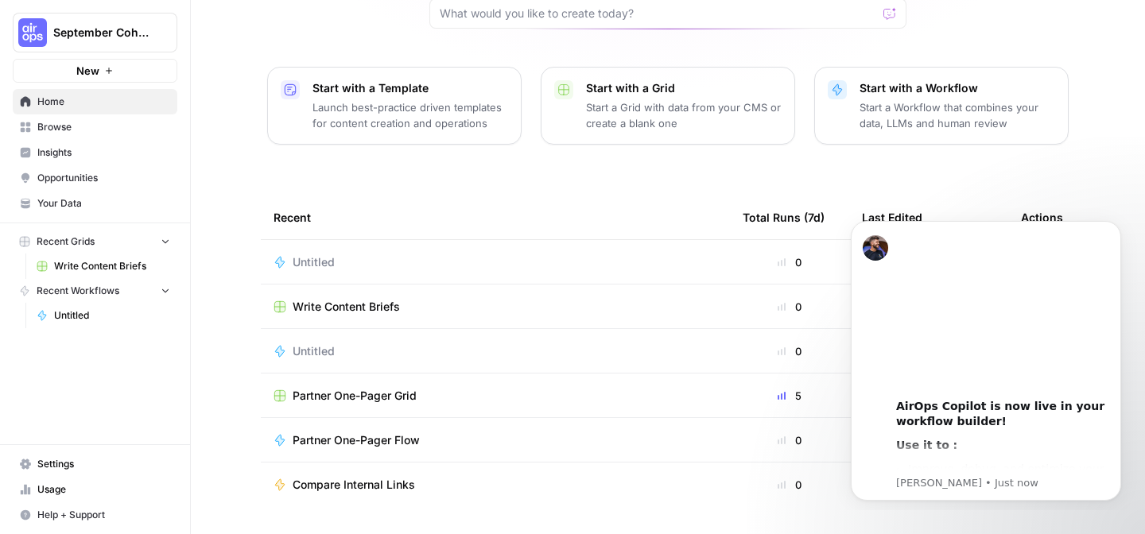
scroll to position [197, 0]
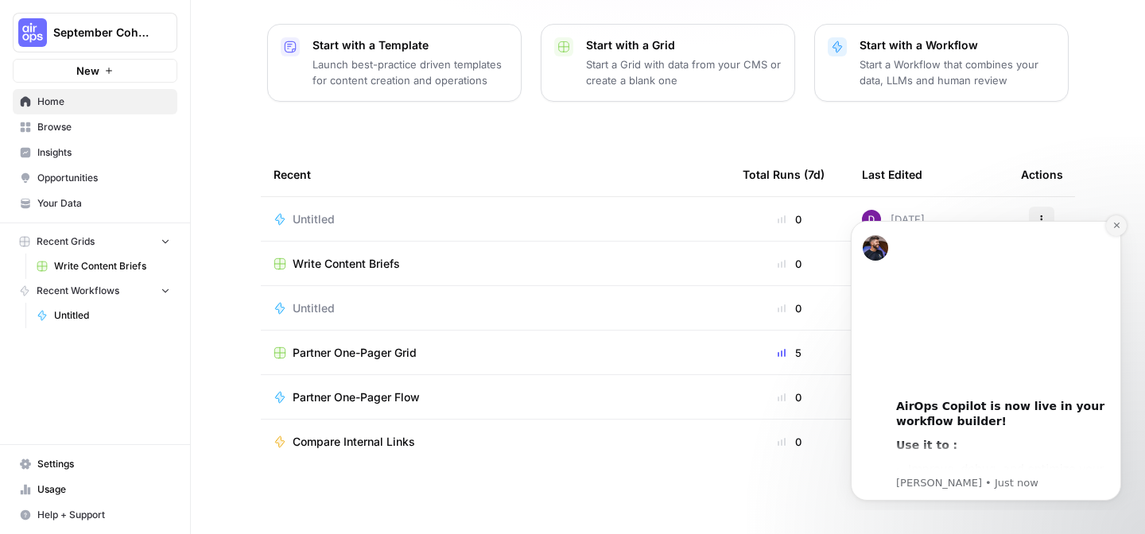
click at [1115, 227] on icon "Dismiss notification" at bounding box center [1116, 226] width 6 height 6
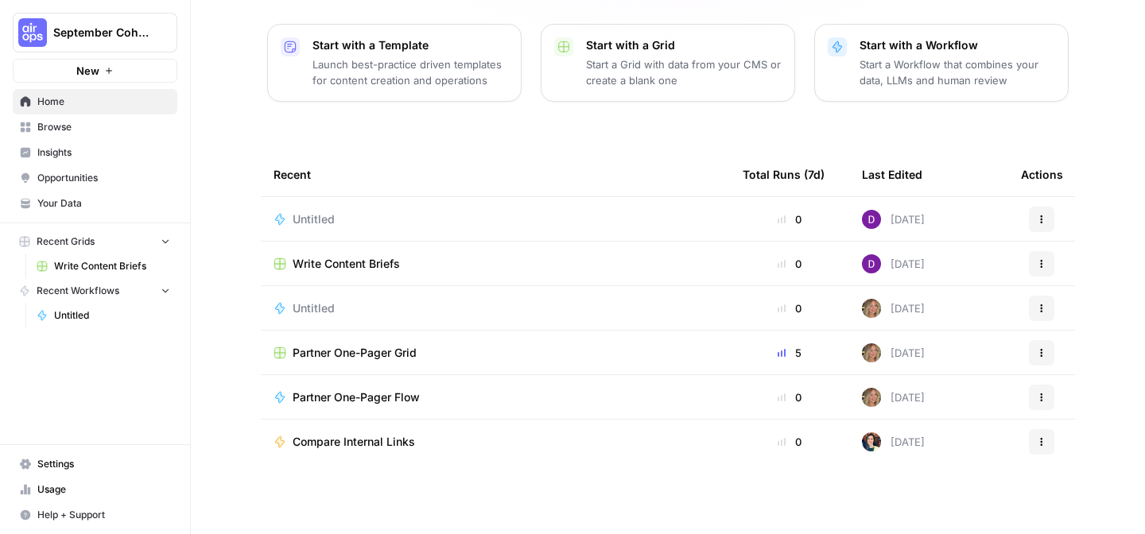
click at [456, 346] on div "Partner One-Pager Grid" at bounding box center [495, 353] width 444 height 16
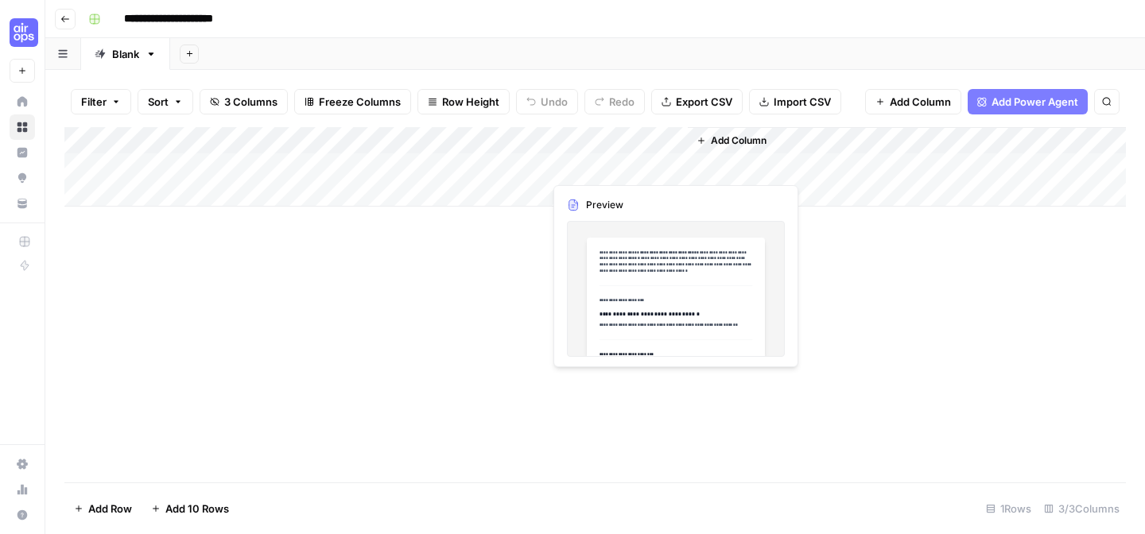
click at [570, 173] on div "Add Column" at bounding box center [594, 166] width 1061 height 79
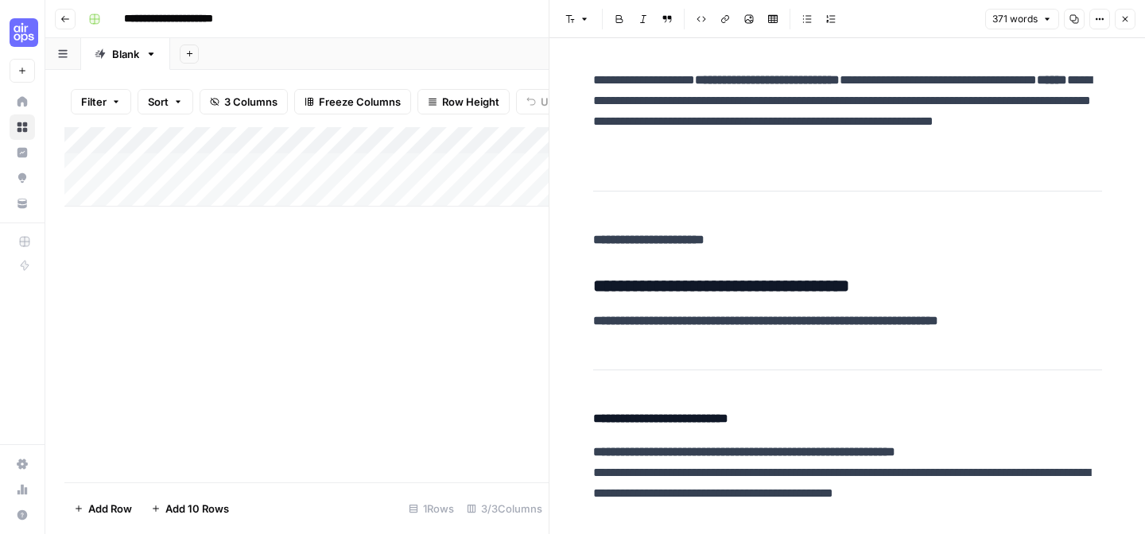
click at [354, 335] on div "Add Column" at bounding box center [306, 304] width 484 height 355
click at [60, 7] on header "**********" at bounding box center [594, 19] width 1099 height 38
click at [61, 14] on icon "button" at bounding box center [65, 19] width 10 height 10
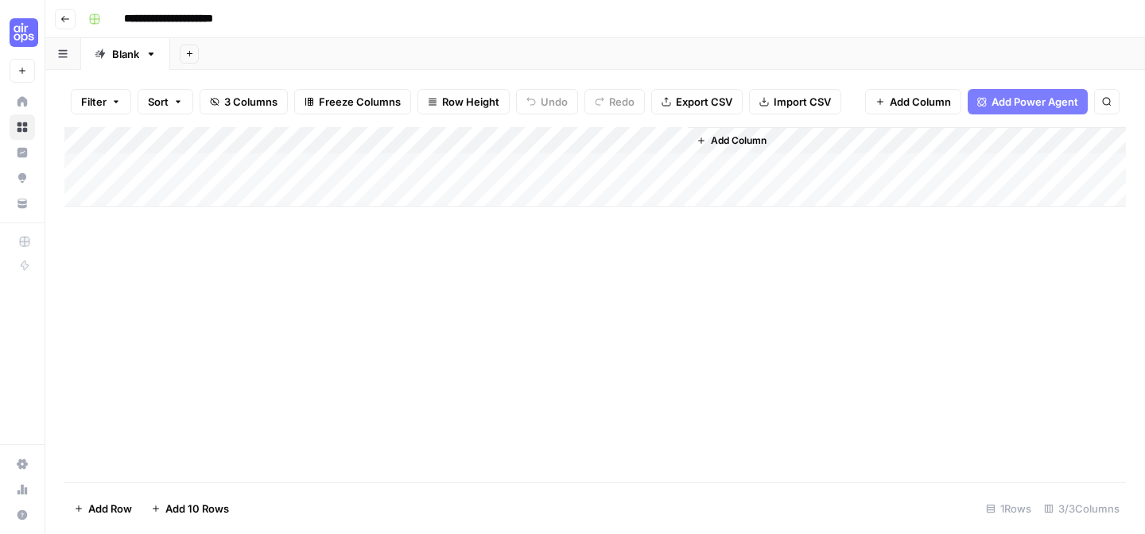
click at [66, 15] on icon "button" at bounding box center [65, 19] width 10 height 10
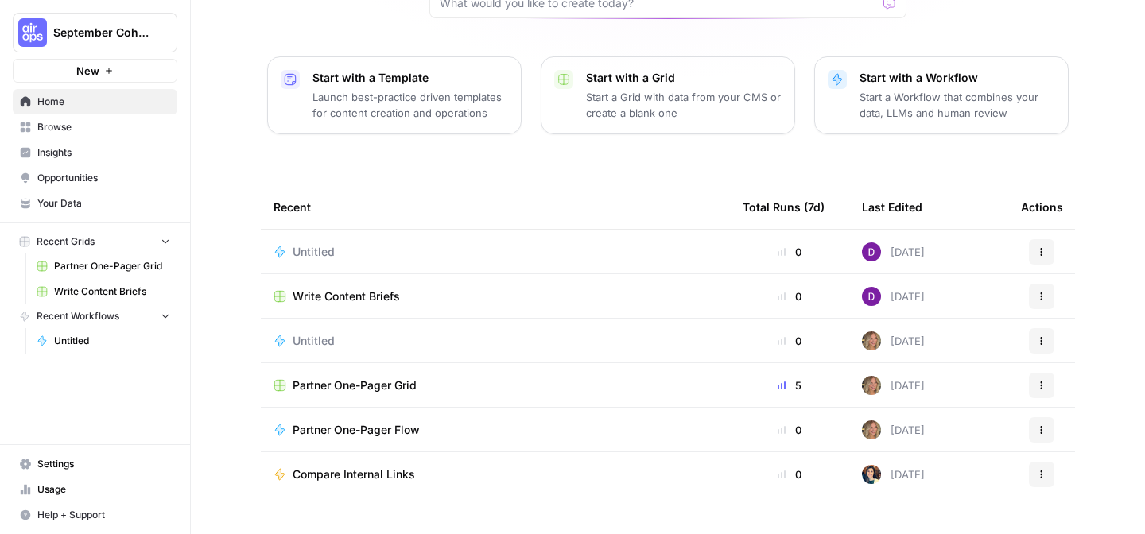
scroll to position [197, 0]
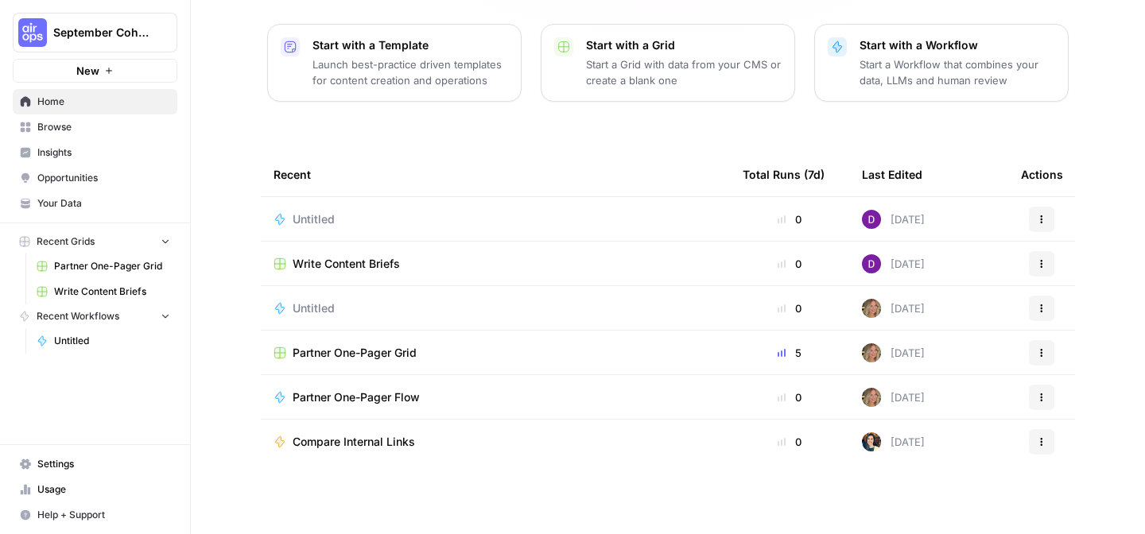
click at [367, 396] on span "Partner One-Pager Flow" at bounding box center [356, 398] width 127 height 16
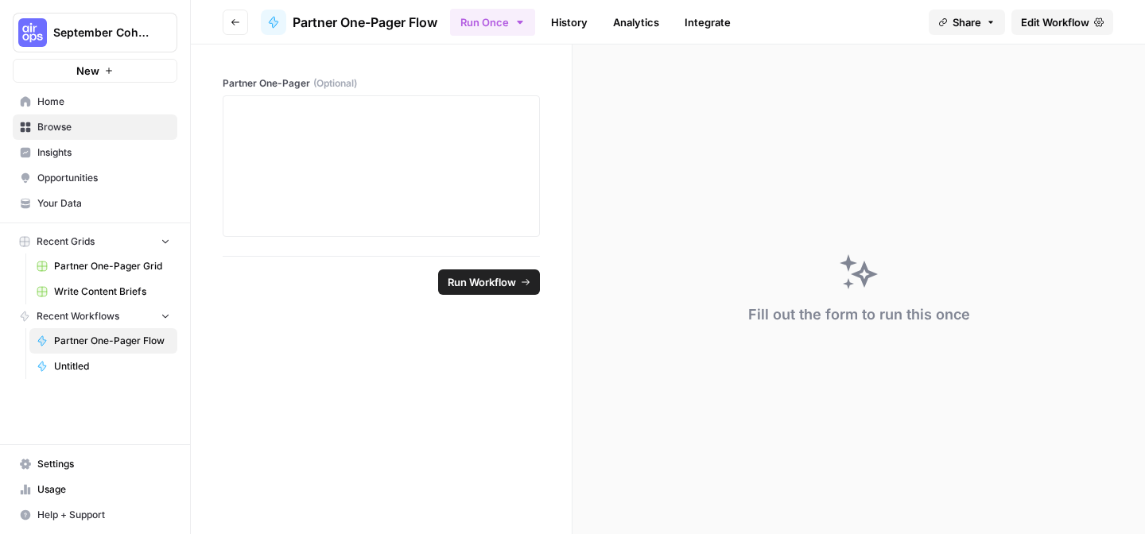
click at [483, 288] on span "Run Workflow" at bounding box center [482, 282] width 68 height 16
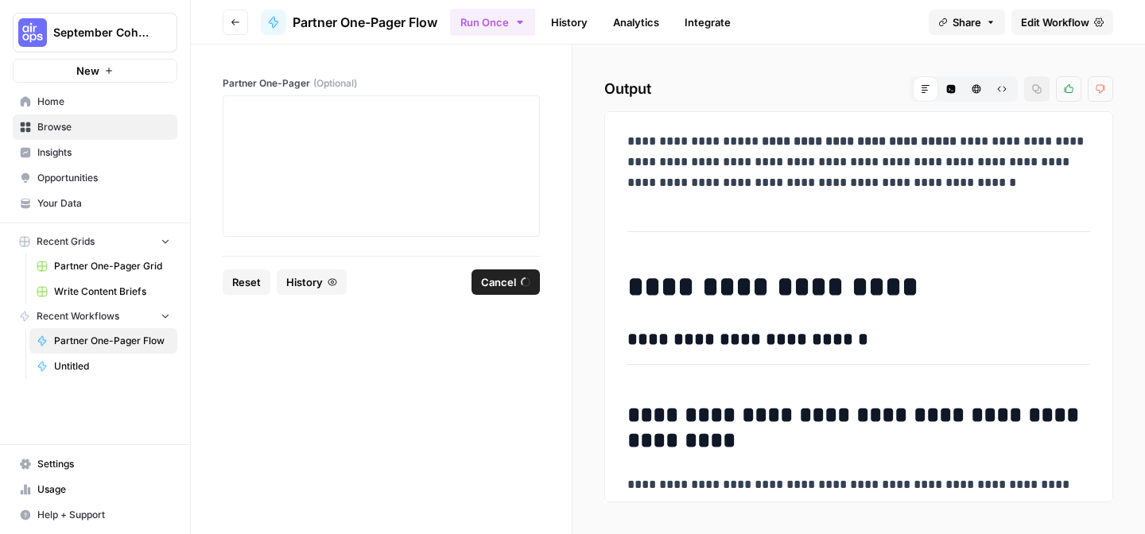
click at [236, 17] on icon "button" at bounding box center [236, 22] width 10 height 10
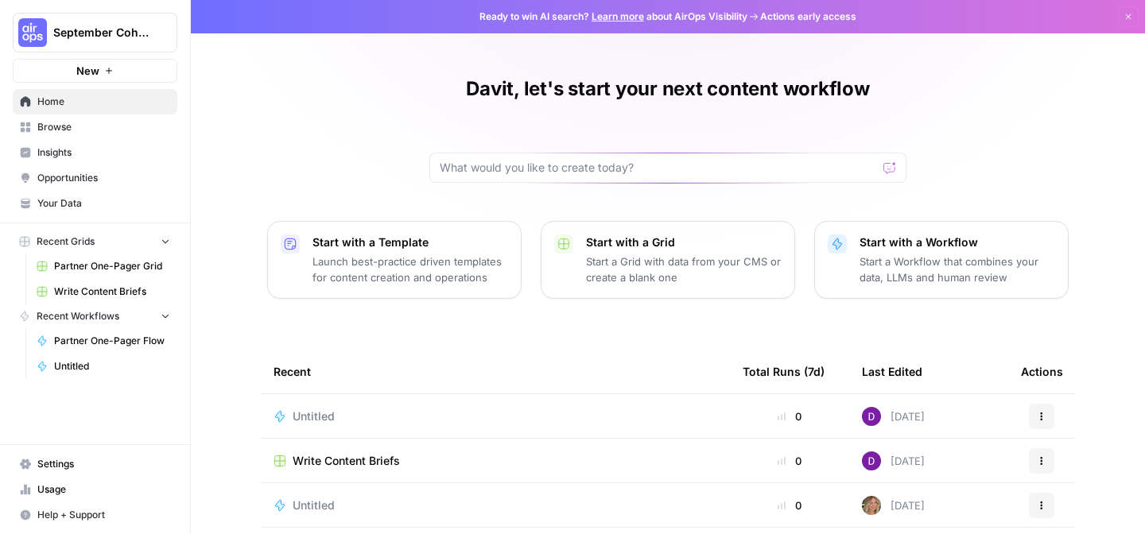
scroll to position [197, 0]
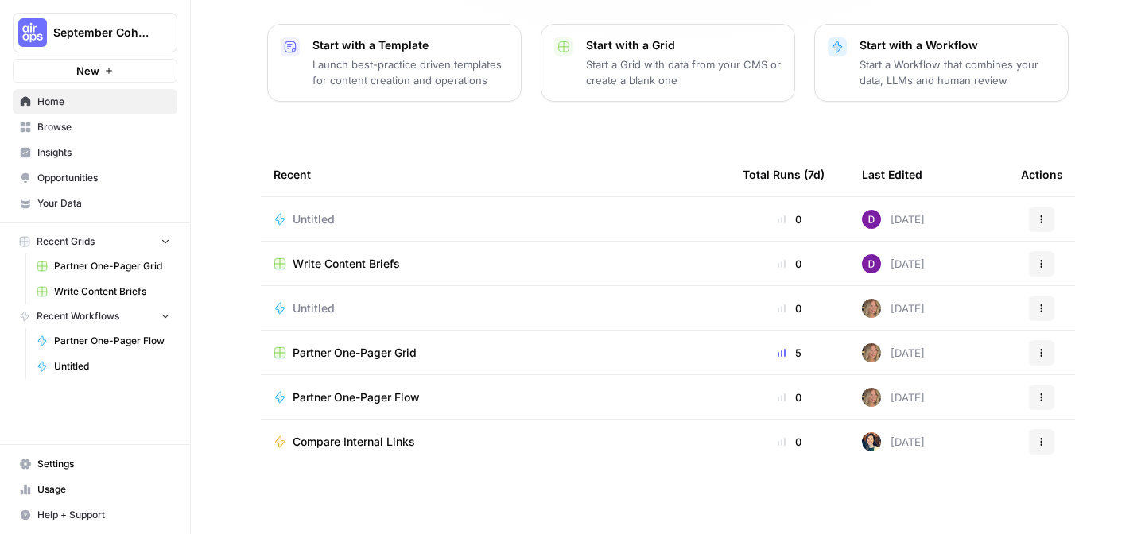
click at [405, 447] on span "Compare Internal Links" at bounding box center [354, 442] width 122 height 16
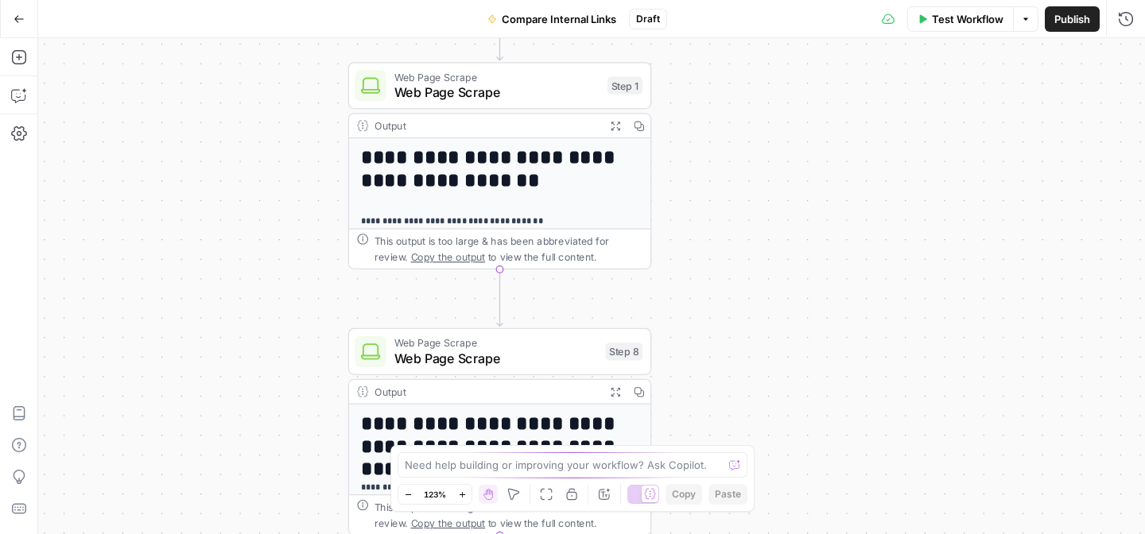
click at [946, 22] on span "Test Workflow" at bounding box center [968, 19] width 72 height 16
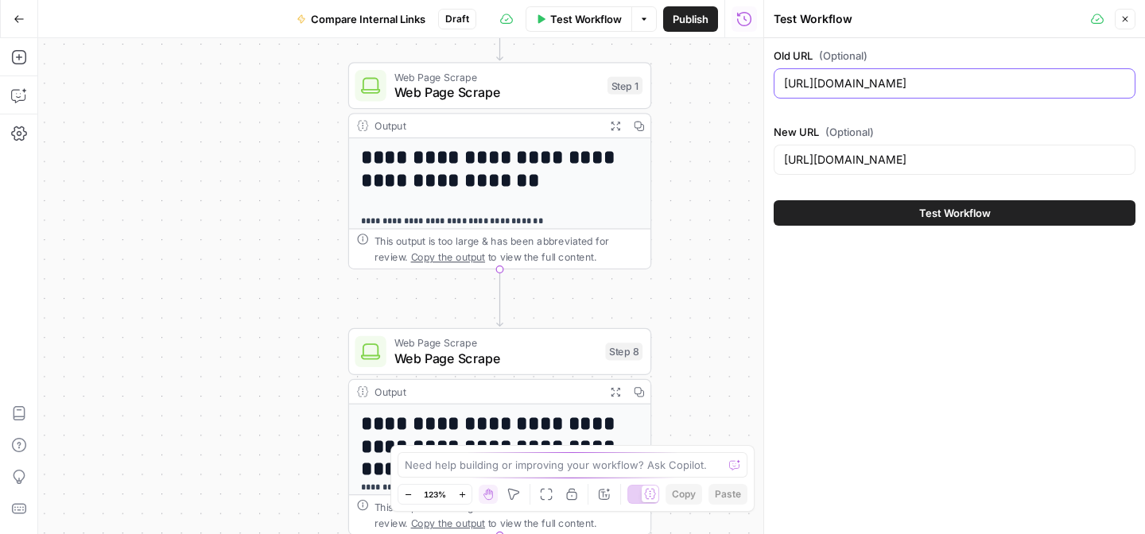
click at [959, 85] on input "https://www.benchmarkemail.com" at bounding box center [954, 84] width 341 height 16
click at [971, 215] on span "Test Workflow" at bounding box center [955, 213] width 72 height 16
